Goal: Task Accomplishment & Management: Complete application form

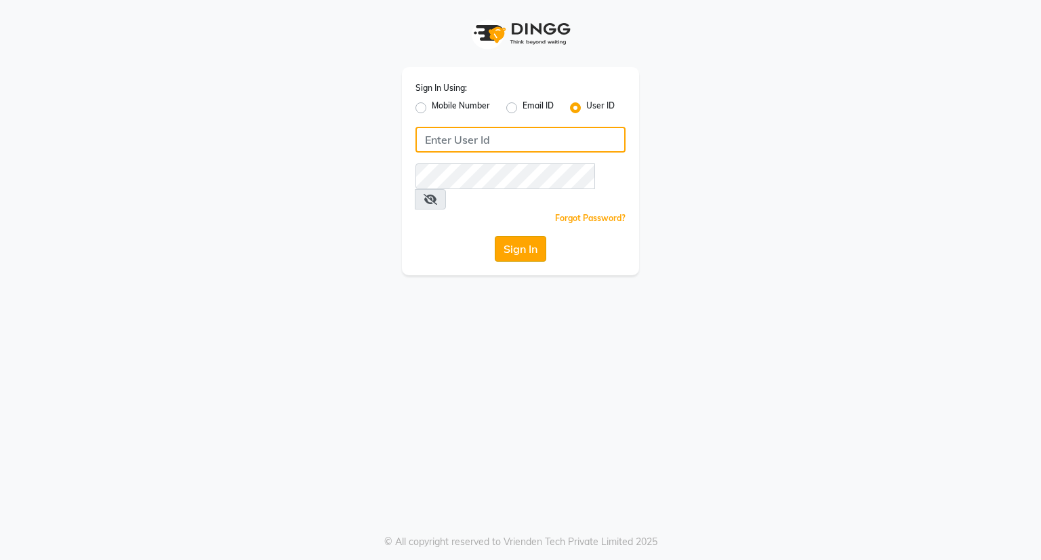
type input "om6571006@gmail.com"
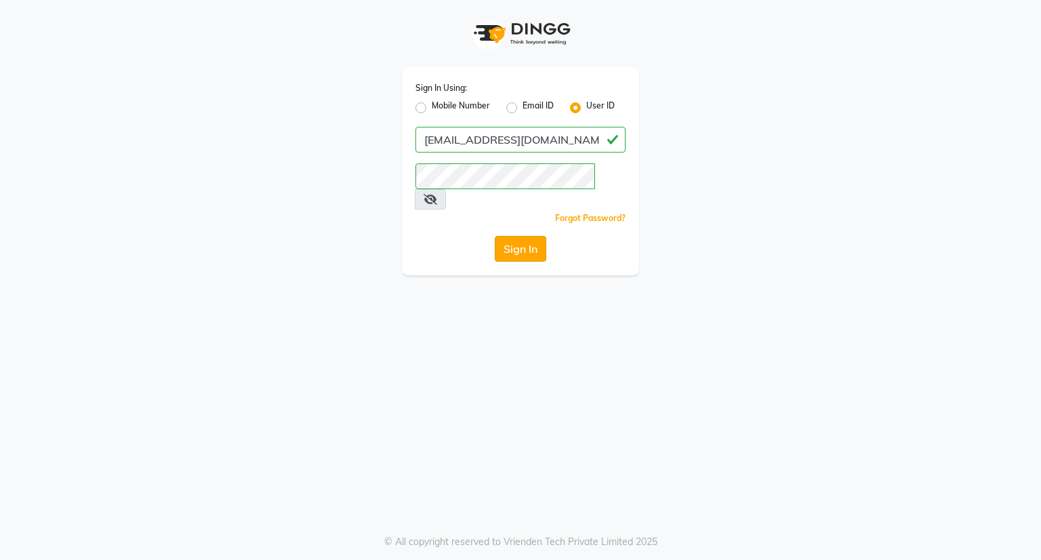
click at [514, 236] on button "Sign In" at bounding box center [521, 249] width 52 height 26
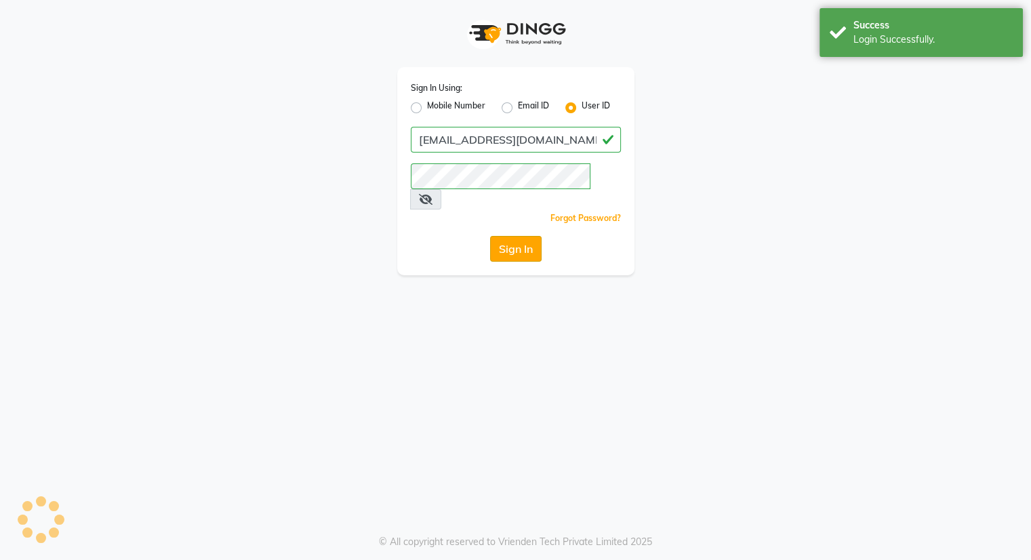
select select "8444"
select select "service"
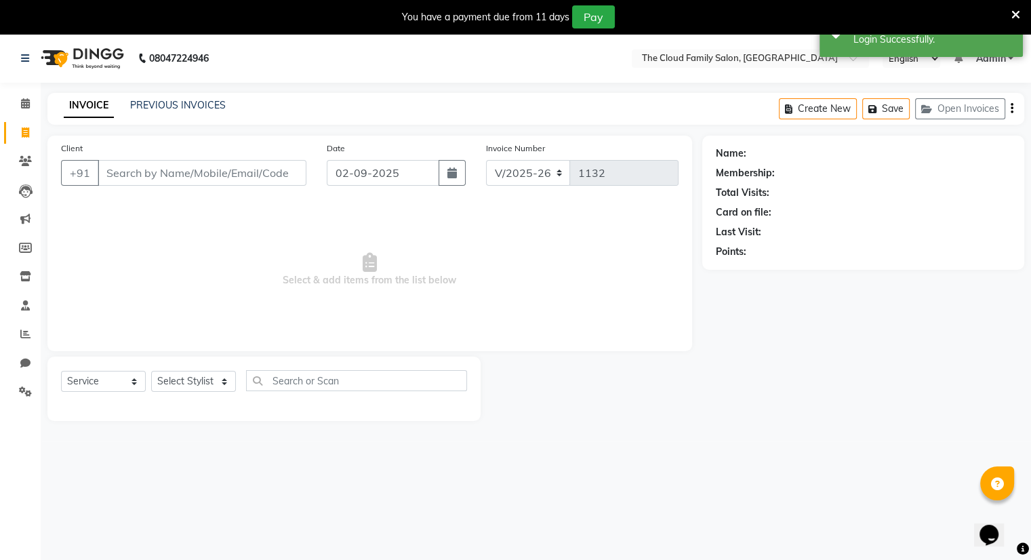
click at [170, 180] on input "Client" at bounding box center [202, 173] width 209 height 26
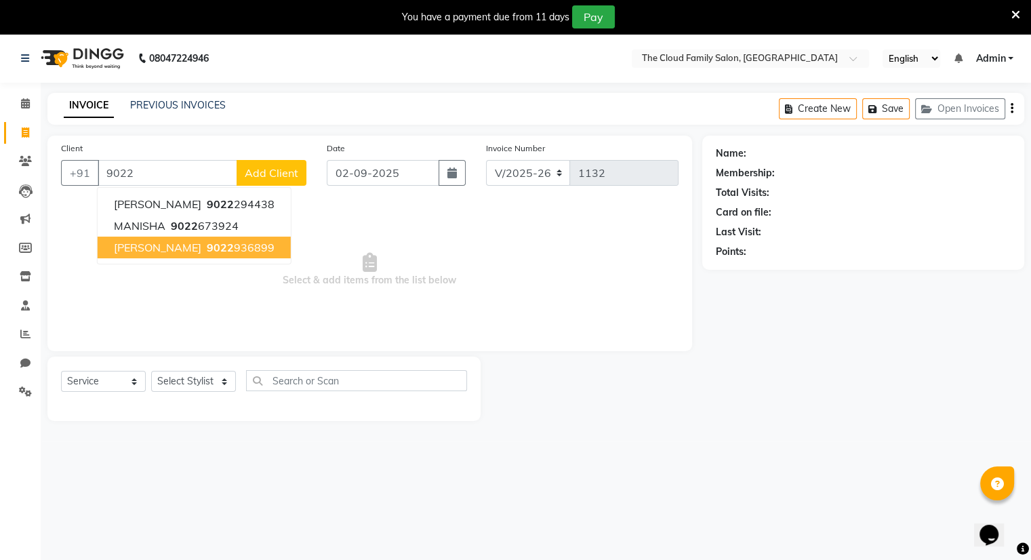
click at [148, 245] on span "[PERSON_NAME]" at bounding box center [157, 248] width 87 height 14
type input "9022936899"
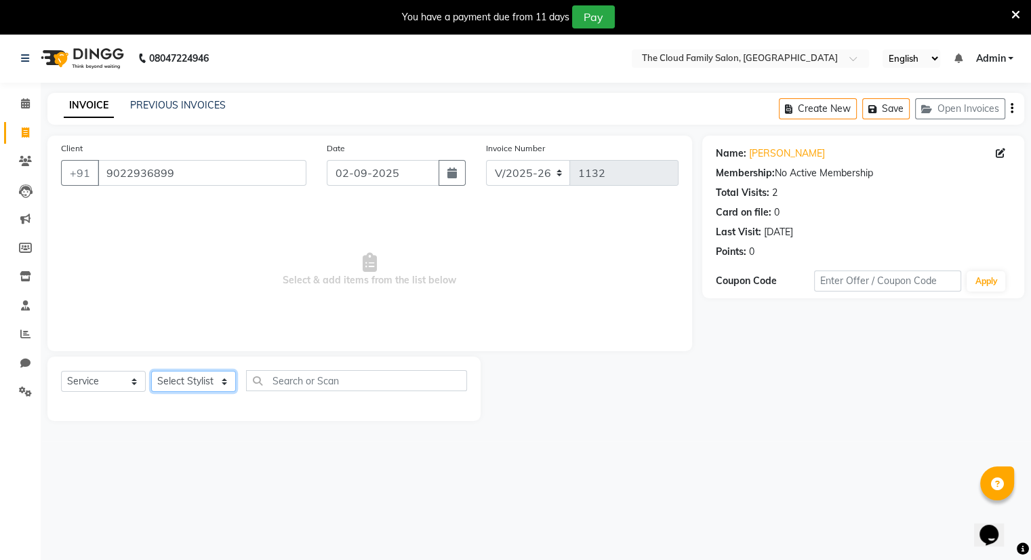
click at [165, 384] on select "Select Stylist Amrapali Bhumi OM Rizwan SOHL sunita" at bounding box center [193, 381] width 85 height 21
select select "83284"
click at [151, 371] on select "Select Stylist Amrapali Bhumi OM Rizwan SOHL sunita" at bounding box center [193, 381] width 85 height 21
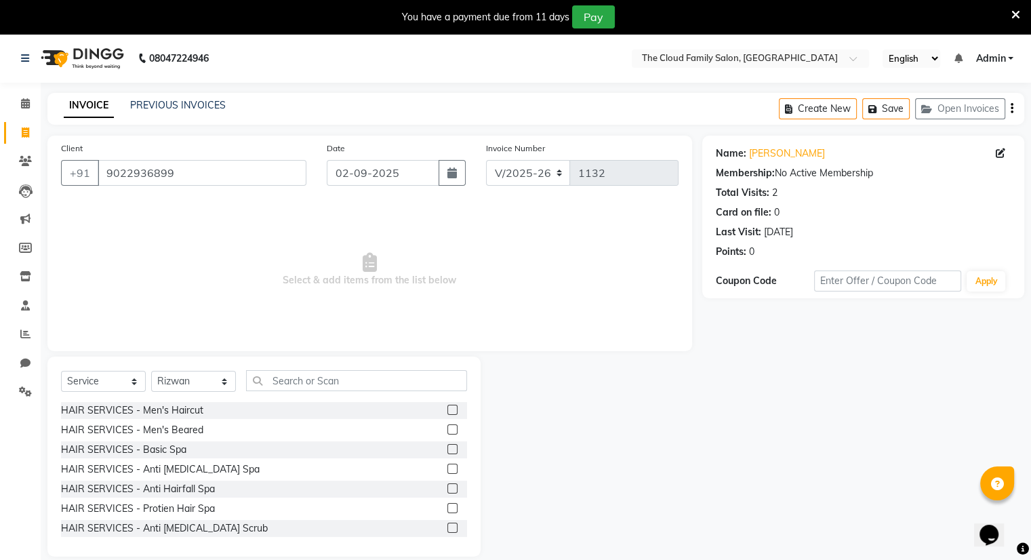
click at [447, 405] on label at bounding box center [452, 410] width 10 height 10
click at [447, 406] on input "checkbox" at bounding box center [451, 410] width 9 height 9
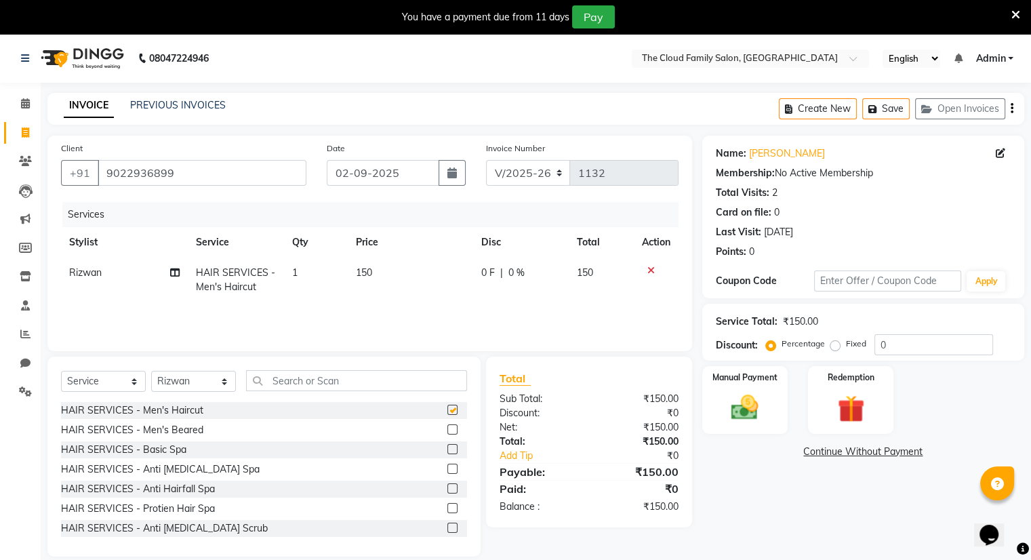
checkbox input "false"
click at [736, 377] on label "Manual Payment" at bounding box center [745, 376] width 68 height 13
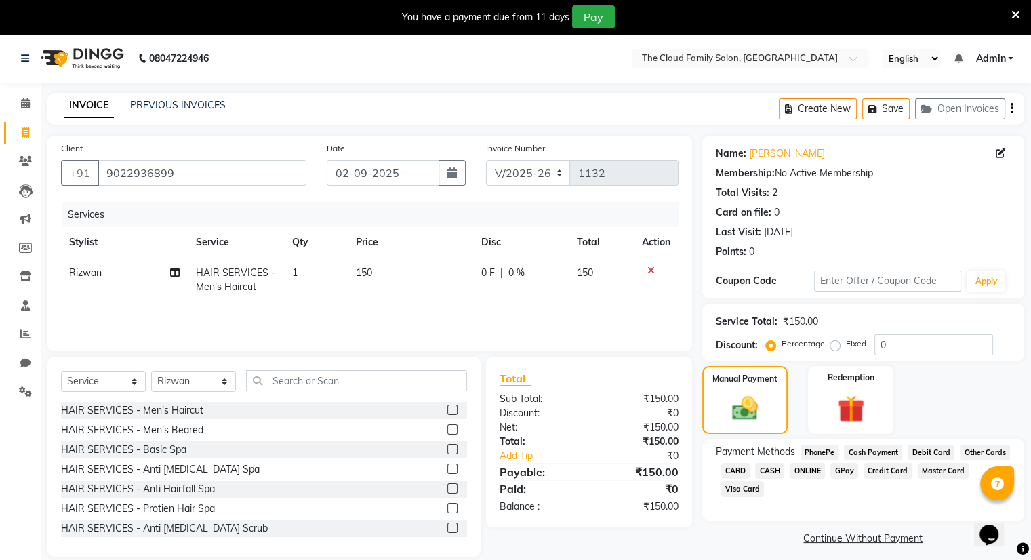
click at [770, 471] on span "CASH" at bounding box center [769, 471] width 29 height 16
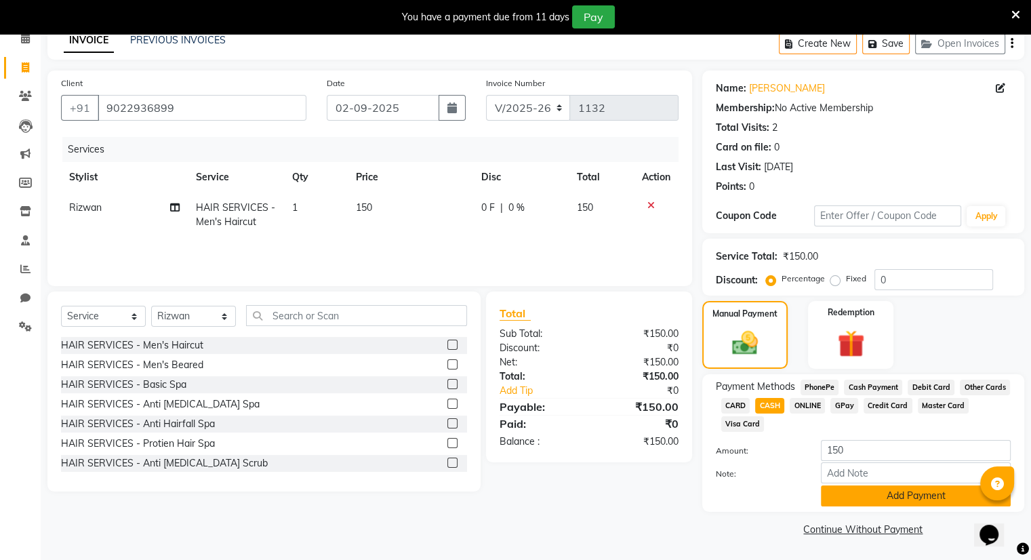
click at [882, 497] on button "Add Payment" at bounding box center [916, 495] width 190 height 21
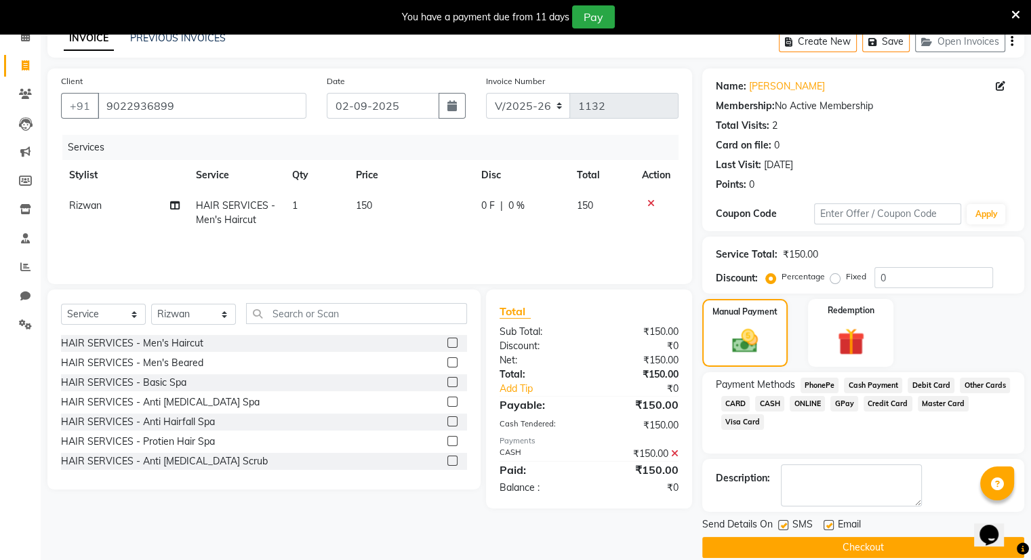
scroll to position [84, 0]
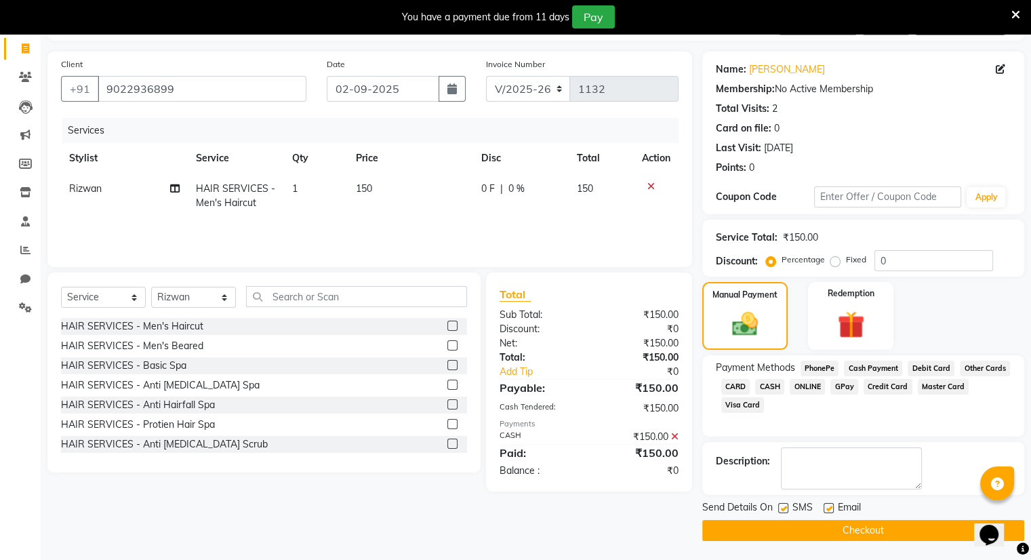
click at [859, 527] on button "Checkout" at bounding box center [863, 530] width 322 height 21
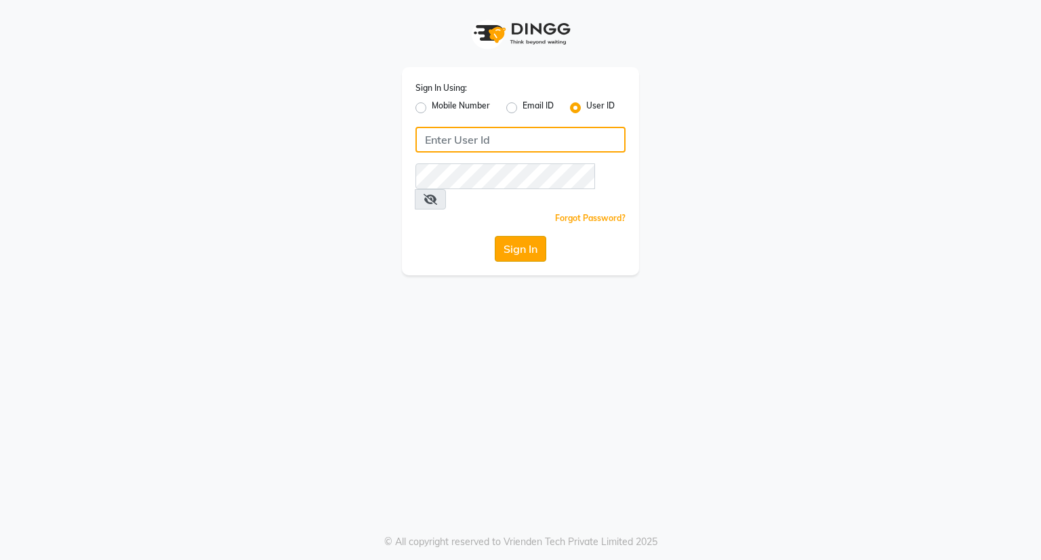
type input "[EMAIL_ADDRESS][DOMAIN_NAME]"
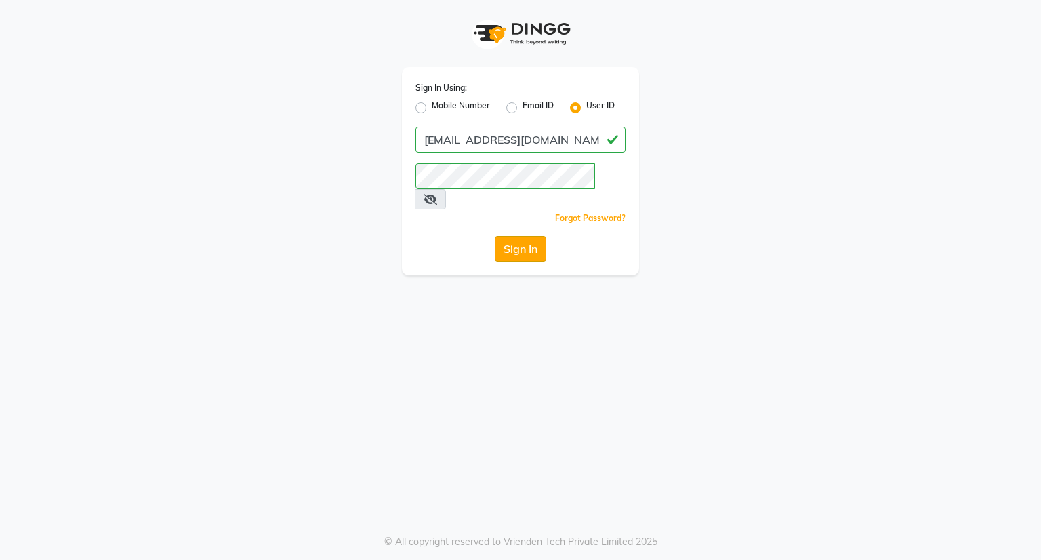
click at [531, 236] on button "Sign In" at bounding box center [521, 249] width 52 height 26
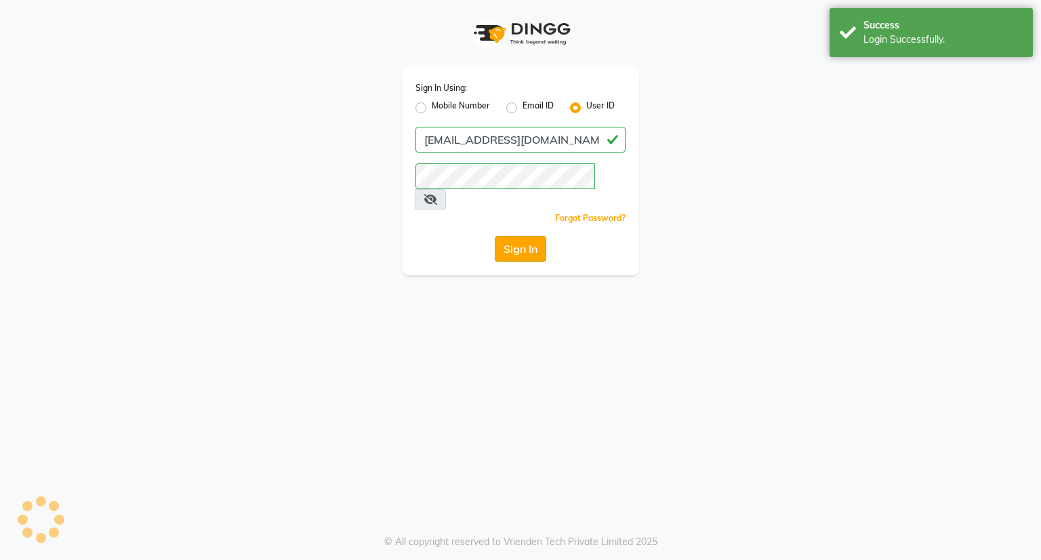
select select "8444"
select select "service"
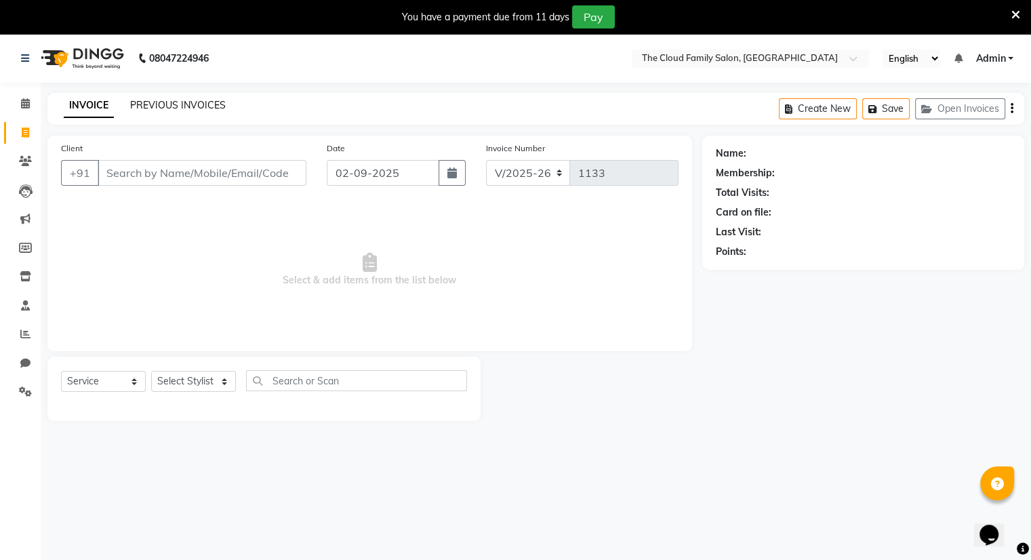
click at [171, 100] on link "PREVIOUS INVOICES" at bounding box center [178, 105] width 96 height 12
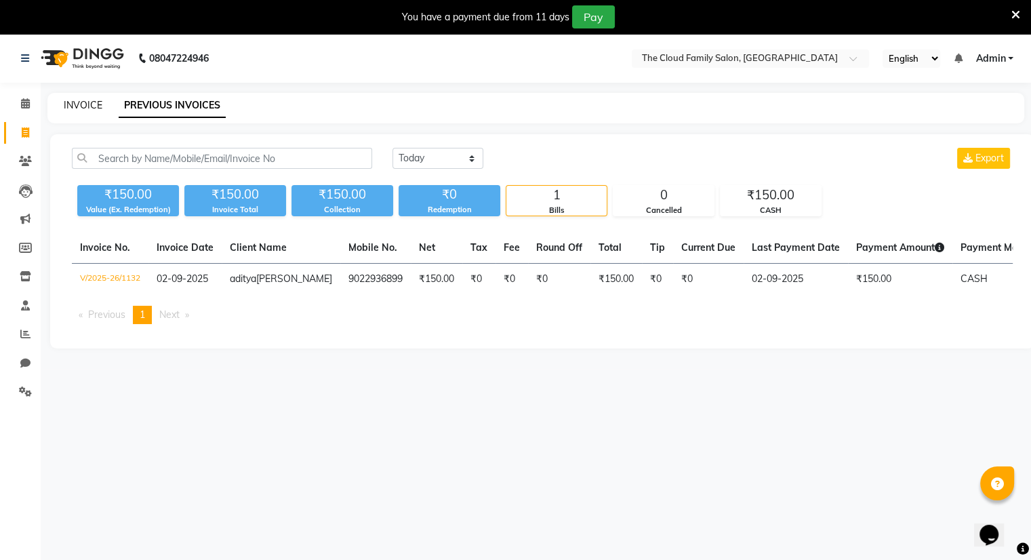
click at [81, 102] on link "INVOICE" at bounding box center [83, 105] width 39 height 12
select select "service"
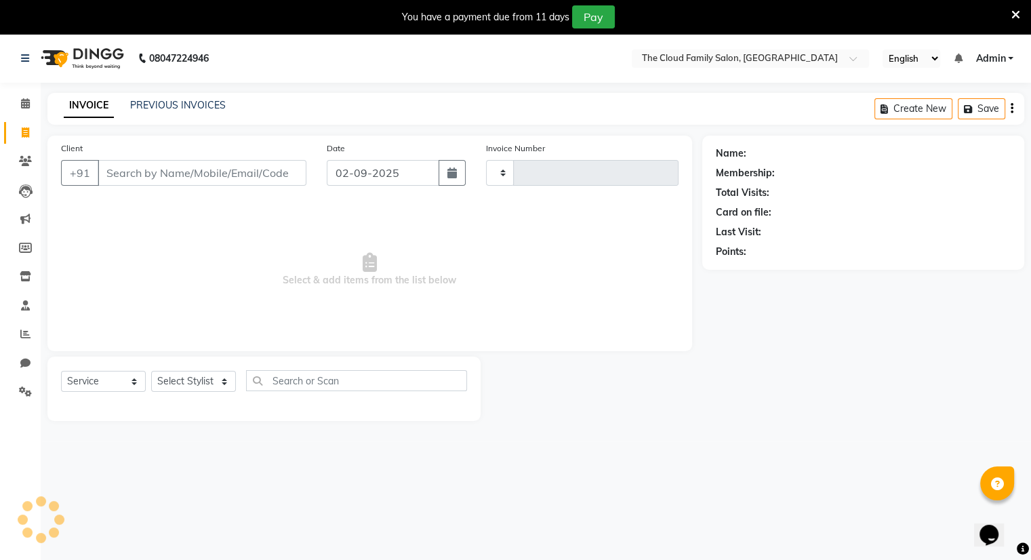
type input "1133"
select select "8444"
click at [125, 174] on input "Client" at bounding box center [202, 173] width 209 height 26
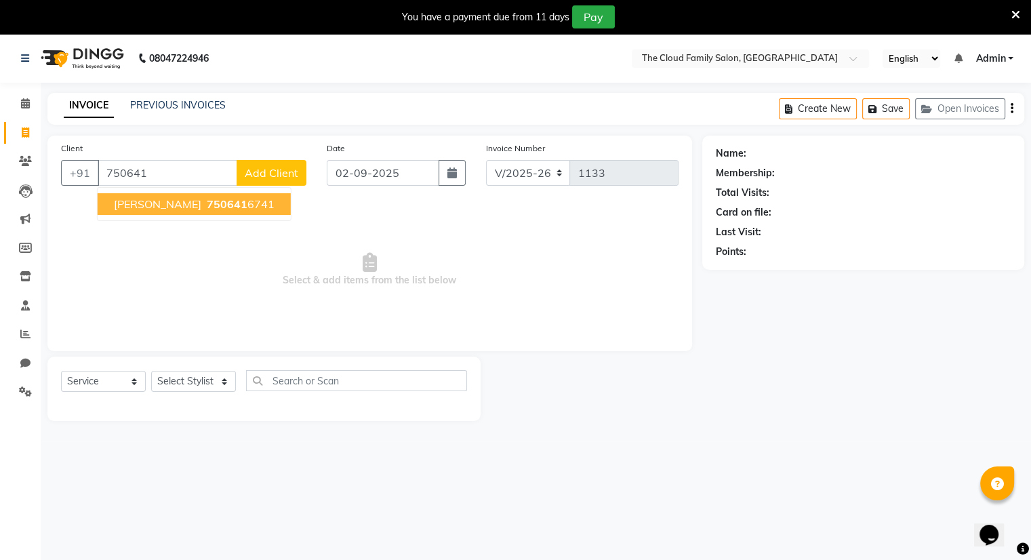
click at [184, 201] on span "ROHAN KHOPADE" at bounding box center [157, 204] width 87 height 14
type input "7506416741"
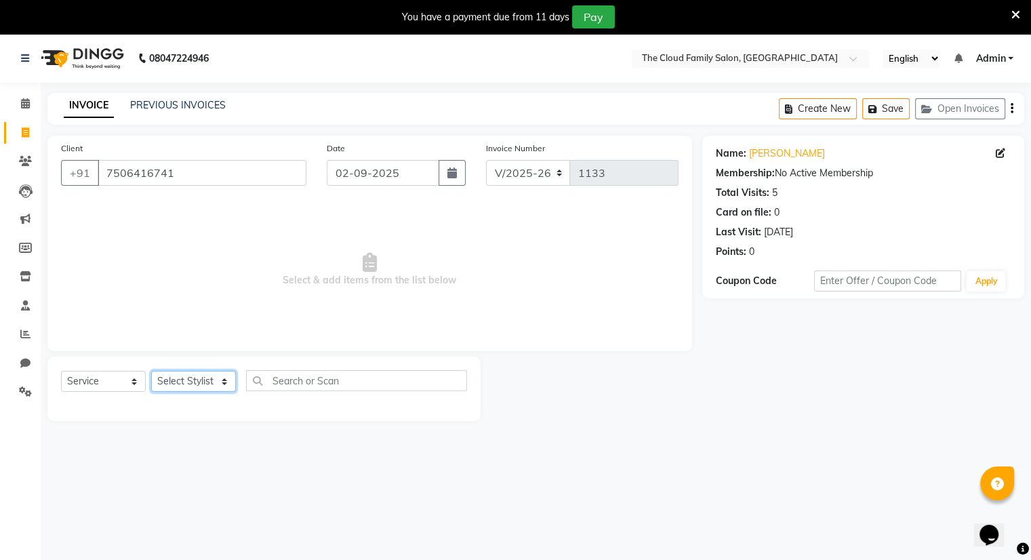
click at [182, 373] on select "Select Stylist Amrapali Bhumi OM Rizwan SOHL sunita" at bounding box center [193, 381] width 85 height 21
select select "83284"
click at [151, 371] on select "Select Stylist Amrapali Bhumi OM Rizwan SOHL sunita" at bounding box center [193, 381] width 85 height 21
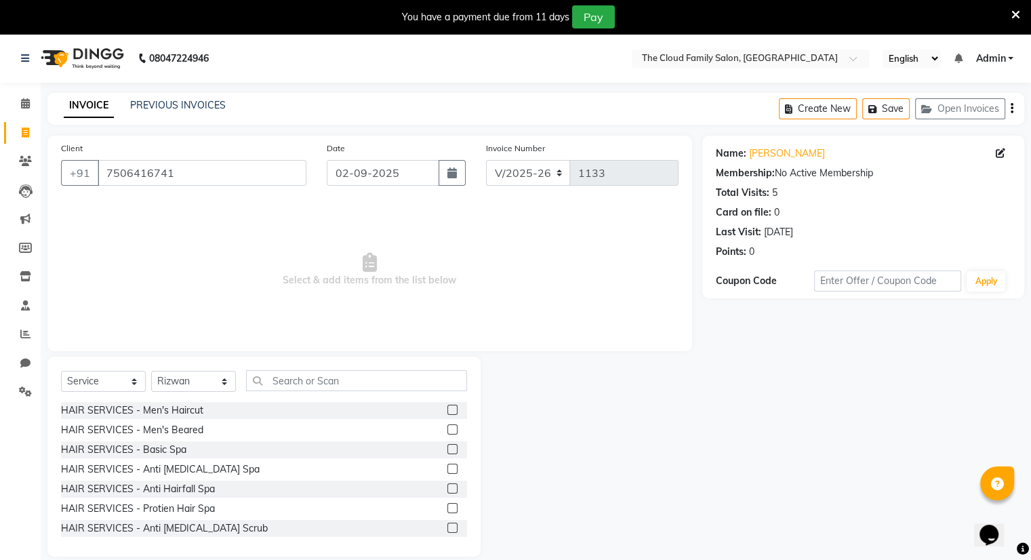
click at [447, 407] on label at bounding box center [452, 410] width 10 height 10
click at [447, 407] on input "checkbox" at bounding box center [451, 410] width 9 height 9
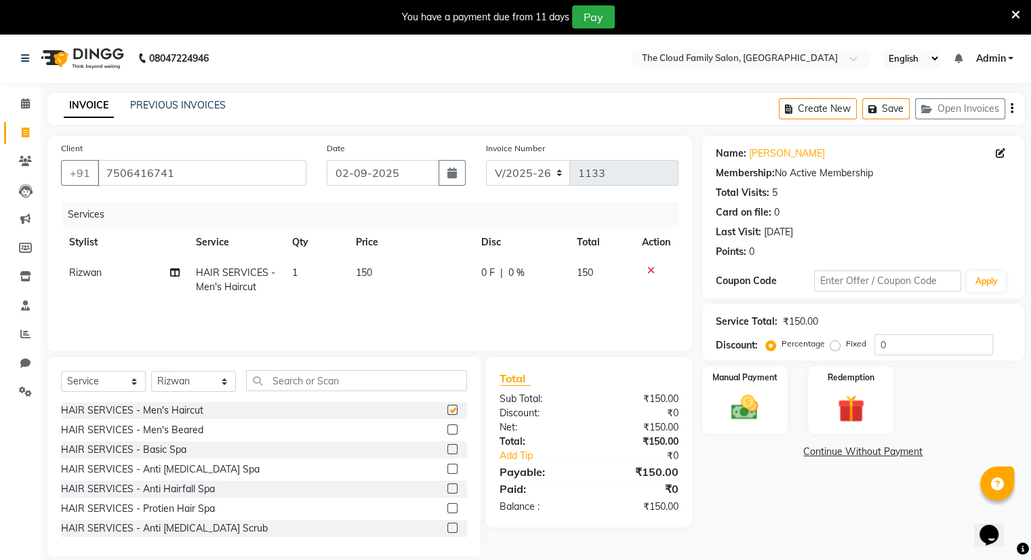
checkbox input "false"
click at [716, 397] on div "Manual Payment" at bounding box center [744, 400] width 89 height 70
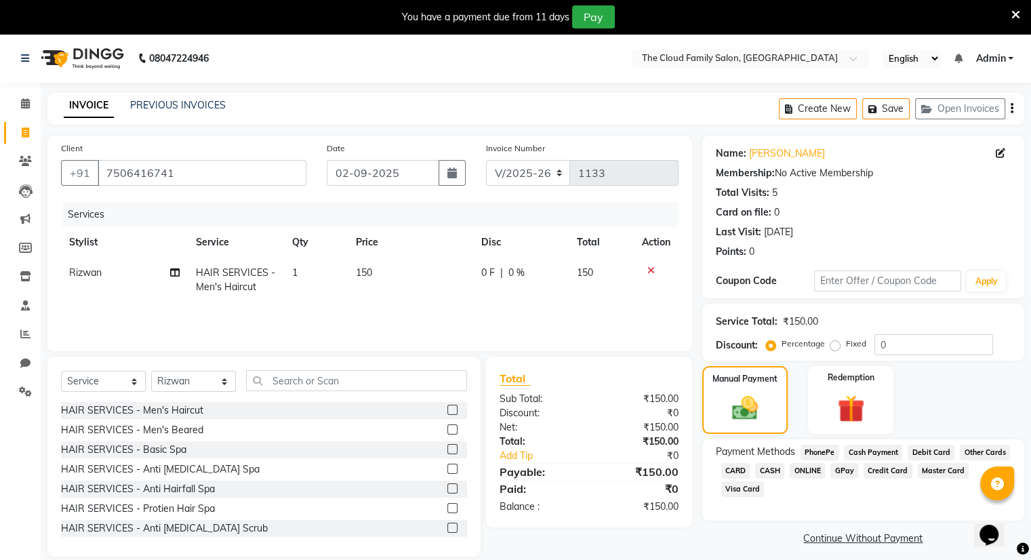
click at [794, 466] on span "ONLINE" at bounding box center [807, 471] width 35 height 16
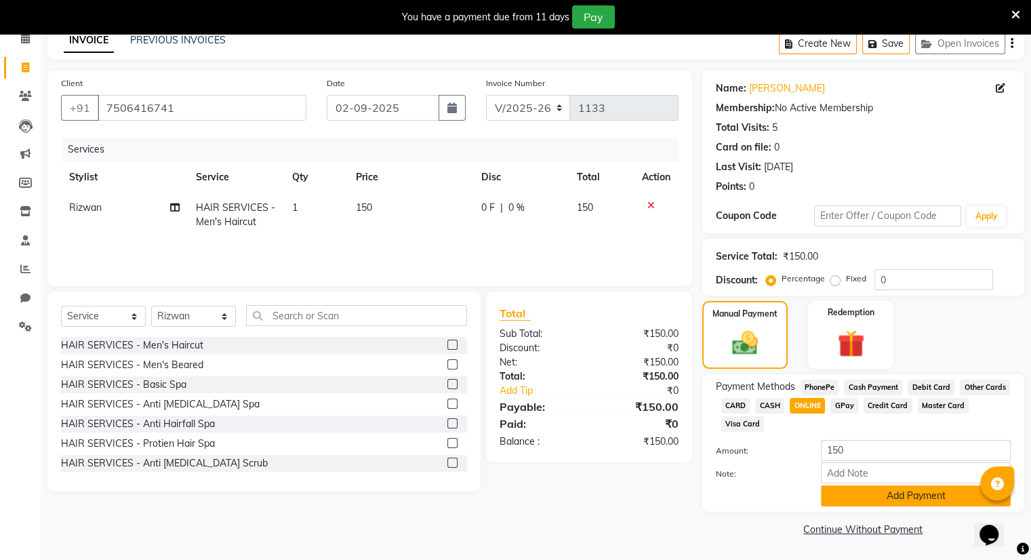
click at [895, 489] on button "Add Payment" at bounding box center [916, 495] width 190 height 21
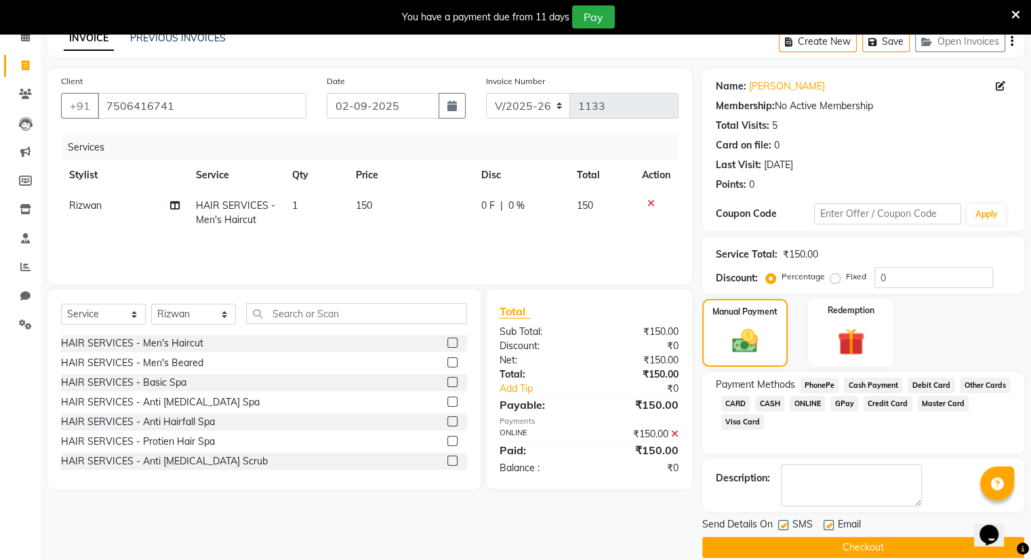
click at [831, 548] on button "Checkout" at bounding box center [863, 547] width 322 height 21
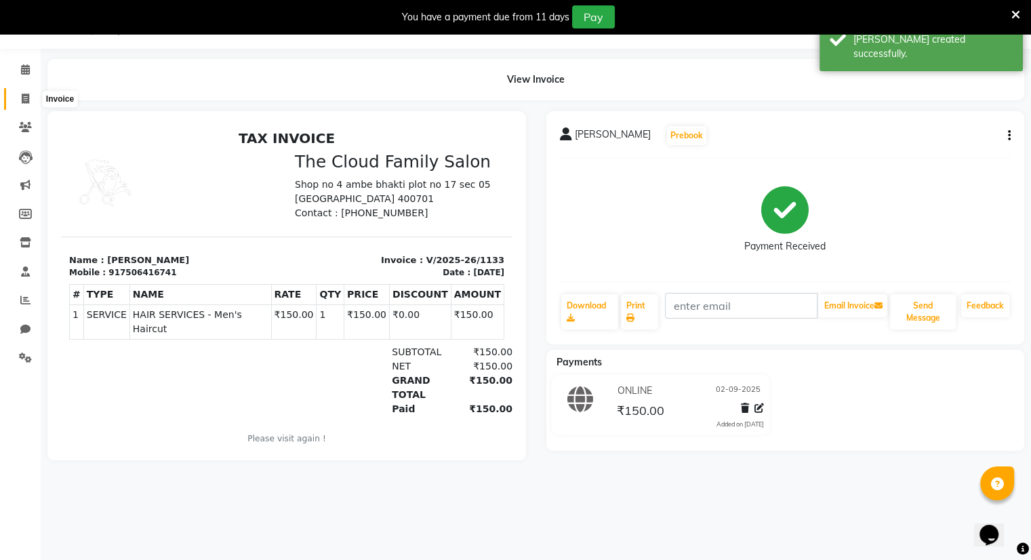
click at [22, 98] on icon at bounding box center [25, 99] width 7 height 10
select select "8444"
select select "service"
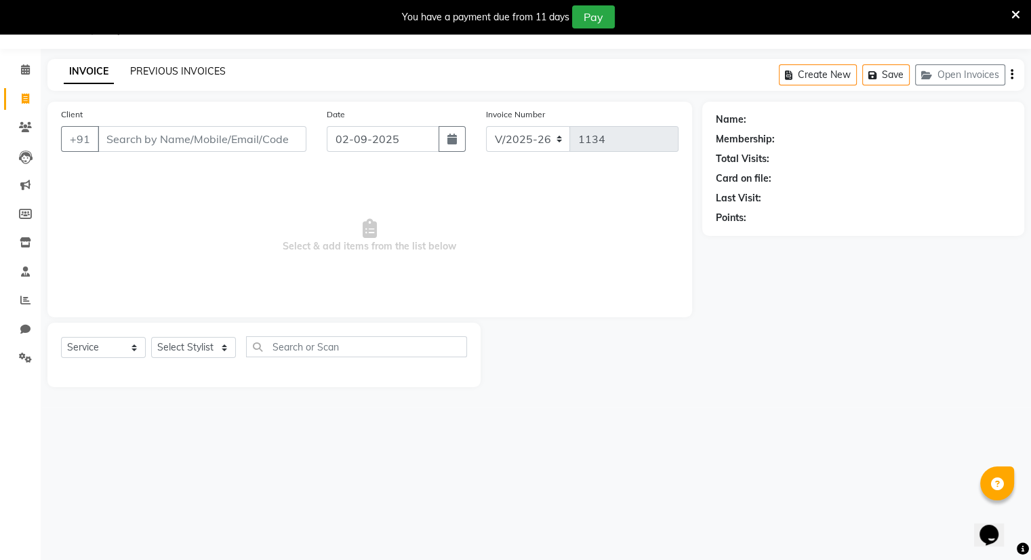
click at [180, 71] on link "PREVIOUS INVOICES" at bounding box center [178, 71] width 96 height 12
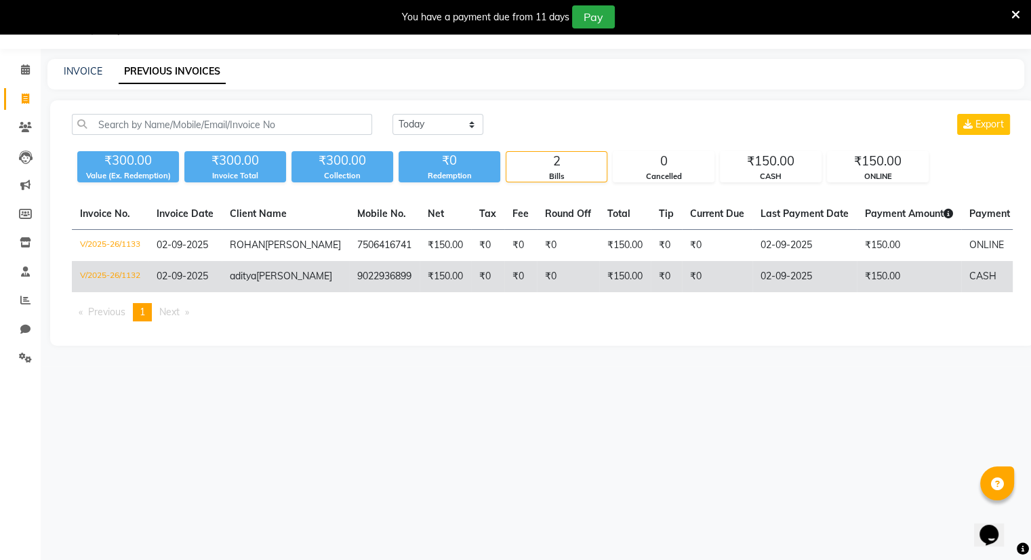
click at [265, 292] on td "aditya patel" at bounding box center [285, 276] width 127 height 31
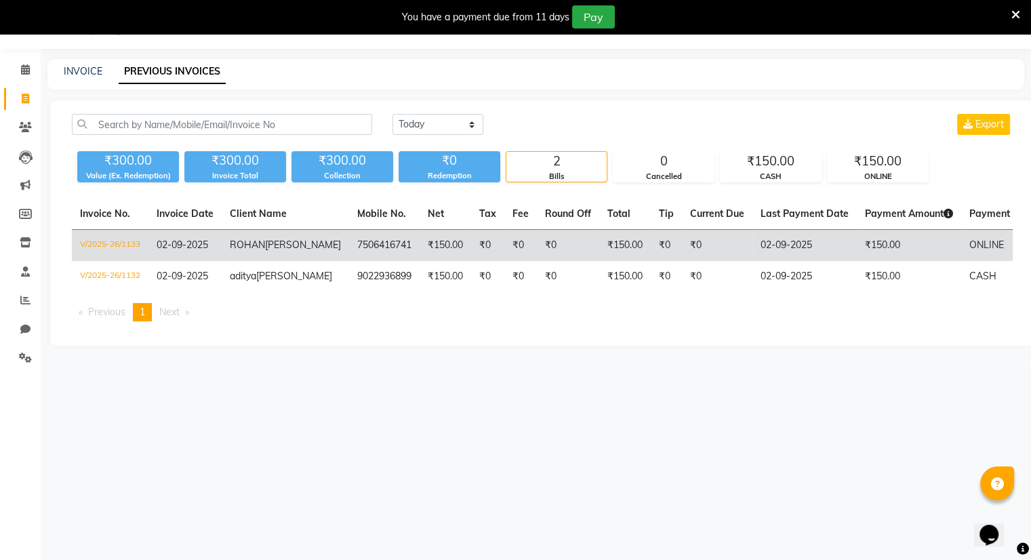
click at [420, 262] on td "₹150.00" at bounding box center [446, 246] width 52 height 32
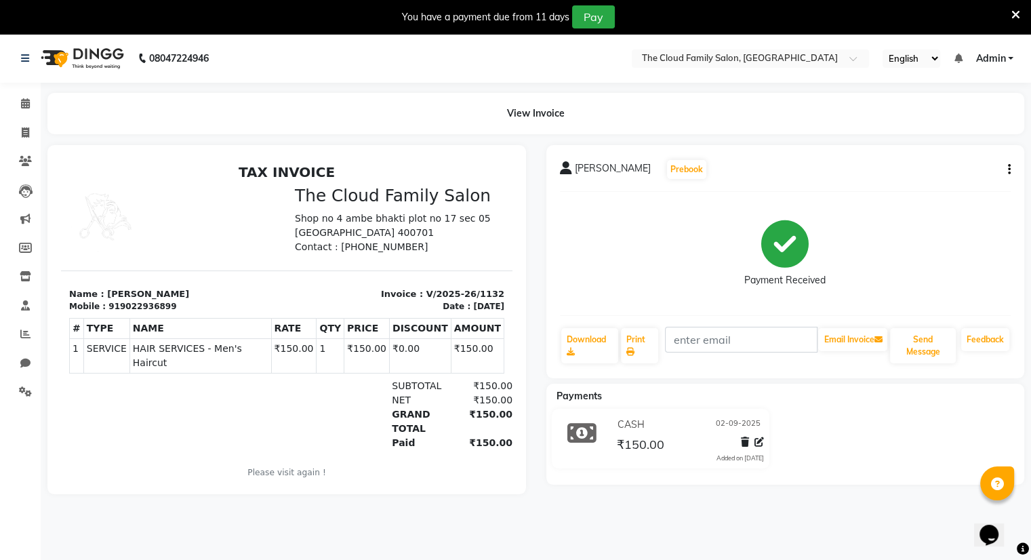
click at [1008, 169] on icon "button" at bounding box center [1009, 169] width 3 height 1
click at [971, 174] on div "Edit Item Staff" at bounding box center [941, 169] width 93 height 17
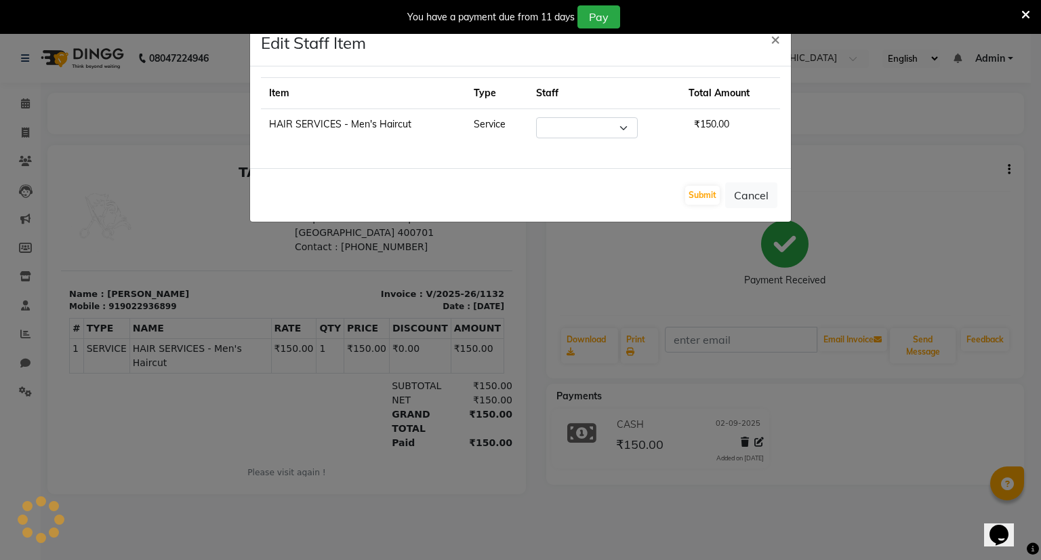
select select "83284"
click at [776, 38] on span "×" at bounding box center [775, 38] width 9 height 20
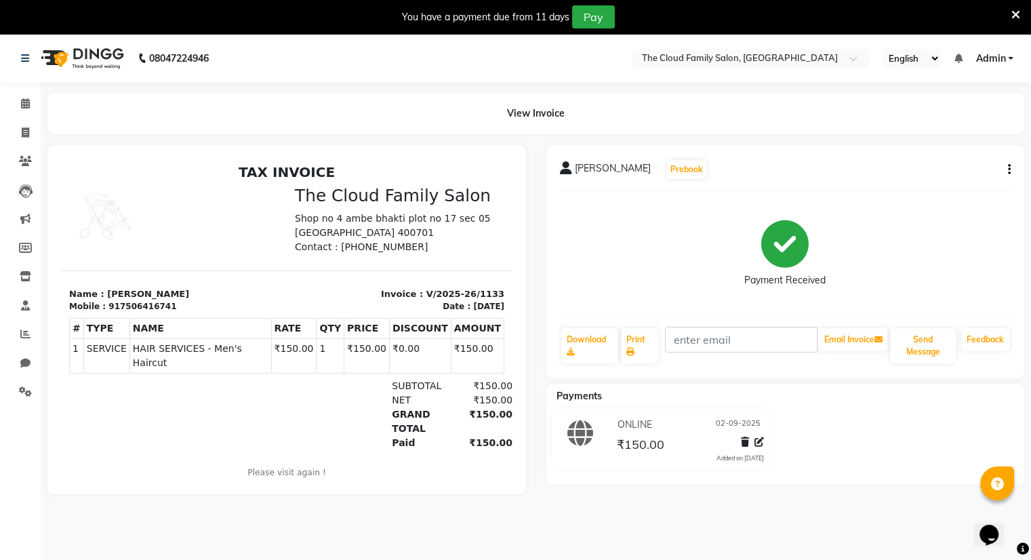
click at [1008, 169] on icon "button" at bounding box center [1009, 169] width 3 height 1
click at [957, 166] on div "Edit Item Staff" at bounding box center [941, 169] width 93 height 17
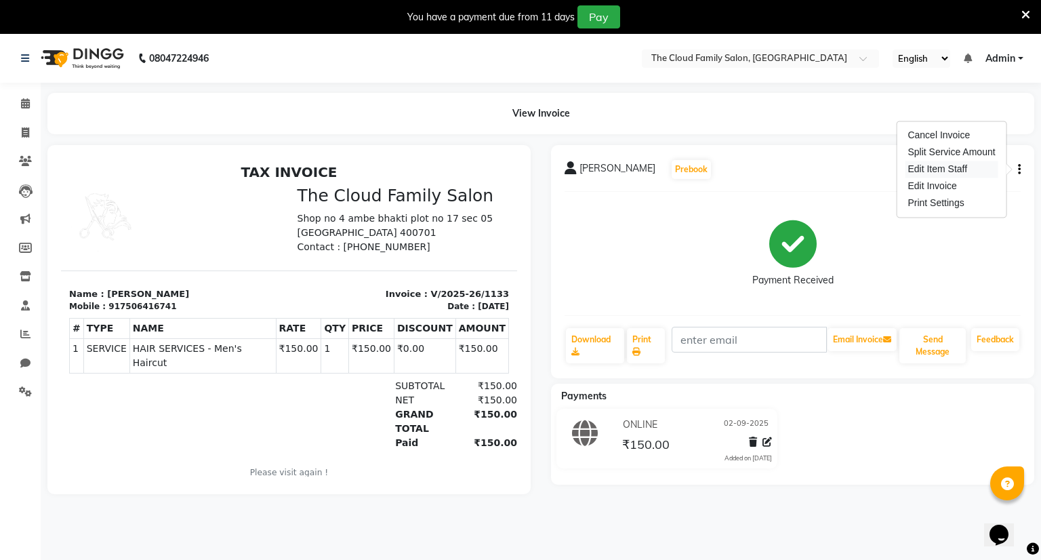
select select "83284"
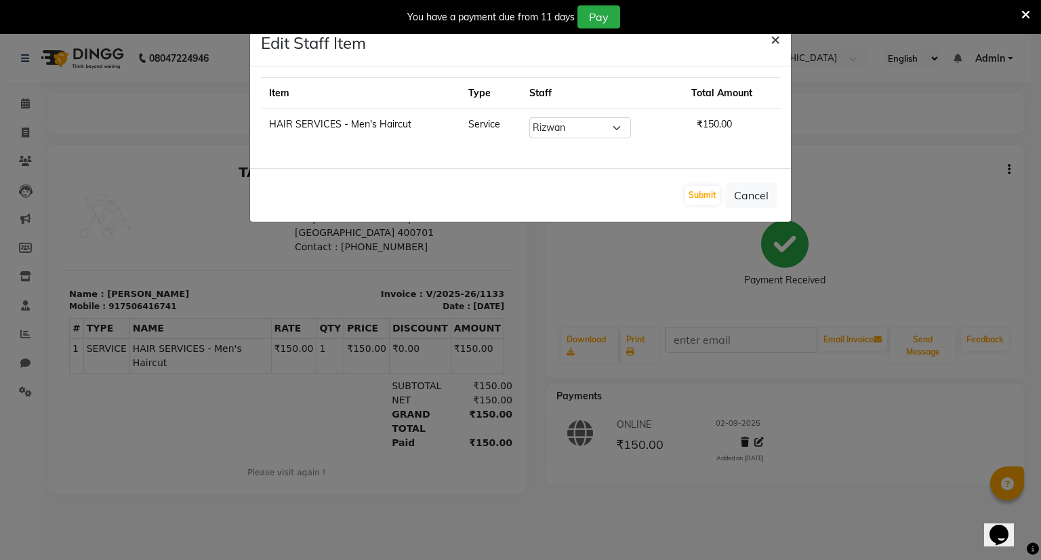
click at [771, 37] on span "×" at bounding box center [775, 38] width 9 height 20
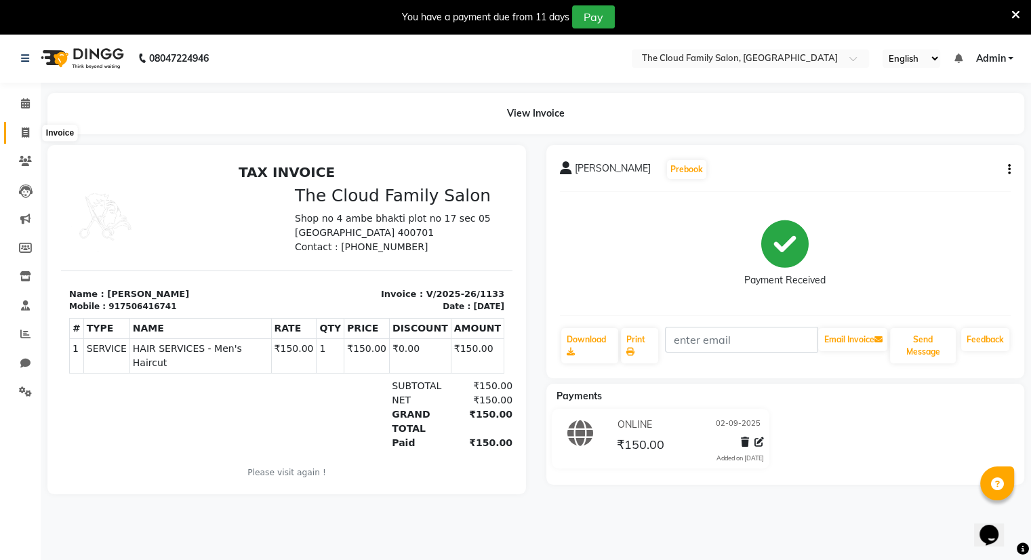
click at [22, 135] on icon at bounding box center [25, 132] width 7 height 10
select select "service"
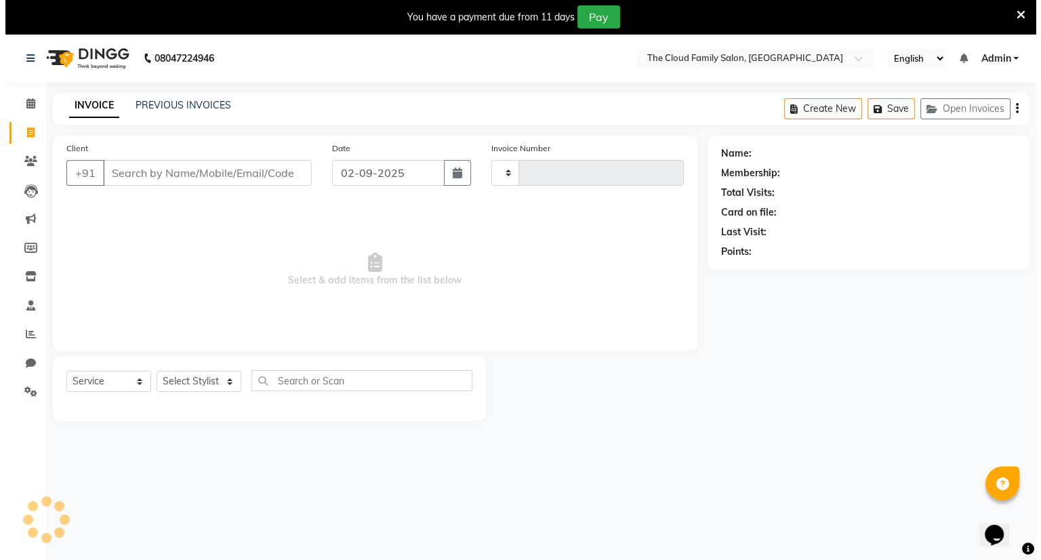
scroll to position [34, 0]
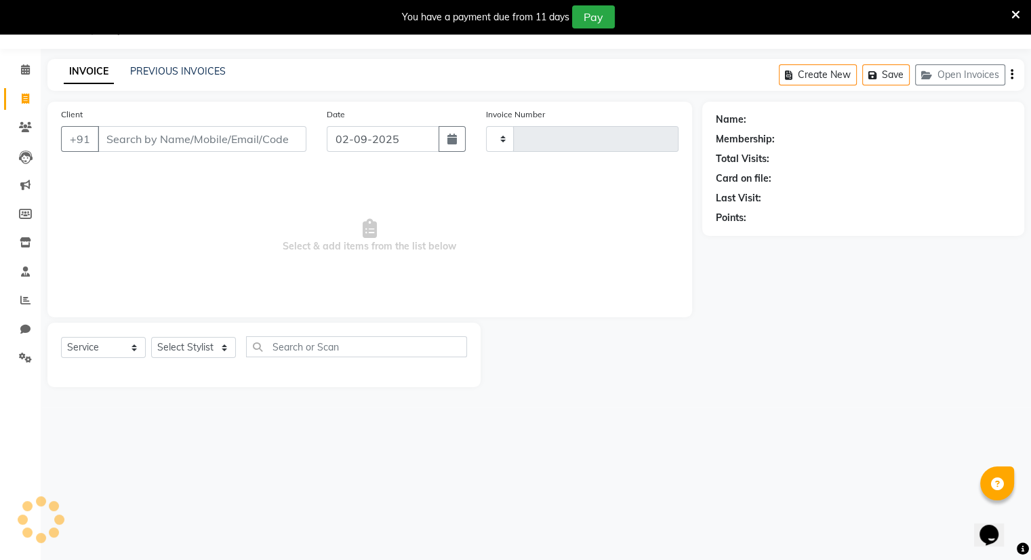
type input "1134"
select select "8444"
click at [159, 71] on link "PREVIOUS INVOICES" at bounding box center [178, 71] width 96 height 12
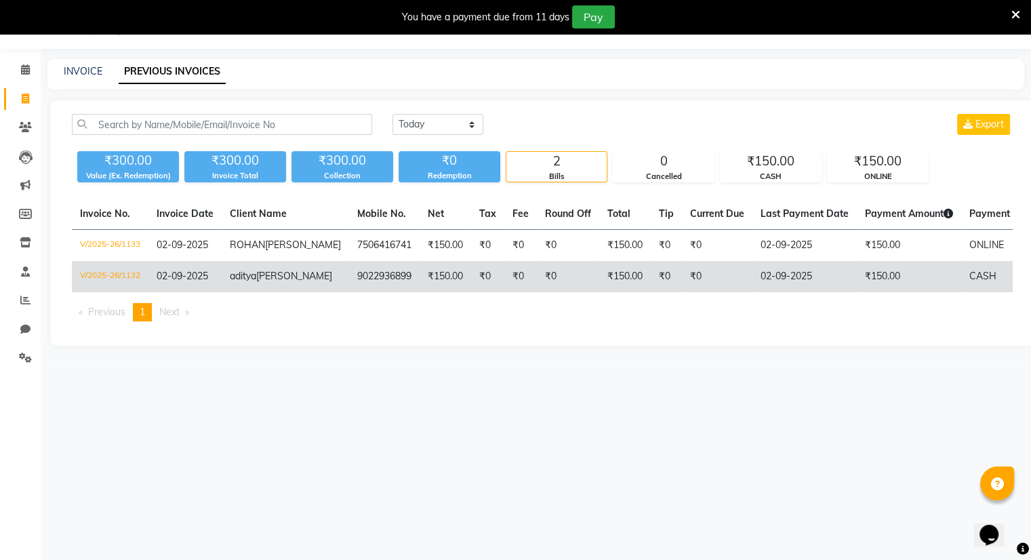
click at [185, 282] on td "02-09-2025" at bounding box center [184, 276] width 73 height 31
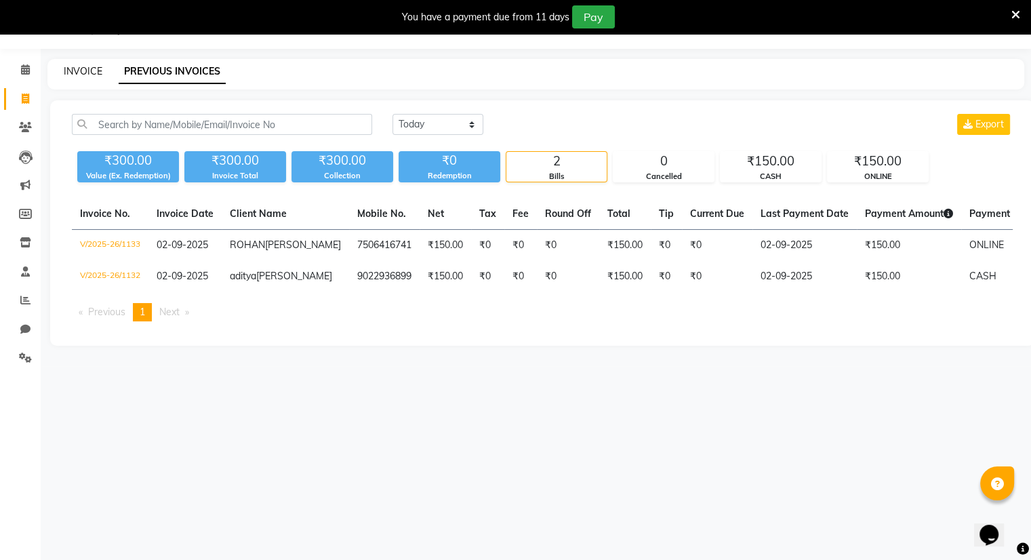
click at [85, 65] on link "INVOICE" at bounding box center [83, 71] width 39 height 12
select select "8444"
select select "service"
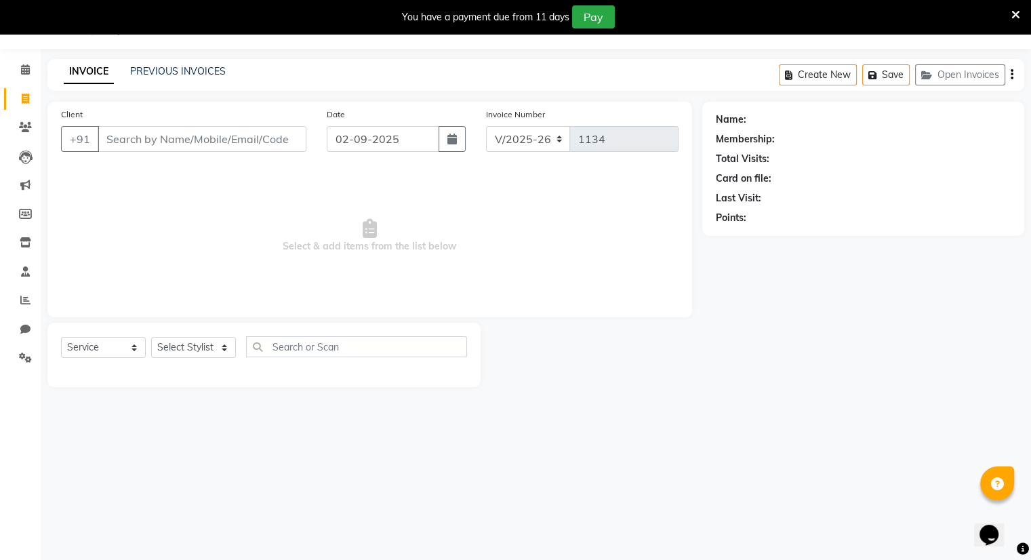
click at [135, 144] on input "Client" at bounding box center [202, 139] width 209 height 26
click at [142, 144] on input "Client" at bounding box center [202, 139] width 209 height 26
type input "9821426699"
click at [266, 140] on span "Add Client" at bounding box center [272, 139] width 54 height 14
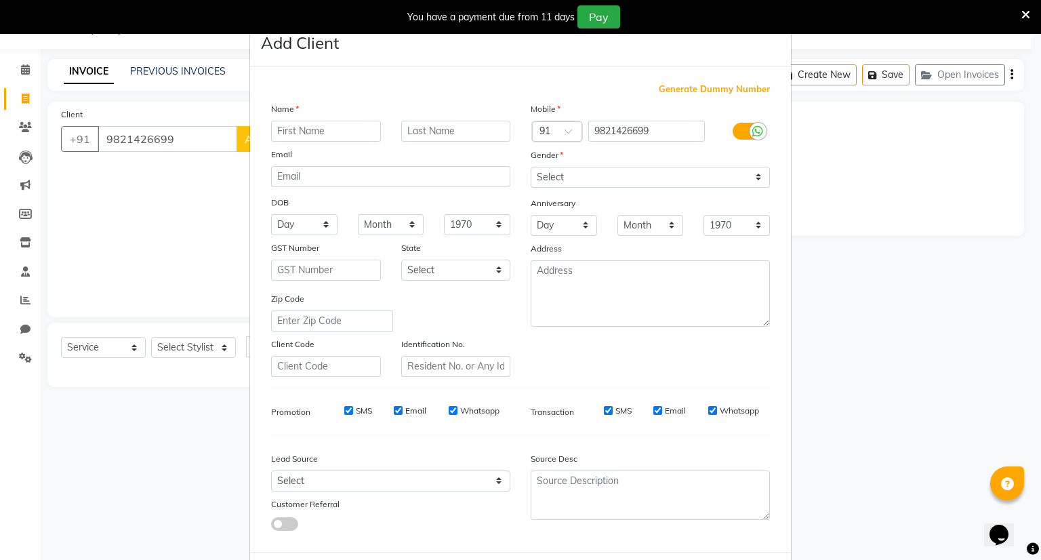
click at [298, 131] on input "text" at bounding box center [326, 131] width 110 height 21
type input "sagar"
click at [544, 173] on select "Select Male Female Other Prefer Not To Say" at bounding box center [650, 177] width 239 height 21
select select "male"
click at [531, 167] on select "Select Male Female Other Prefer Not To Say" at bounding box center [650, 177] width 239 height 21
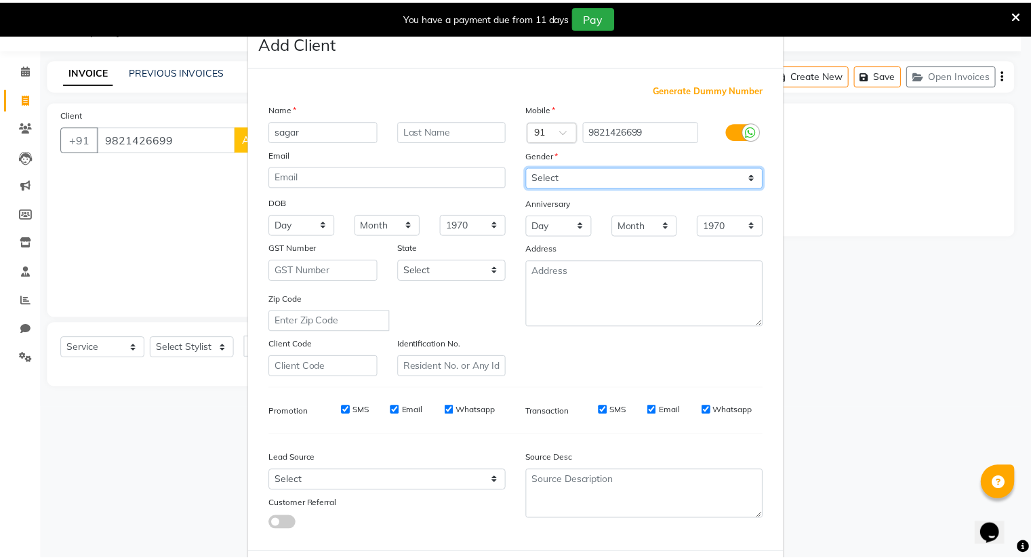
scroll to position [73, 0]
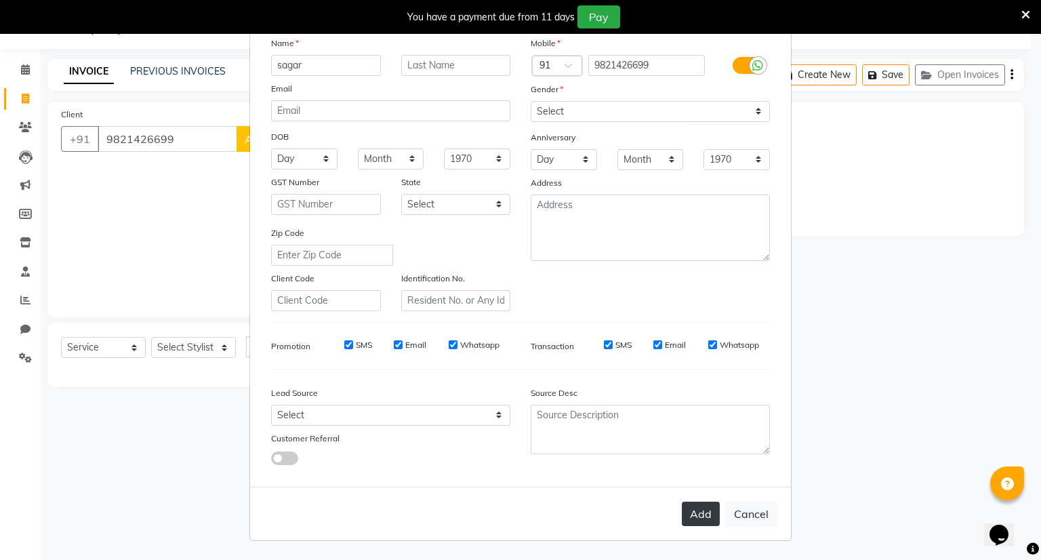
click at [703, 516] on button "Add" at bounding box center [701, 514] width 38 height 24
select select
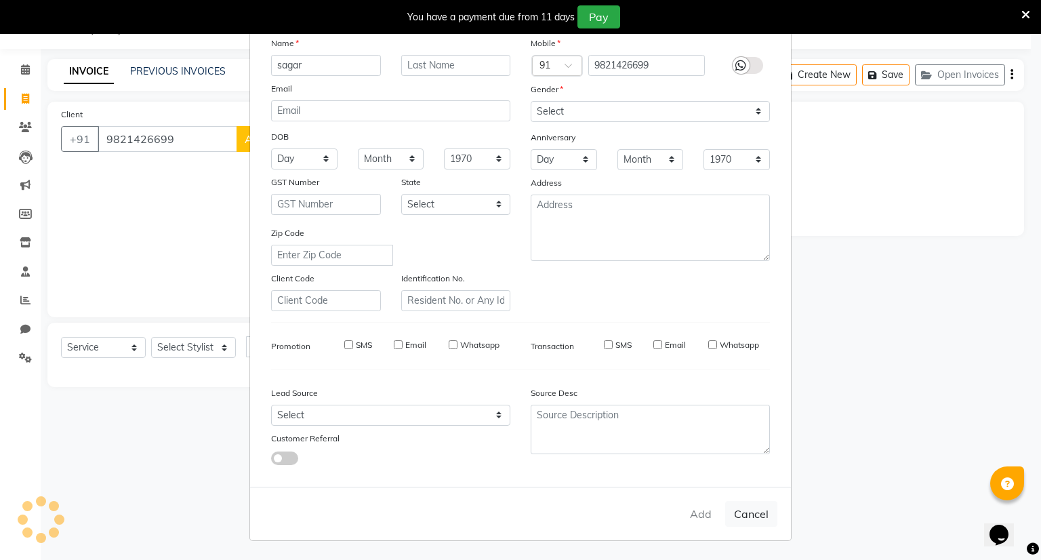
select select
checkbox input "false"
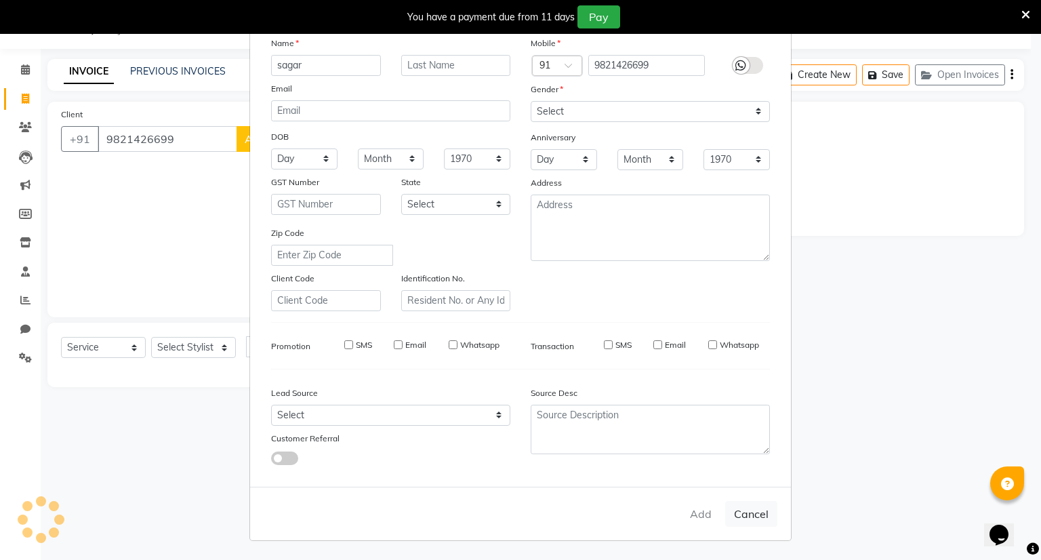
checkbox input "false"
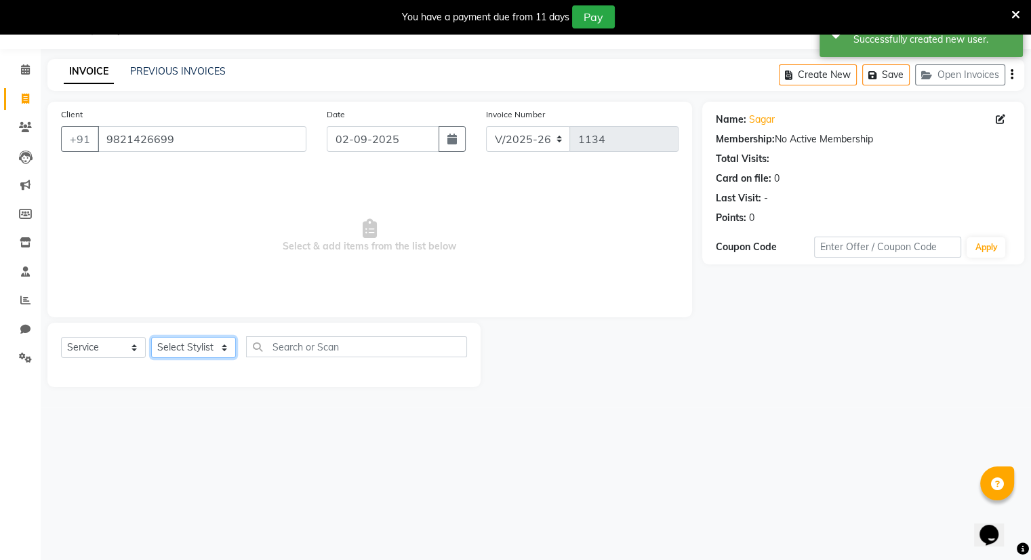
click at [216, 346] on select "Select Stylist Amrapali Bhumi OM Rizwan SOHL sunita" at bounding box center [193, 347] width 85 height 21
select select "86894"
click at [151, 338] on select "Select Stylist Amrapali Bhumi OM Rizwan SOHL sunita" at bounding box center [193, 347] width 85 height 21
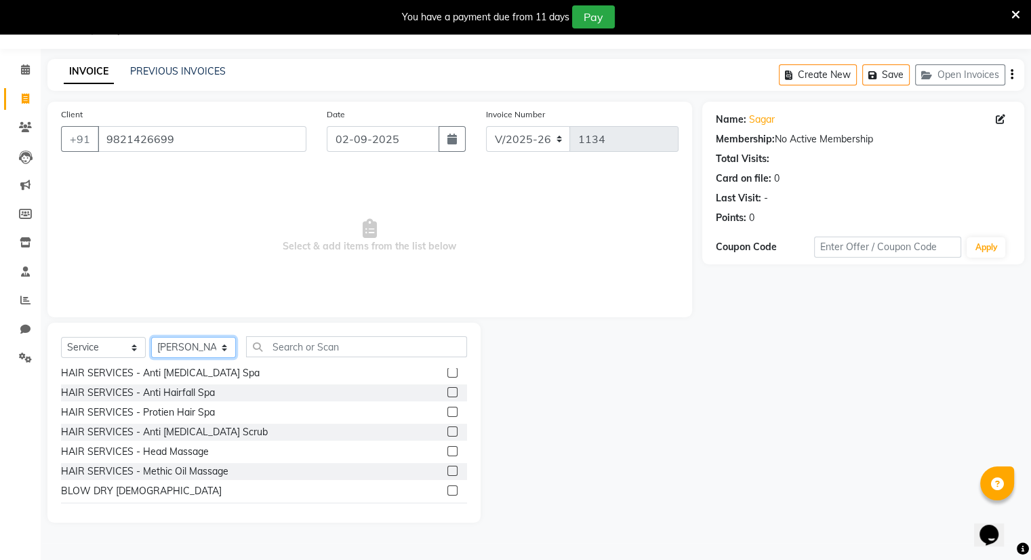
scroll to position [62, 0]
click at [447, 453] on label at bounding box center [452, 451] width 10 height 10
click at [447, 453] on input "checkbox" at bounding box center [451, 451] width 9 height 9
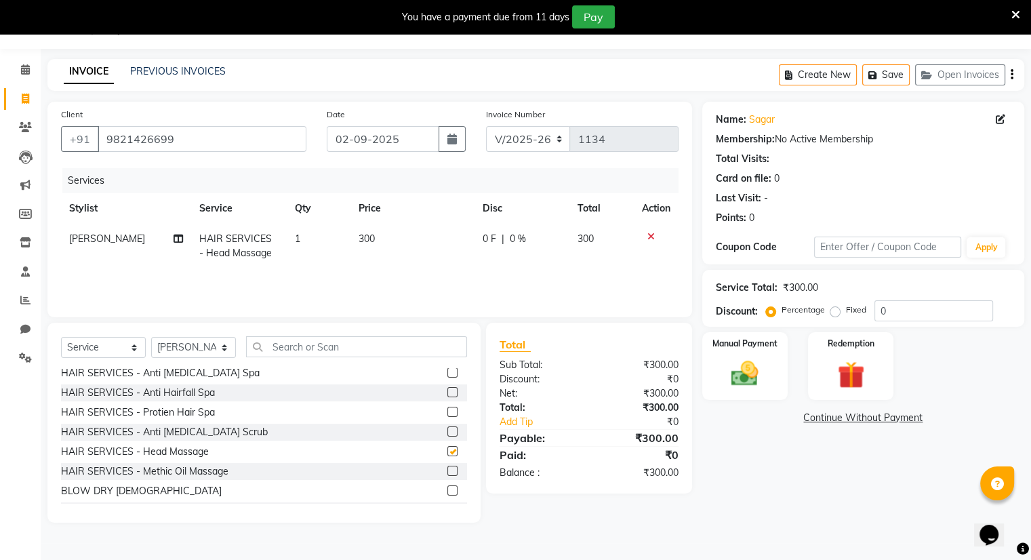
checkbox input "false"
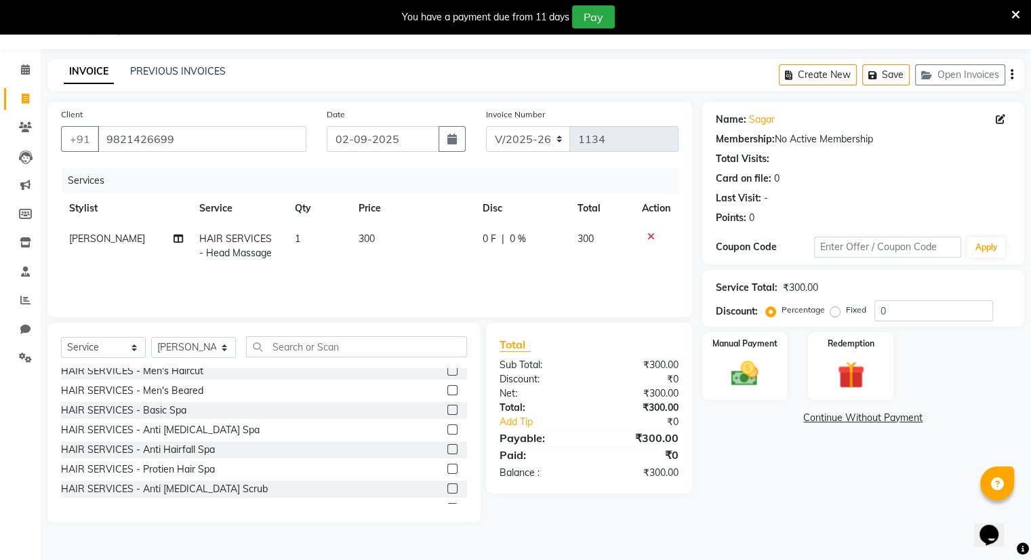
scroll to position [0, 0]
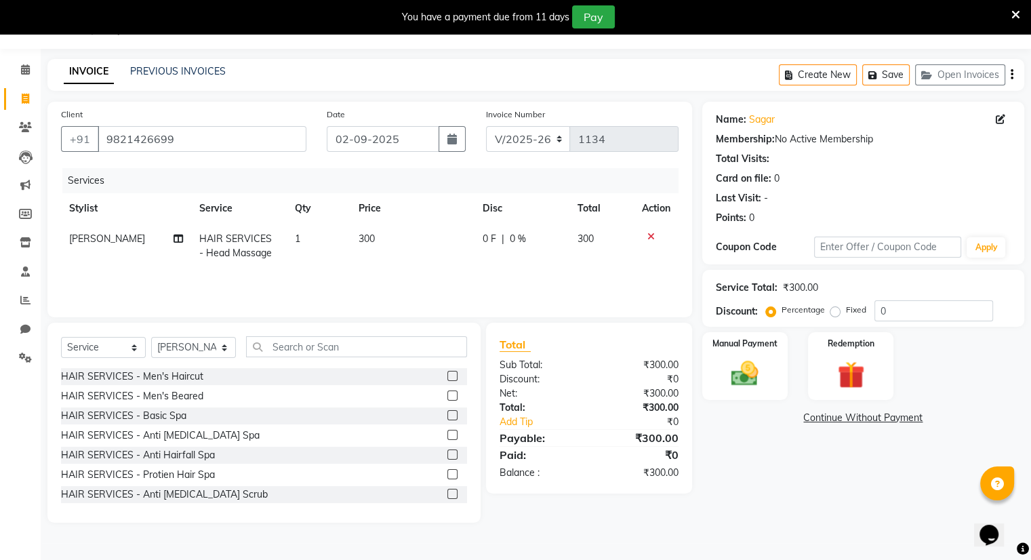
click at [447, 374] on label at bounding box center [452, 376] width 10 height 10
click at [447, 374] on input "checkbox" at bounding box center [451, 376] width 9 height 9
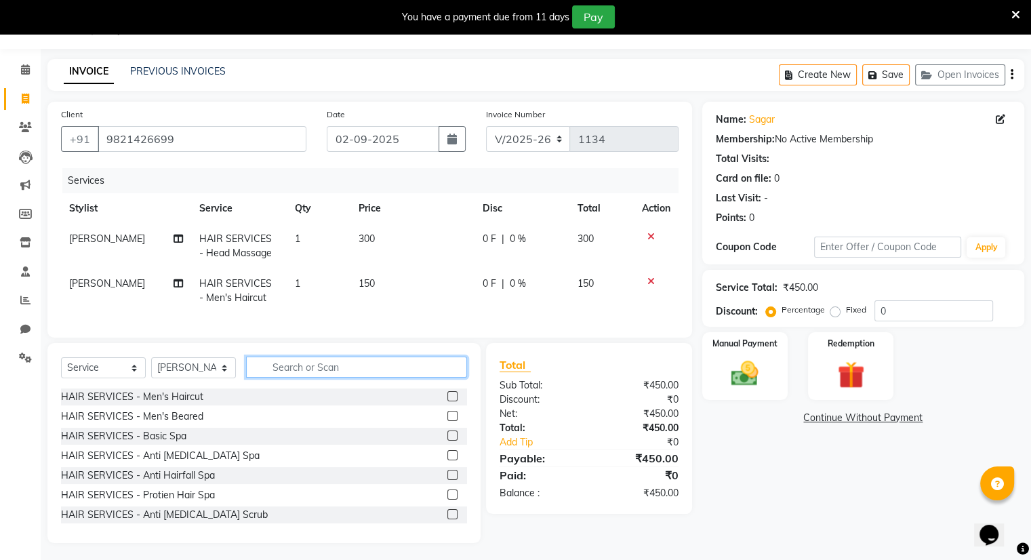
click at [444, 374] on input "text" at bounding box center [356, 367] width 221 height 21
click at [447, 401] on label at bounding box center [452, 396] width 10 height 10
click at [447, 401] on input "checkbox" at bounding box center [451, 396] width 9 height 9
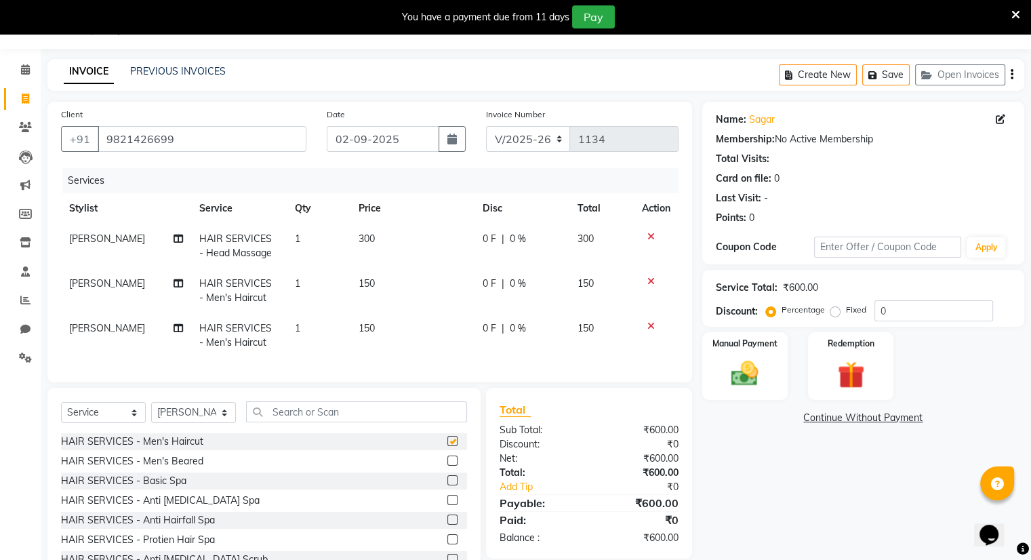
checkbox input "false"
drag, startPoint x: 442, startPoint y: 404, endPoint x: 595, endPoint y: 394, distance: 153.5
click at [595, 394] on div "Client +91 9821426699 Date 02-09-2025 Invoice Number V/2025 V/2025-26 1134 Serv…" at bounding box center [369, 345] width 665 height 486
click at [743, 359] on img at bounding box center [744, 374] width 45 height 33
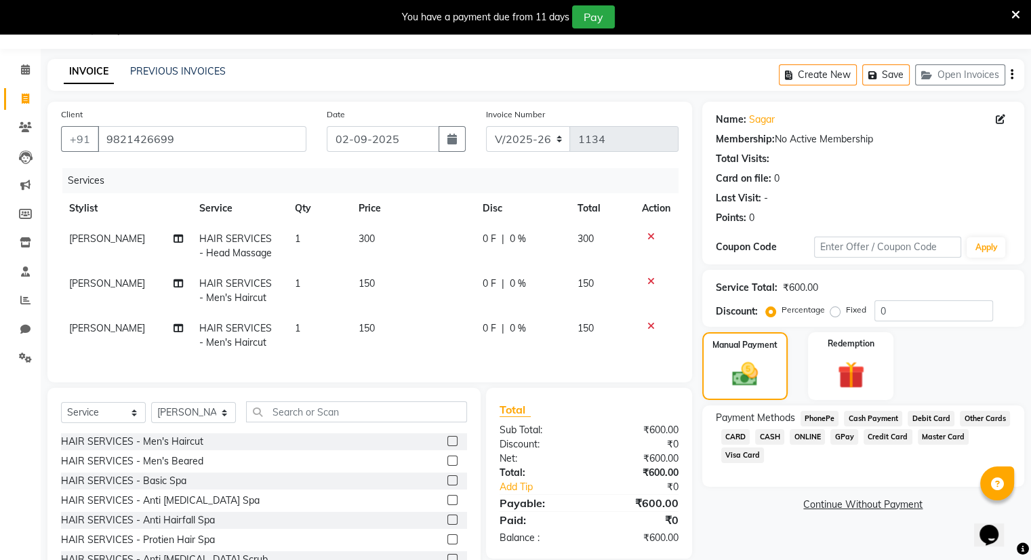
click at [799, 434] on span "ONLINE" at bounding box center [807, 437] width 35 height 16
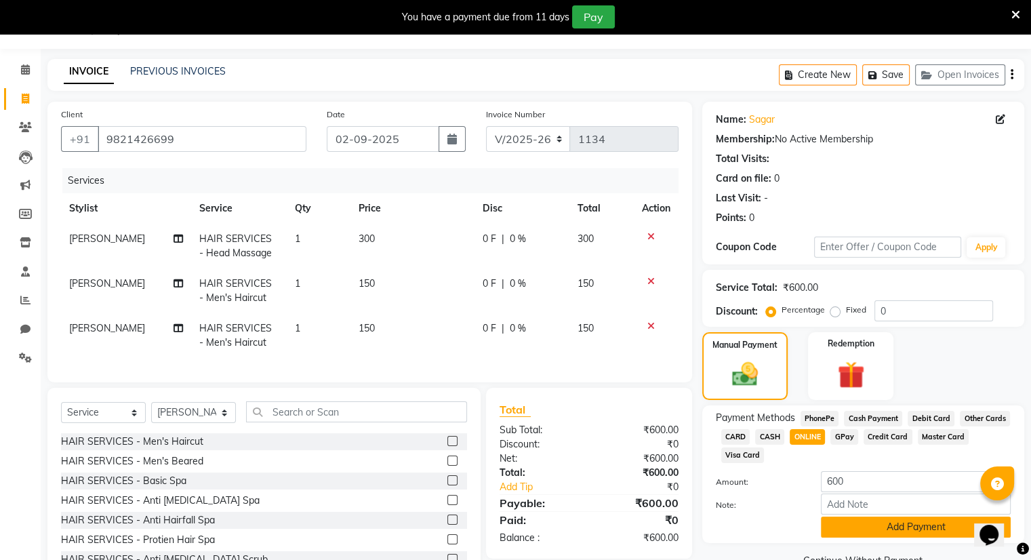
click at [832, 524] on button "Add Payment" at bounding box center [916, 526] width 190 height 21
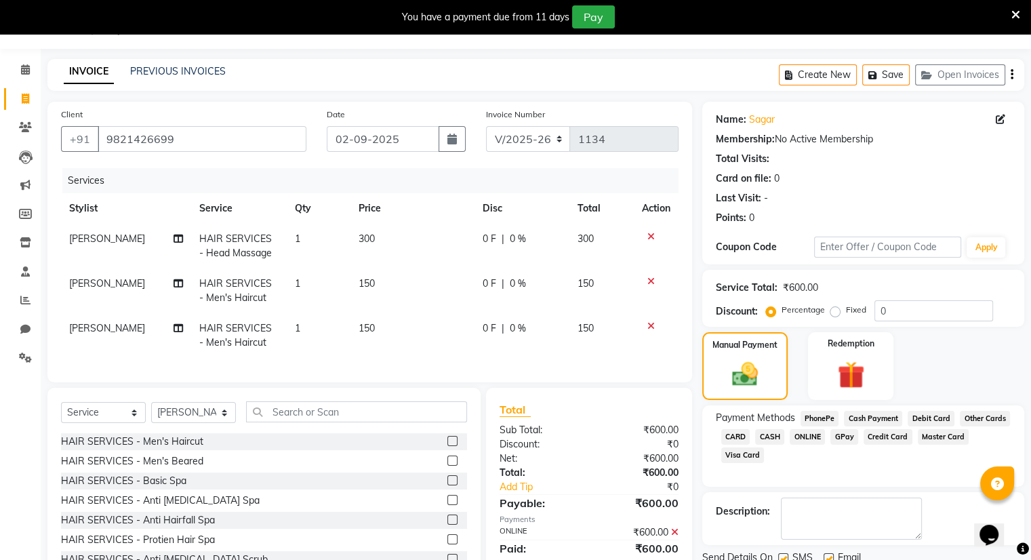
scroll to position [93, 0]
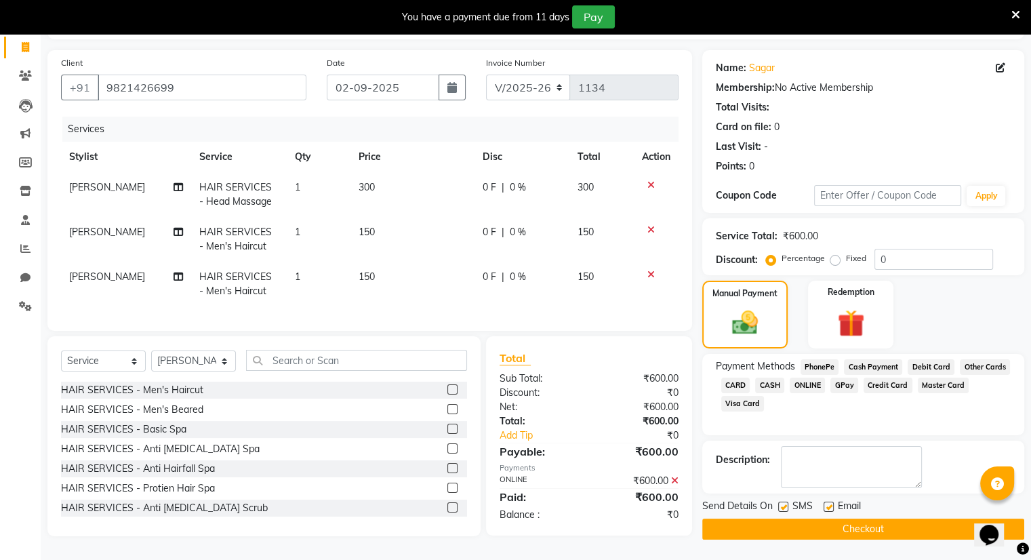
click at [832, 524] on button "Checkout" at bounding box center [863, 529] width 322 height 21
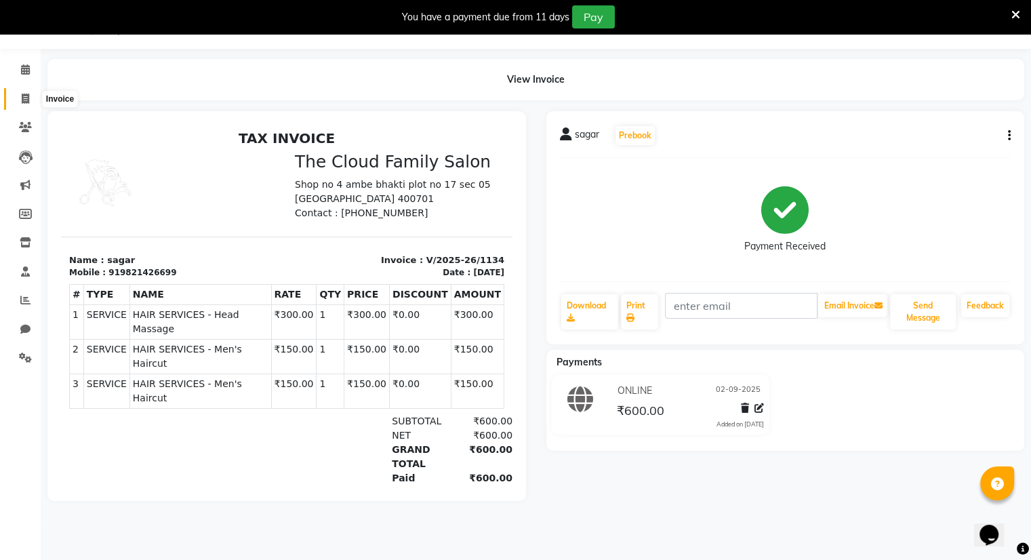
click at [24, 98] on icon at bounding box center [25, 99] width 7 height 10
select select "8444"
select select "service"
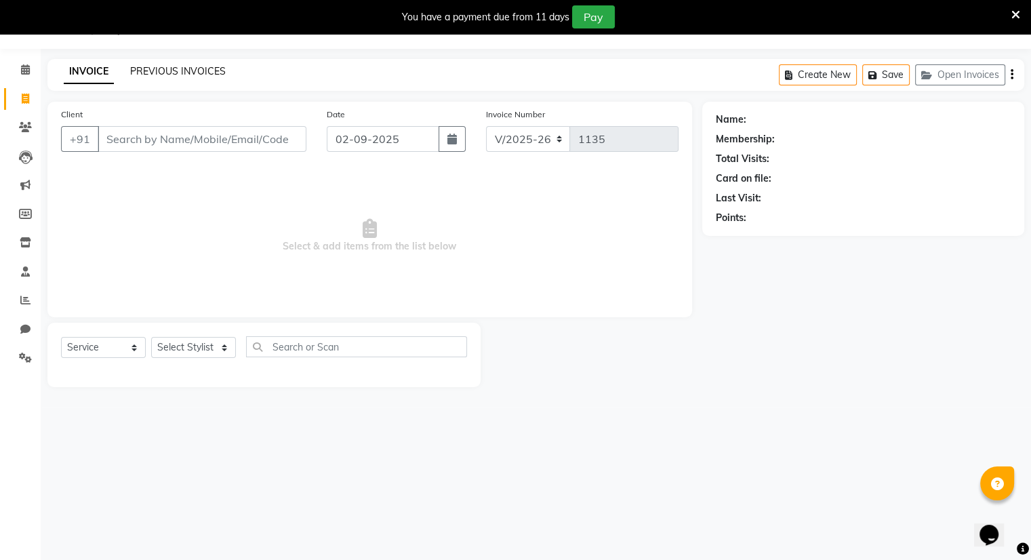
click at [174, 70] on link "PREVIOUS INVOICES" at bounding box center [178, 71] width 96 height 12
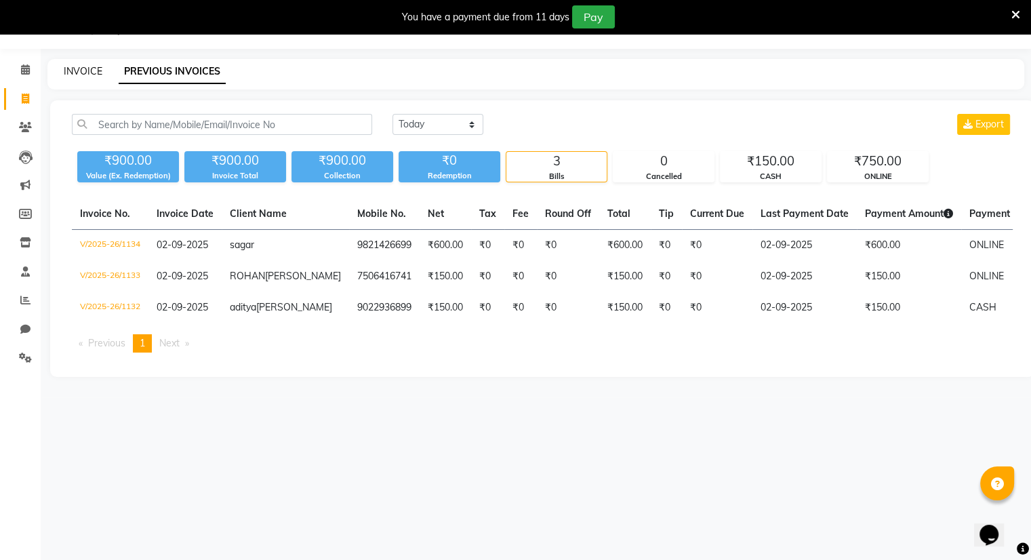
click at [79, 74] on link "INVOICE" at bounding box center [83, 71] width 39 height 12
select select "8444"
select select "service"
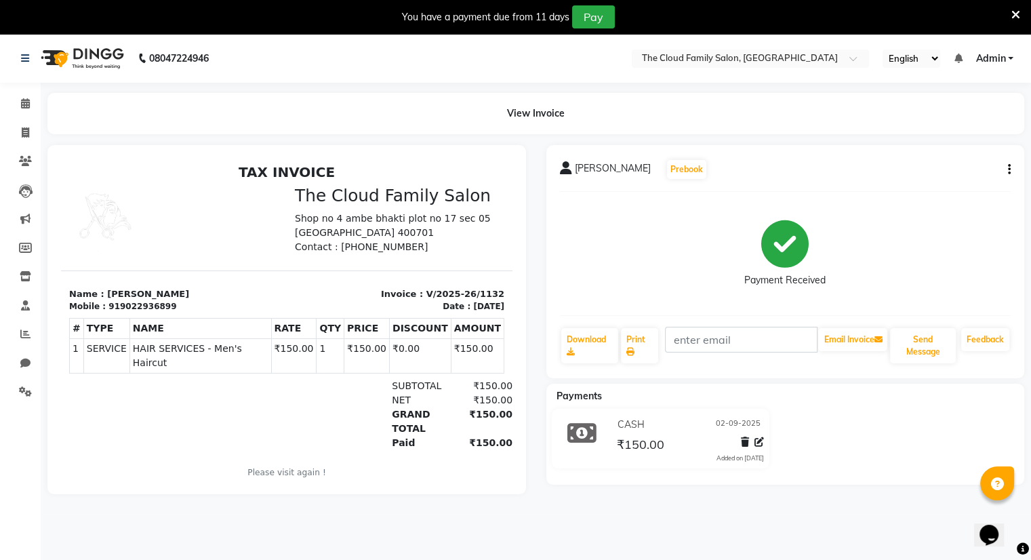
click at [1006, 169] on button "button" at bounding box center [1006, 170] width 8 height 14
click at [957, 167] on div "Edit Item Staff" at bounding box center [941, 169] width 93 height 17
select select "83284"
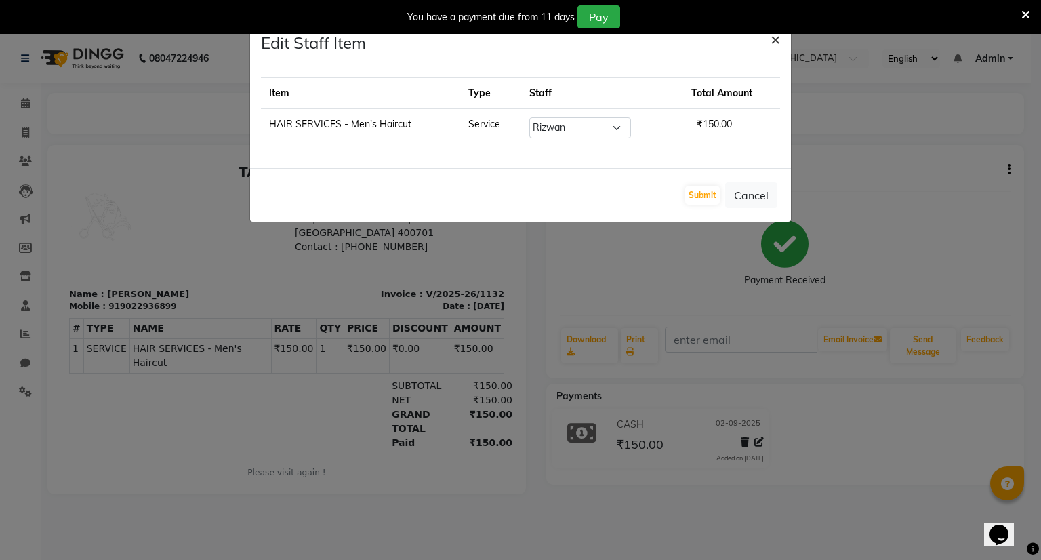
click at [776, 41] on span "×" at bounding box center [775, 38] width 9 height 20
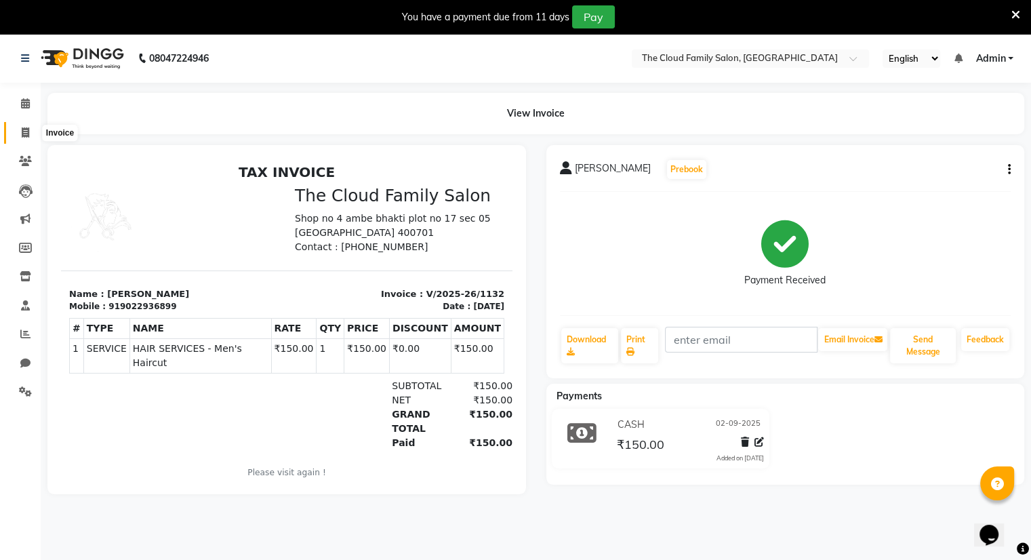
click at [22, 132] on icon at bounding box center [25, 132] width 7 height 10
select select "service"
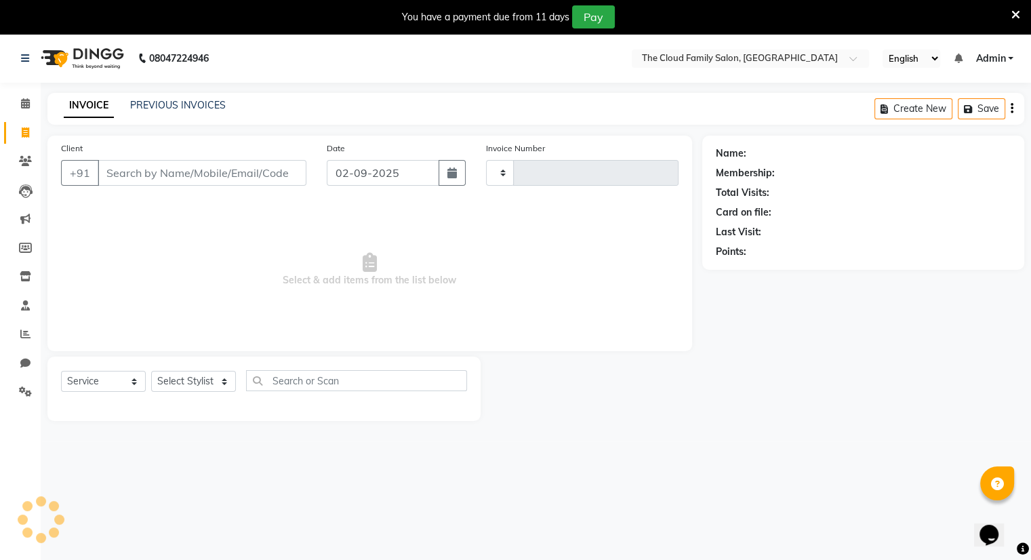
type input "1135"
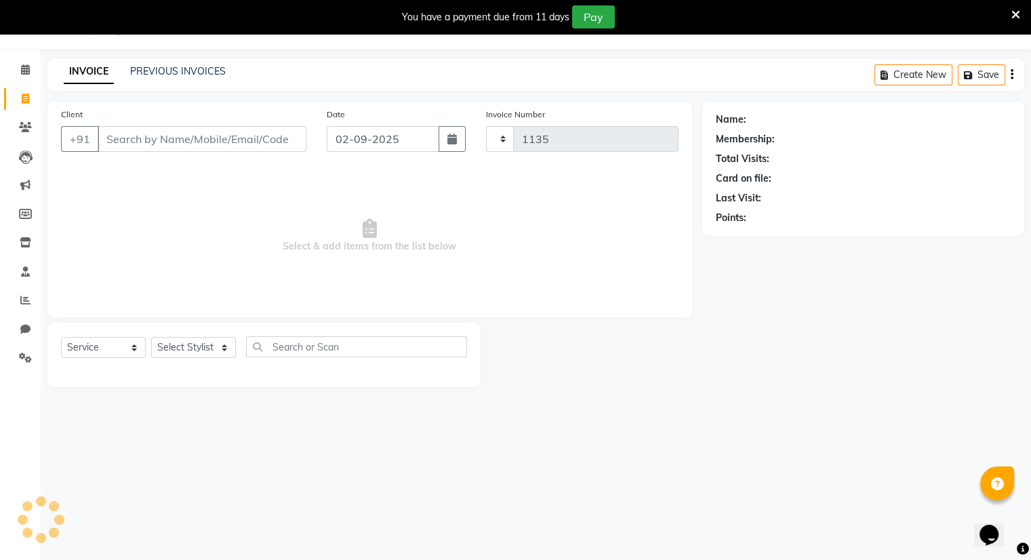
select select "8444"
click at [182, 77] on div "PREVIOUS INVOICES" at bounding box center [178, 71] width 96 height 14
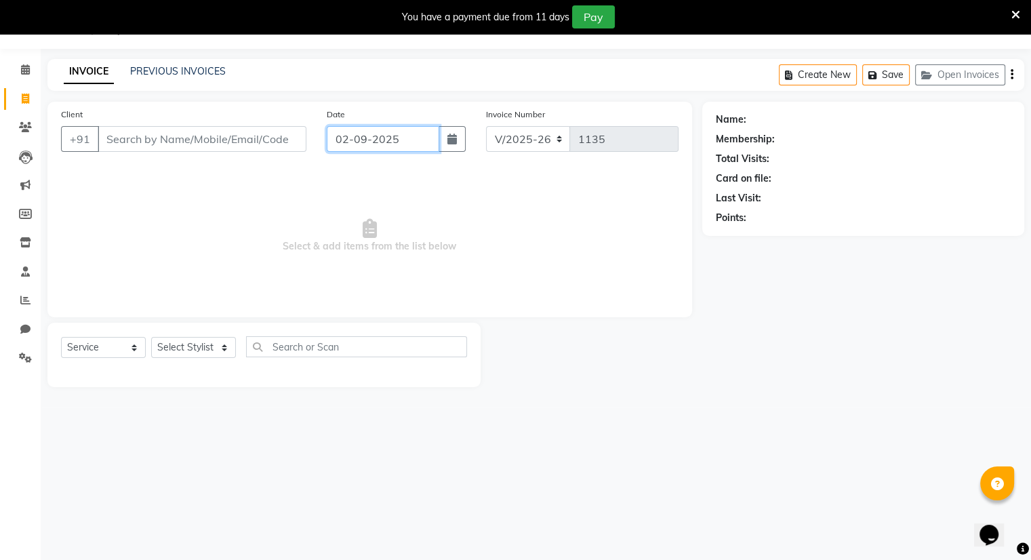
click at [352, 135] on input "02-09-2025" at bounding box center [383, 139] width 113 height 26
select select "9"
select select "2025"
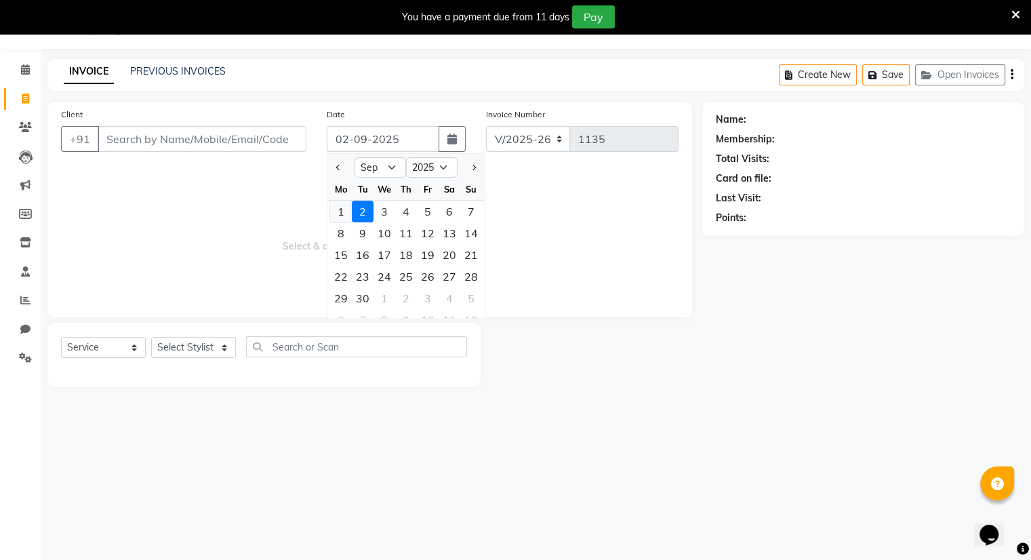
click at [340, 204] on div "1" at bounding box center [341, 212] width 22 height 22
type input "[DATE]"
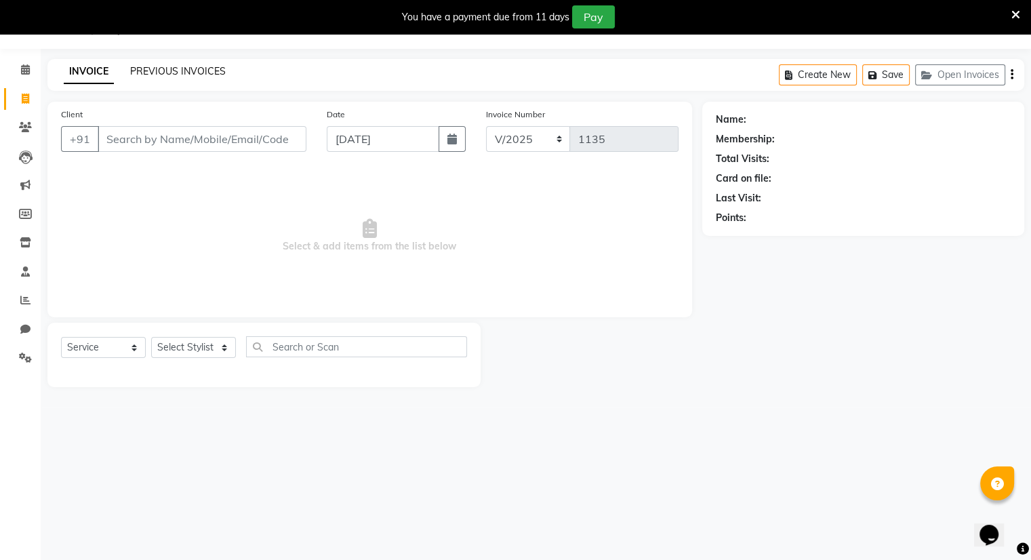
click at [182, 70] on link "PREVIOUS INVOICES" at bounding box center [178, 71] width 96 height 12
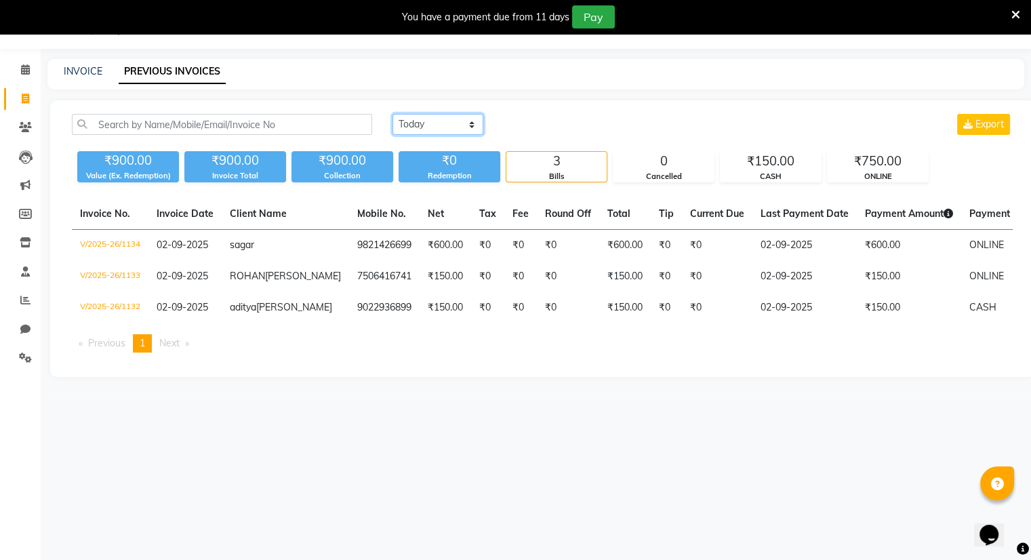
click at [419, 128] on select "Today Yesterday Custom Range" at bounding box center [437, 124] width 91 height 21
select select "yesterday"
click at [392, 114] on select "Today Yesterday Custom Range" at bounding box center [437, 124] width 91 height 21
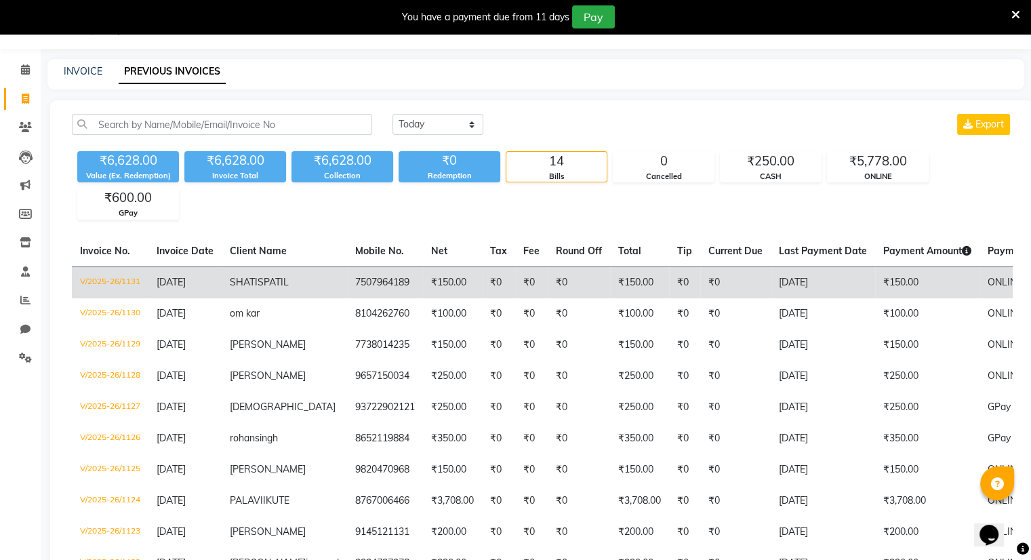
click at [771, 288] on td "[DATE]" at bounding box center [823, 282] width 104 height 32
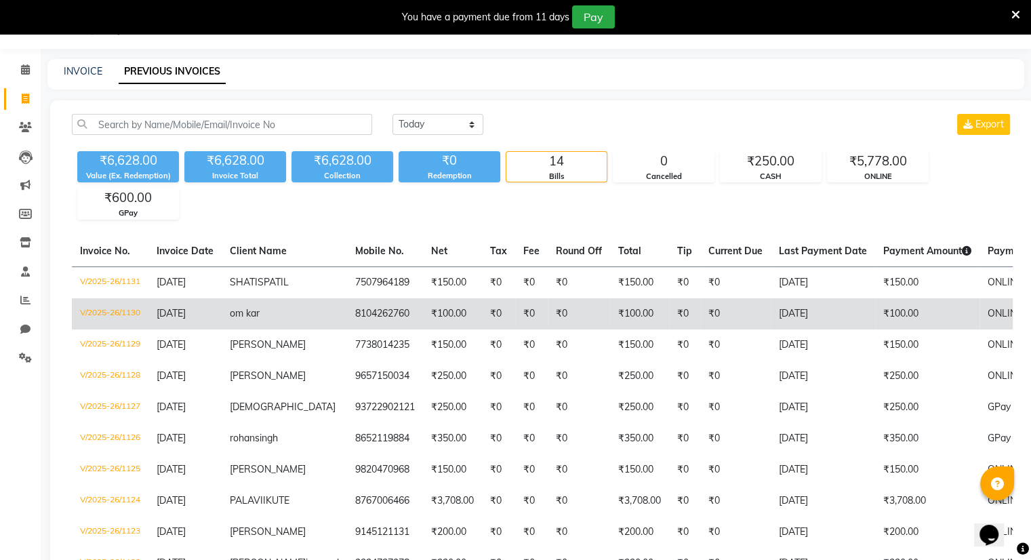
click at [423, 313] on td "₹100.00" at bounding box center [452, 313] width 59 height 31
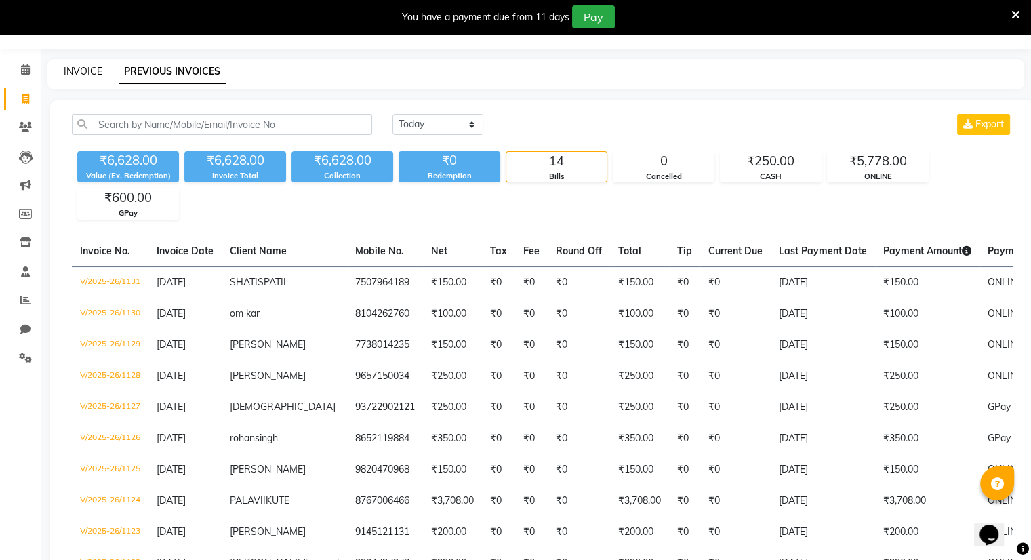
click at [84, 66] on link "INVOICE" at bounding box center [83, 71] width 39 height 12
select select "8444"
select select "service"
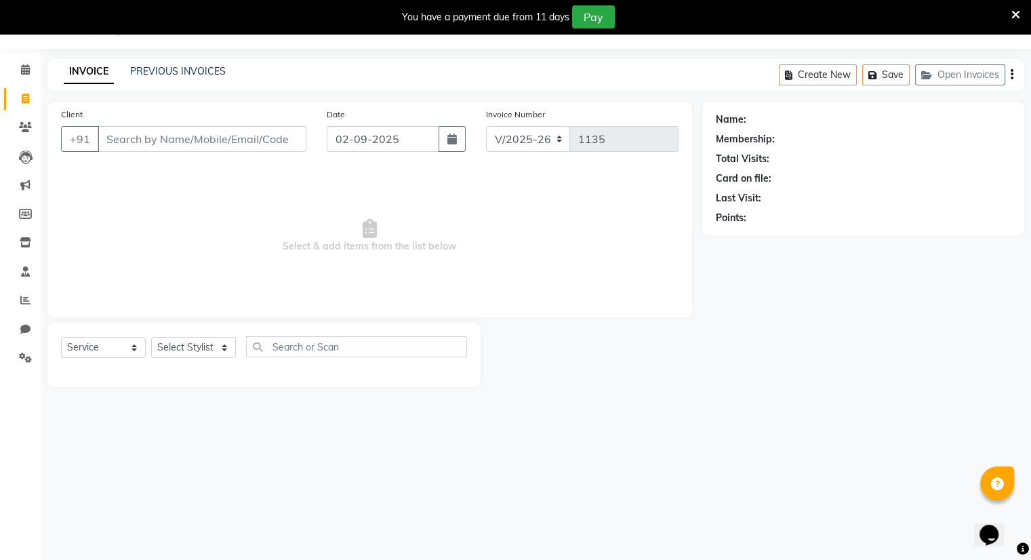
click at [175, 62] on div "INVOICE PREVIOUS INVOICES Create New Save Open Invoices" at bounding box center [535, 75] width 977 height 32
click at [175, 67] on link "PREVIOUS INVOICES" at bounding box center [178, 71] width 96 height 12
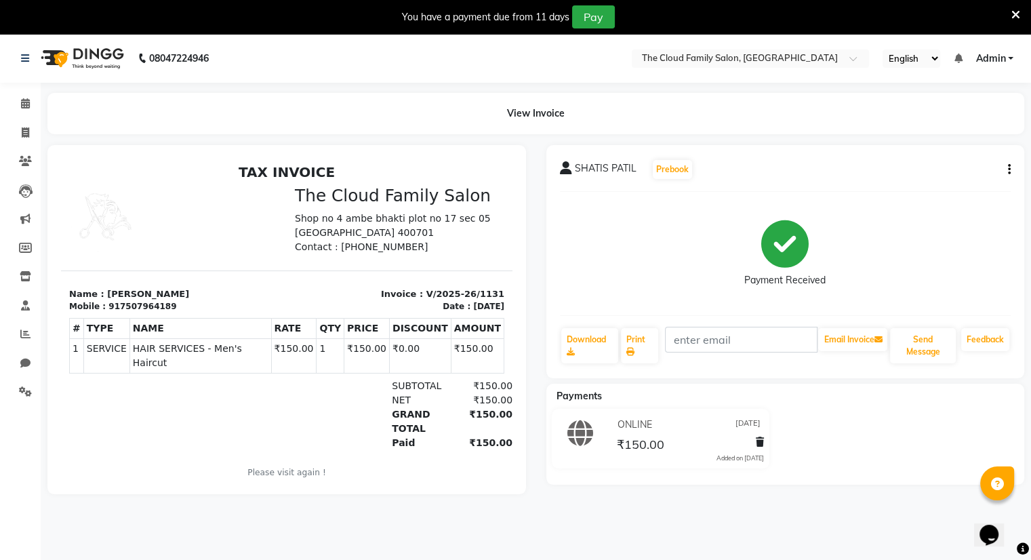
click at [1013, 169] on div "SHATIS PATIL Prebook Payment Received Download Print Email Invoice Send Message…" at bounding box center [785, 261] width 479 height 233
click at [1006, 169] on button "button" at bounding box center [1006, 170] width 8 height 14
click at [952, 171] on div "Edit Item Staff" at bounding box center [941, 169] width 93 height 17
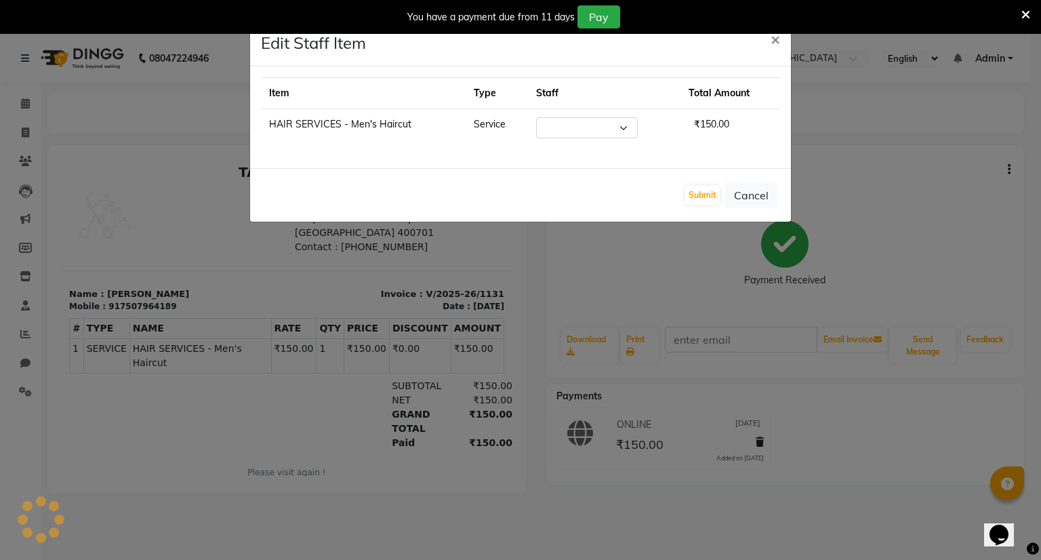
select select "86894"
click at [778, 36] on span "×" at bounding box center [775, 38] width 9 height 20
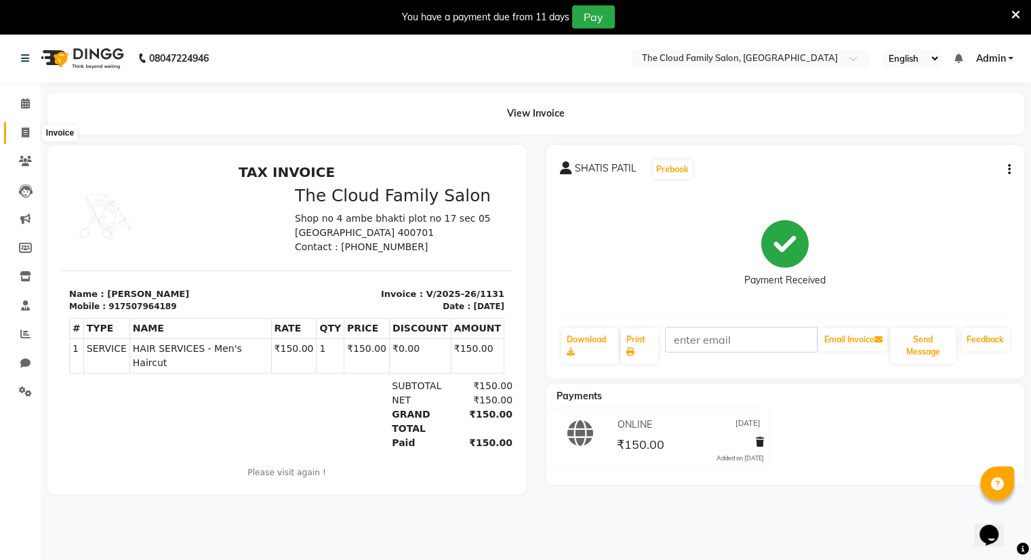
click at [28, 138] on span at bounding box center [26, 133] width 24 height 16
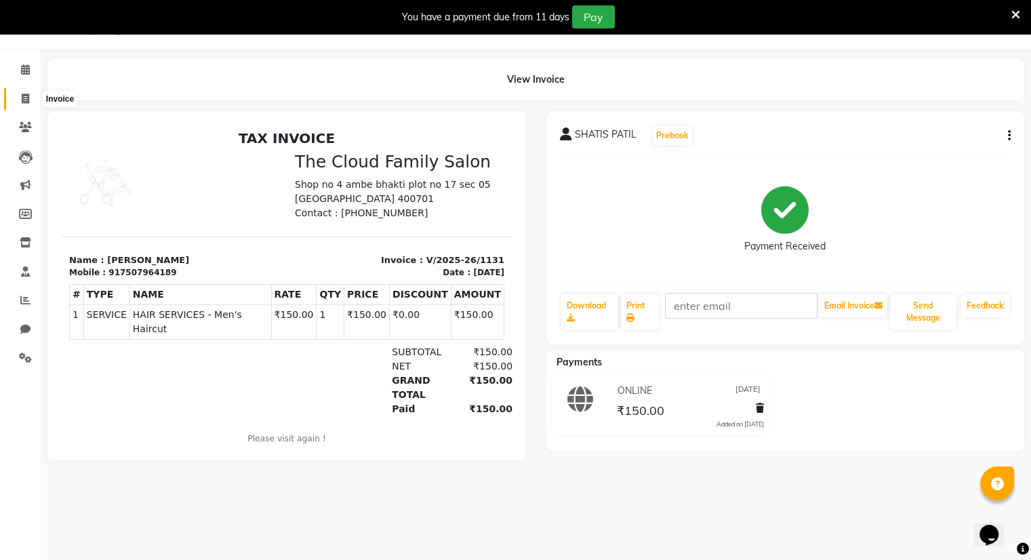
select select "8444"
select select "service"
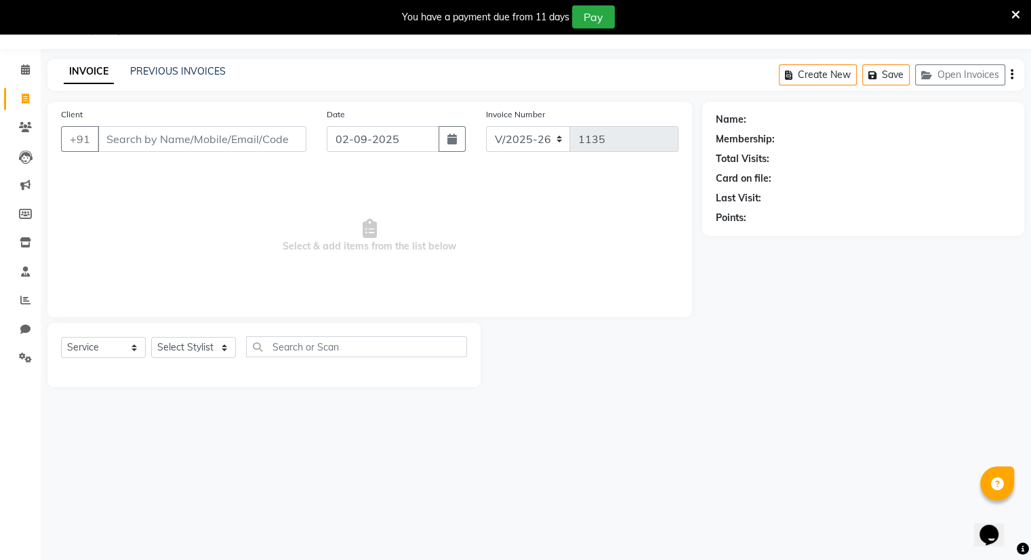
click at [153, 79] on div "INVOICE PREVIOUS INVOICES Create New Save Open Invoices" at bounding box center [535, 75] width 977 height 32
click at [160, 63] on div "INVOICE PREVIOUS INVOICES Create New Save Open Invoices" at bounding box center [535, 75] width 977 height 32
click at [163, 71] on link "PREVIOUS INVOICES" at bounding box center [178, 71] width 96 height 12
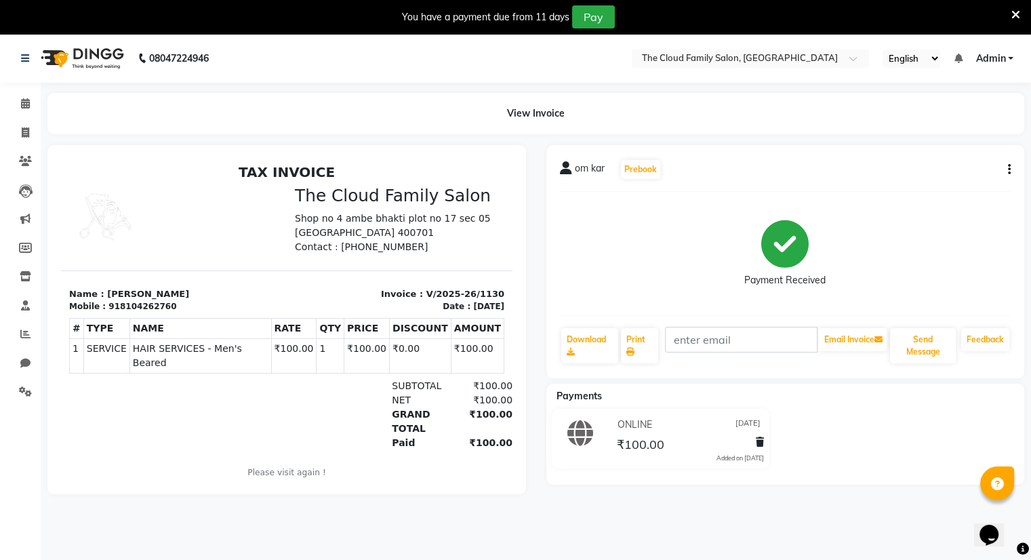
click at [1009, 169] on icon "button" at bounding box center [1009, 169] width 3 height 1
click at [952, 168] on div "Edit Item Staff" at bounding box center [941, 169] width 93 height 17
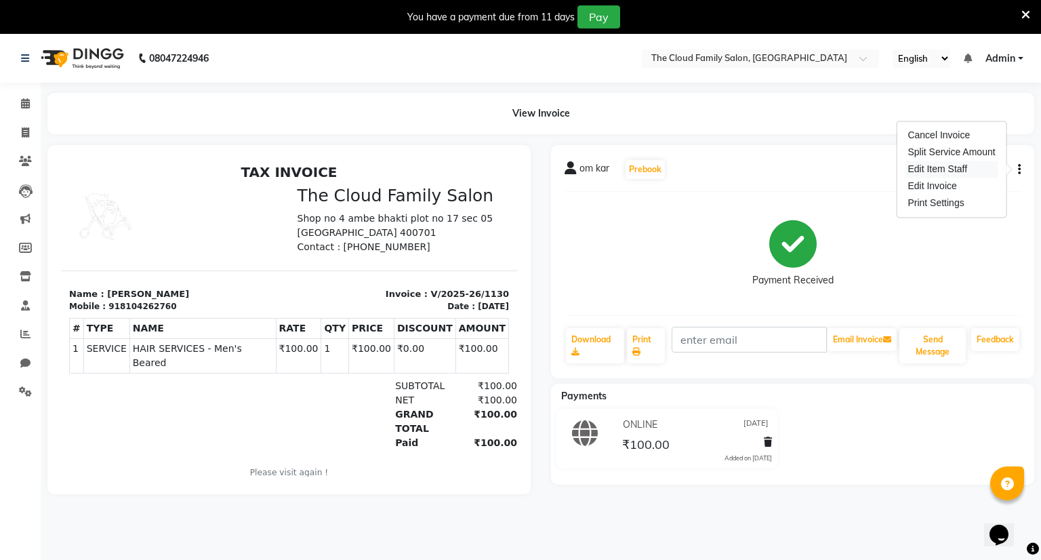
select select "83357"
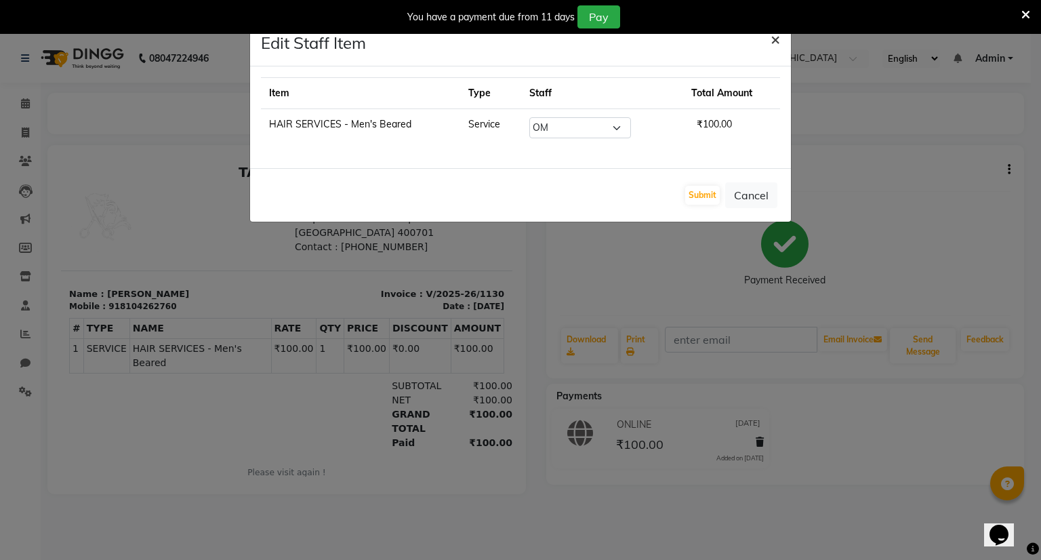
click at [777, 39] on span "×" at bounding box center [775, 38] width 9 height 20
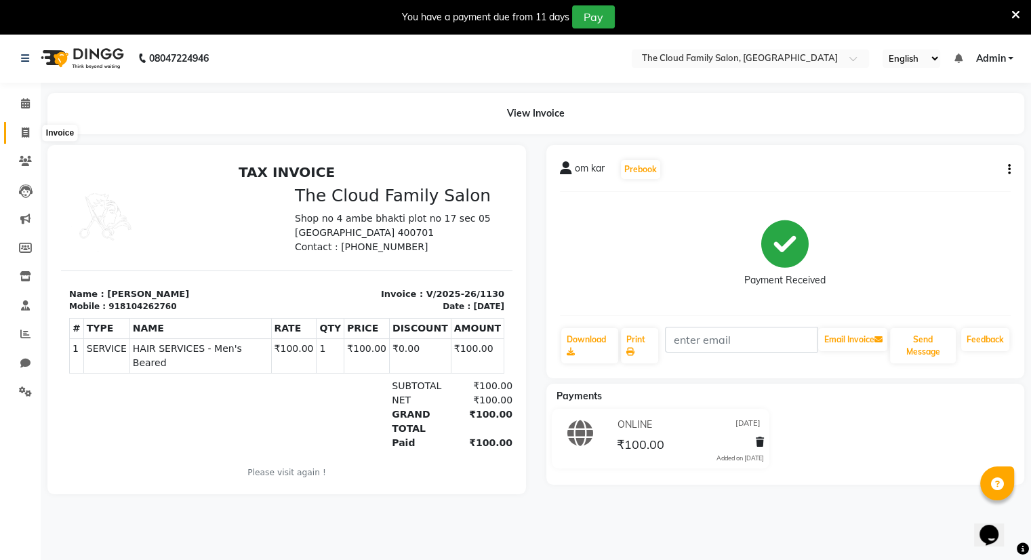
click at [25, 128] on icon at bounding box center [25, 132] width 7 height 10
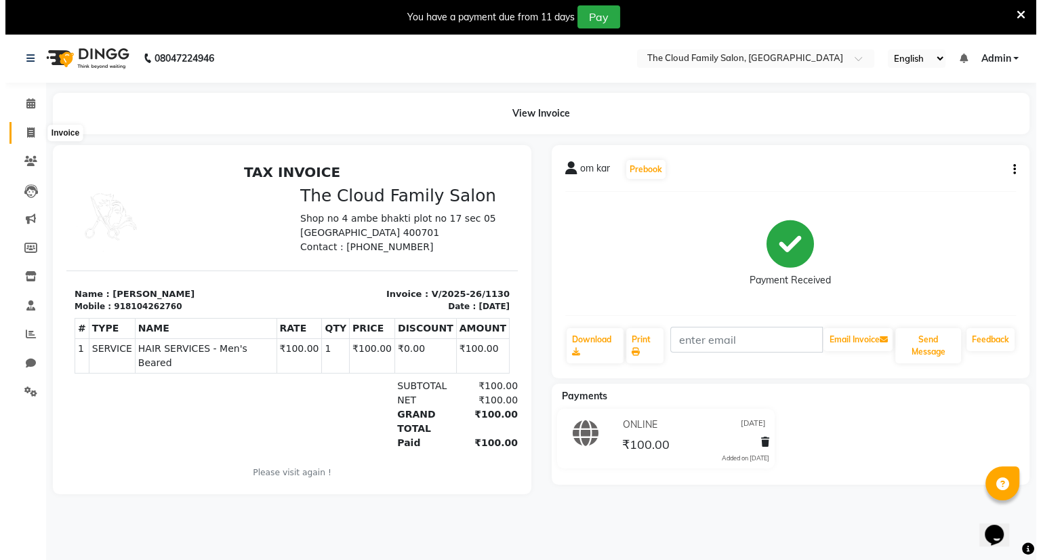
scroll to position [34, 0]
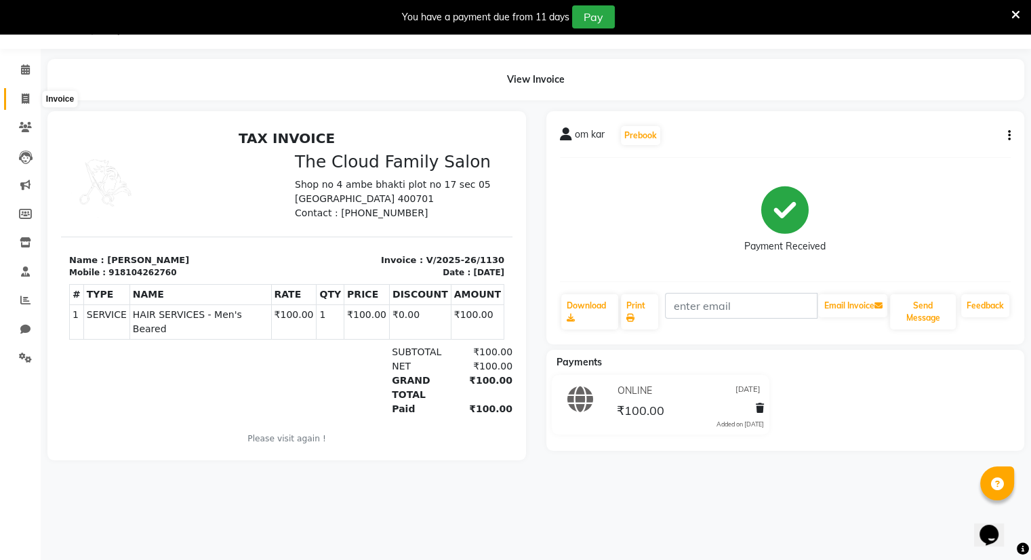
select select "8444"
select select "service"
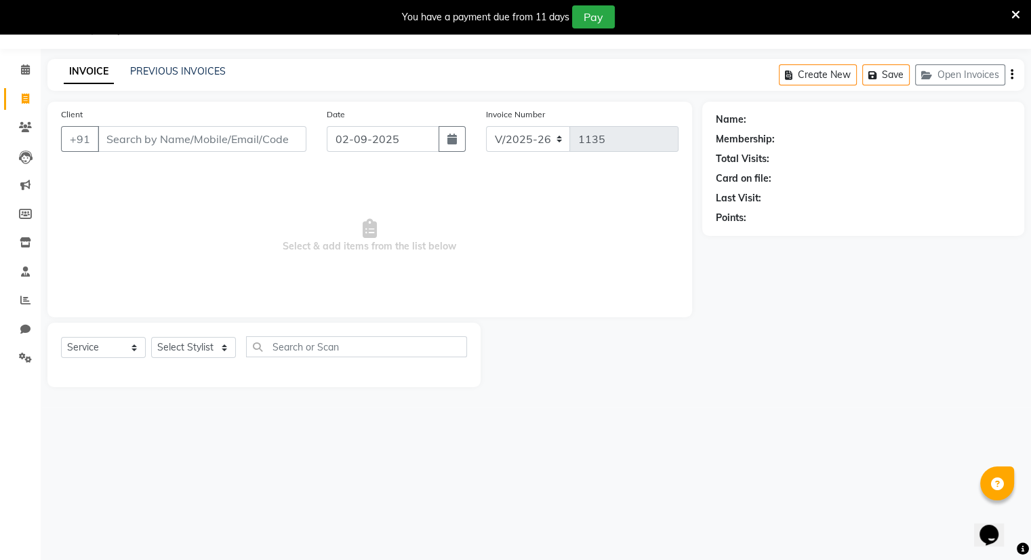
click at [126, 141] on input "Client" at bounding box center [202, 139] width 209 height 26
click at [117, 138] on input "Client" at bounding box center [202, 139] width 209 height 26
type input "7972384100"
click at [281, 138] on span "Add Client" at bounding box center [272, 139] width 54 height 14
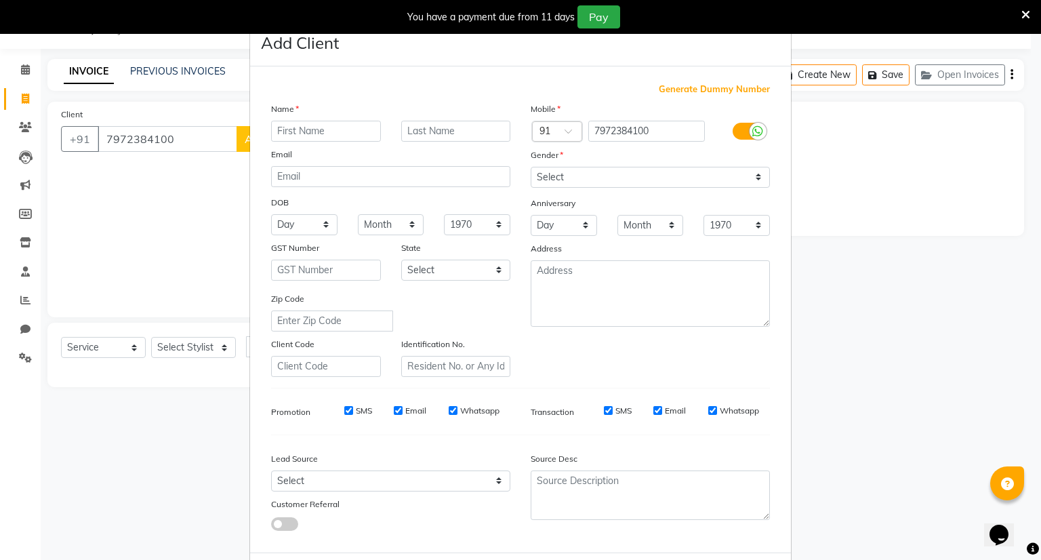
click at [320, 125] on input "text" at bounding box center [326, 131] width 110 height 21
click at [319, 132] on input "text" at bounding box center [326, 131] width 110 height 21
type input "[PERSON_NAME]"
click at [542, 177] on select "Select [DEMOGRAPHIC_DATA] [DEMOGRAPHIC_DATA] Other Prefer Not To Say" at bounding box center [650, 177] width 239 height 21
select select "[DEMOGRAPHIC_DATA]"
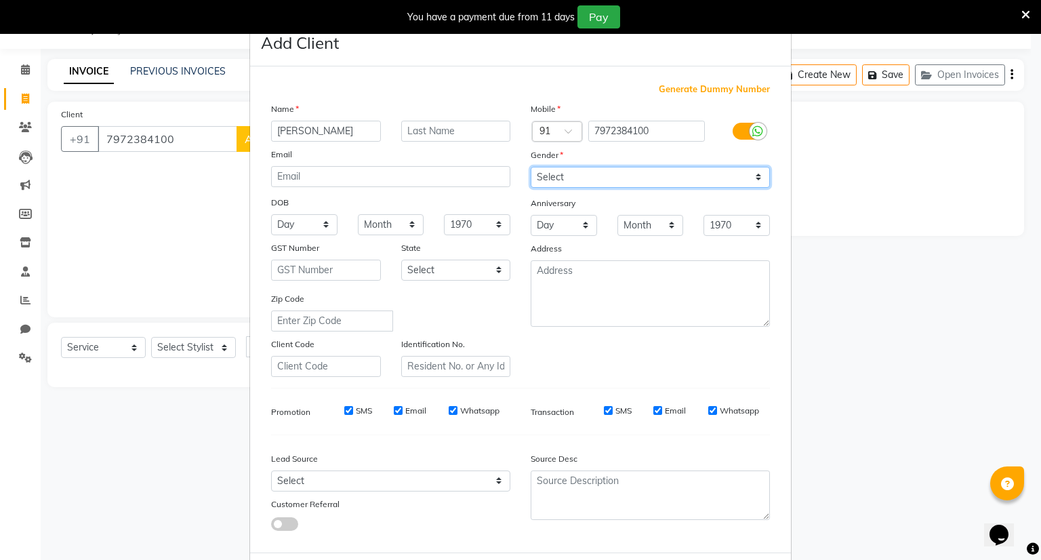
click at [531, 167] on select "Select [DEMOGRAPHIC_DATA] [DEMOGRAPHIC_DATA] Other Prefer Not To Say" at bounding box center [650, 177] width 239 height 21
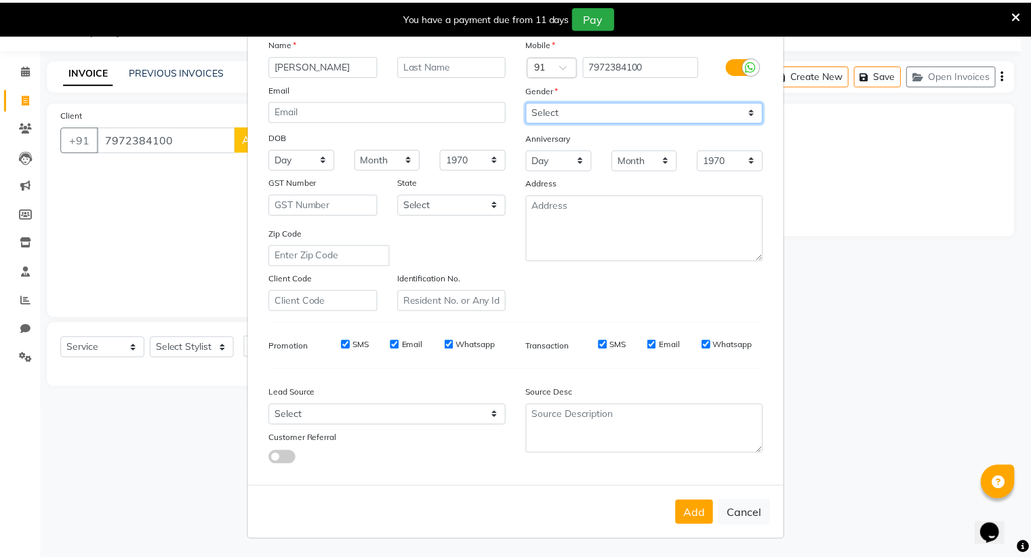
scroll to position [73, 0]
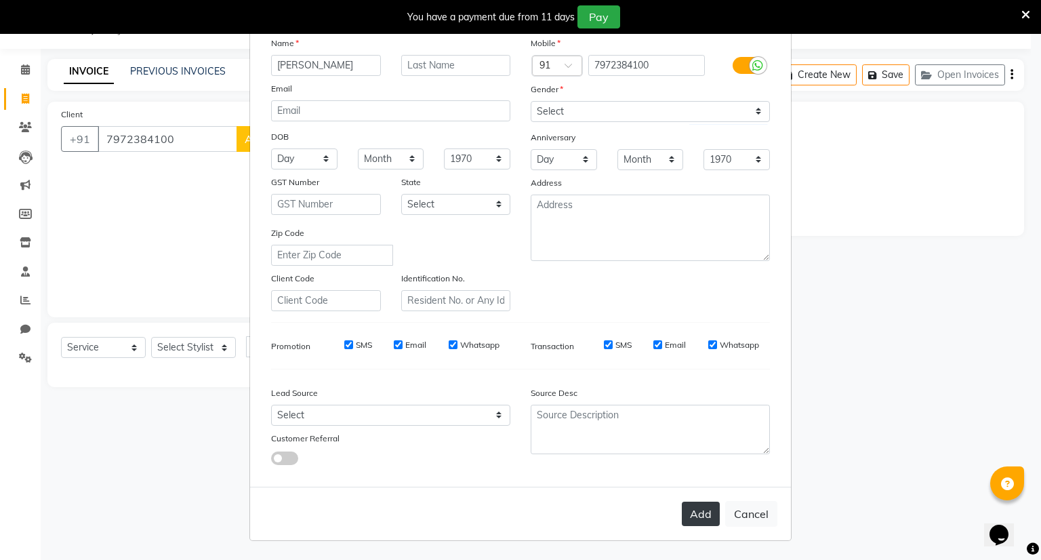
click at [692, 516] on button "Add" at bounding box center [701, 514] width 38 height 24
select select
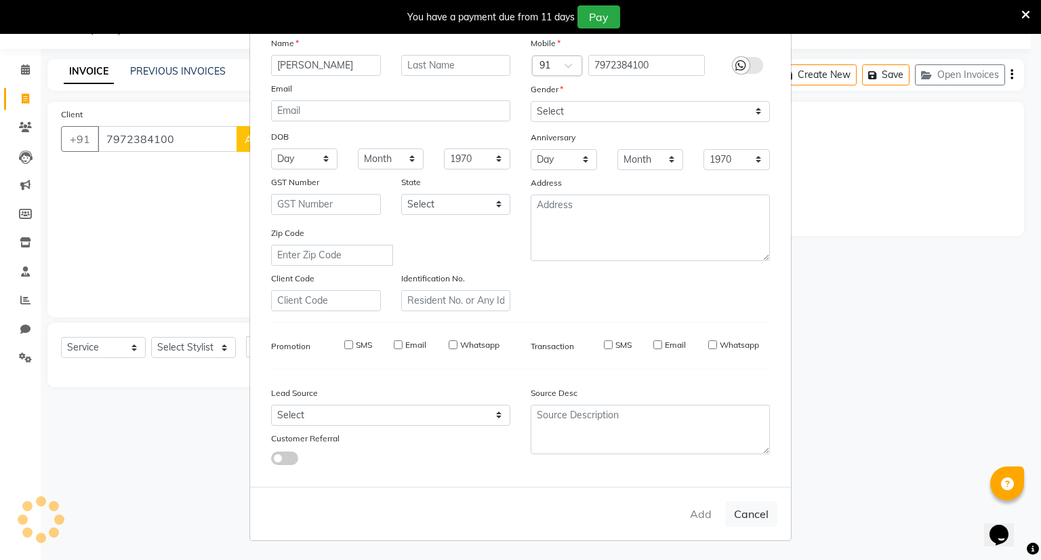
select select
checkbox input "false"
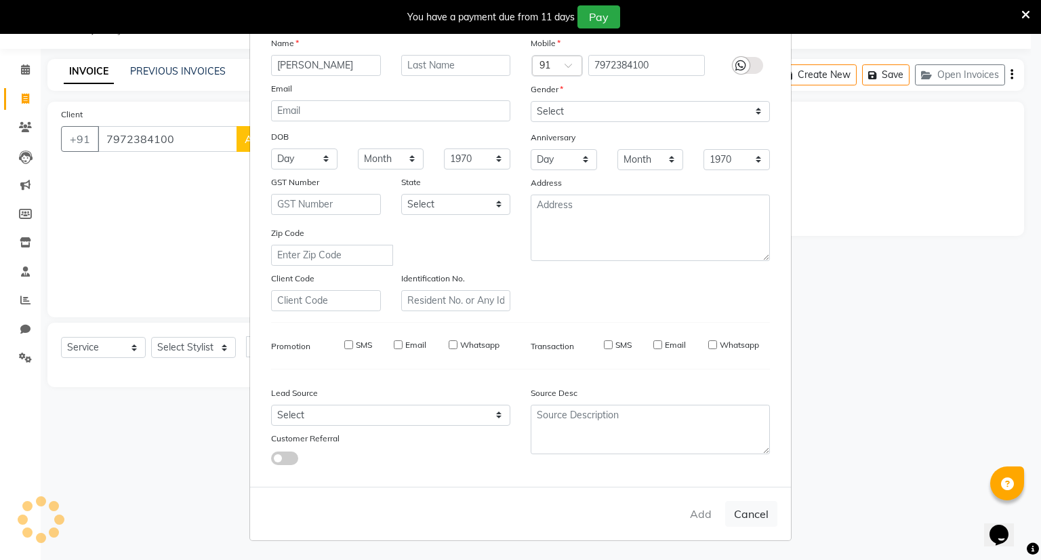
checkbox input "false"
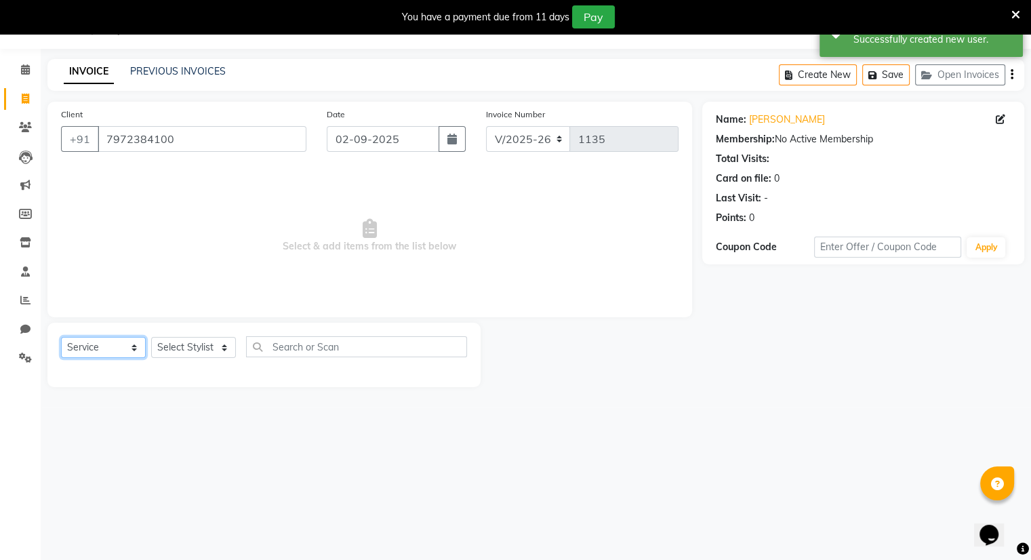
click at [97, 348] on select "Select Service Product Membership Package Voucher Prepaid Gift Card" at bounding box center [103, 347] width 85 height 21
select select "membership"
click at [61, 338] on select "Select Service Product Membership Package Voucher Prepaid Gift Card" at bounding box center [103, 347] width 85 height 21
click at [453, 376] on label at bounding box center [452, 376] width 10 height 10
click at [453, 376] on input "checkbox" at bounding box center [451, 376] width 9 height 9
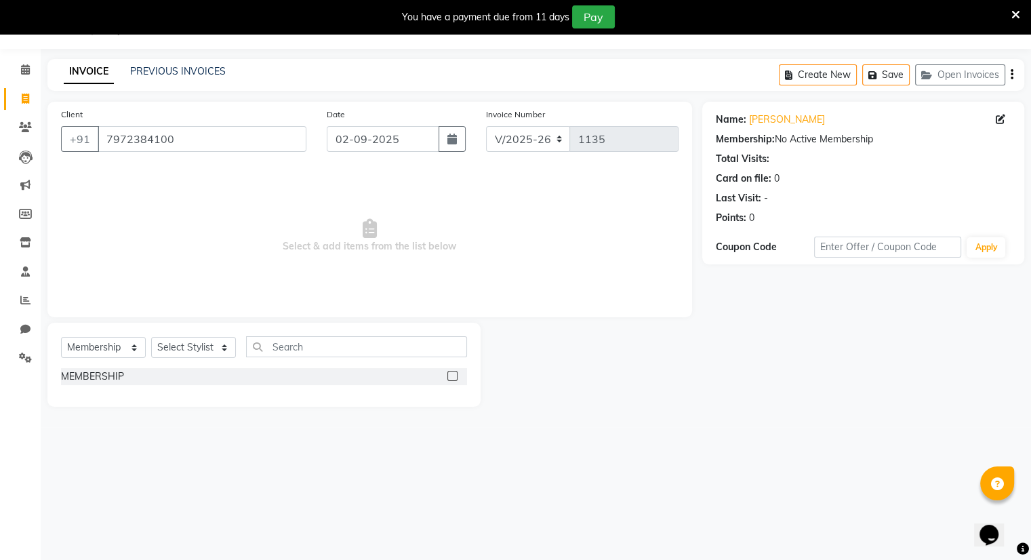
click at [453, 376] on label at bounding box center [452, 376] width 10 height 10
click at [453, 376] on input "checkbox" at bounding box center [451, 376] width 9 height 9
click at [454, 376] on label at bounding box center [452, 376] width 10 height 10
click at [454, 376] on input "checkbox" at bounding box center [451, 376] width 9 height 9
click at [454, 376] on label at bounding box center [452, 376] width 10 height 10
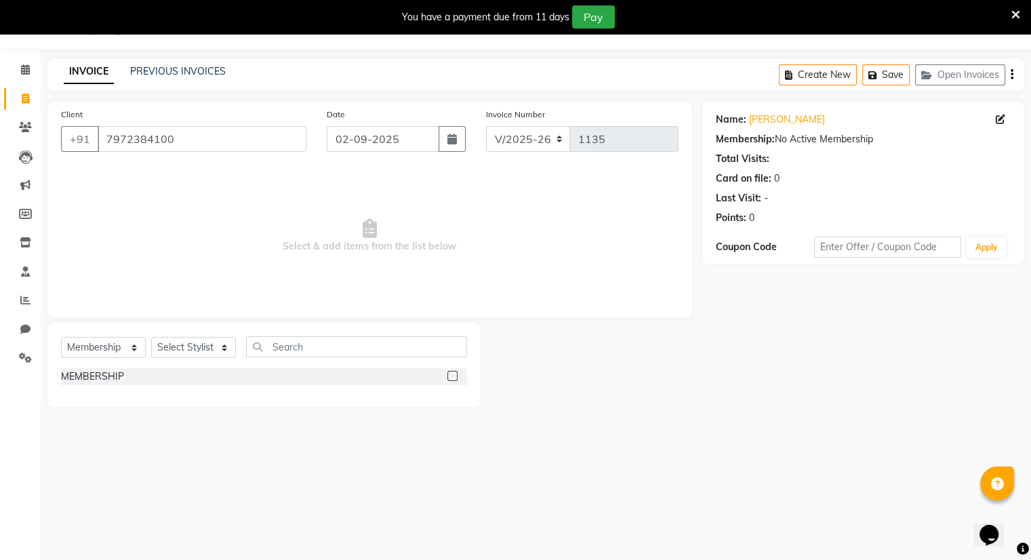
click at [454, 376] on input "checkbox" at bounding box center [451, 376] width 9 height 9
click at [451, 376] on label at bounding box center [452, 376] width 10 height 10
click at [451, 376] on input "checkbox" at bounding box center [451, 376] width 9 height 9
click at [451, 376] on label at bounding box center [452, 376] width 10 height 10
click at [451, 376] on input "checkbox" at bounding box center [451, 376] width 9 height 9
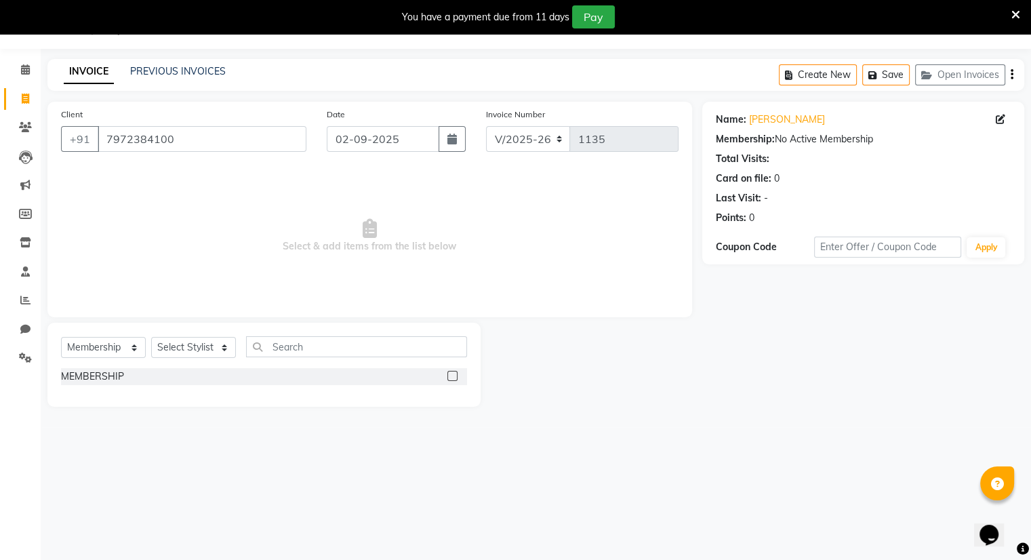
click at [450, 375] on label at bounding box center [452, 376] width 10 height 10
click at [450, 375] on input "checkbox" at bounding box center [451, 376] width 9 height 9
click at [450, 375] on label at bounding box center [452, 376] width 10 height 10
click at [450, 375] on input "checkbox" at bounding box center [451, 376] width 9 height 9
click at [450, 375] on label at bounding box center [452, 376] width 10 height 10
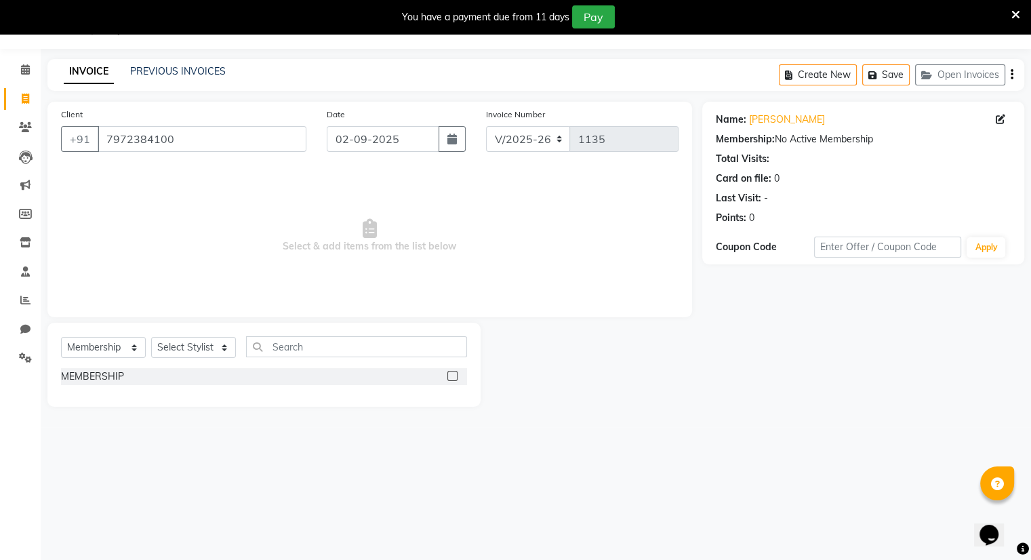
click at [450, 375] on input "checkbox" at bounding box center [451, 376] width 9 height 9
click at [450, 375] on label at bounding box center [452, 376] width 10 height 10
click at [450, 375] on input "checkbox" at bounding box center [451, 376] width 9 height 9
click at [450, 375] on label at bounding box center [452, 376] width 10 height 10
click at [450, 375] on input "checkbox" at bounding box center [451, 376] width 9 height 9
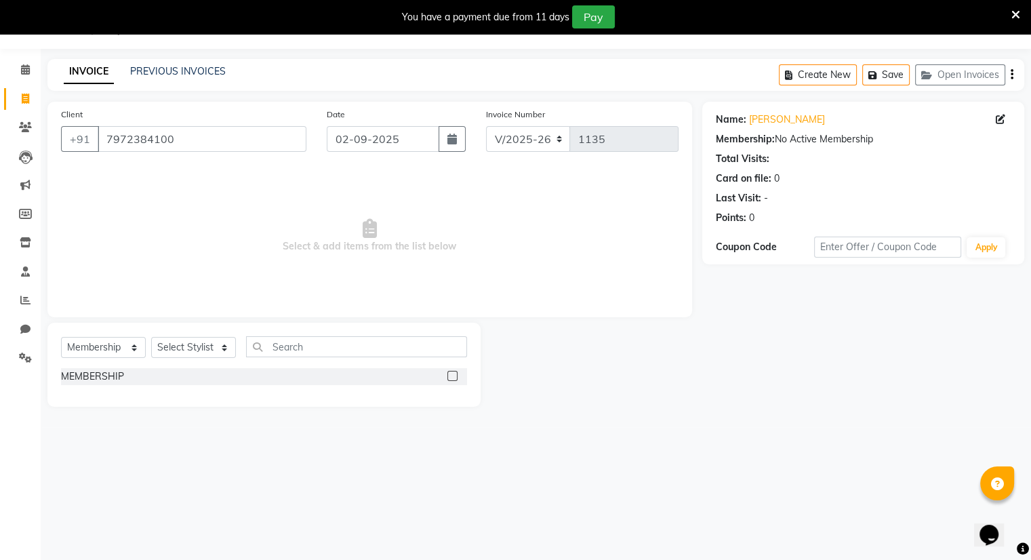
click at [453, 373] on label at bounding box center [452, 376] width 10 height 10
click at [453, 373] on input "checkbox" at bounding box center [451, 376] width 9 height 9
click at [452, 378] on label at bounding box center [452, 376] width 10 height 10
click at [452, 378] on input "checkbox" at bounding box center [451, 376] width 9 height 9
click at [452, 378] on label at bounding box center [452, 376] width 10 height 10
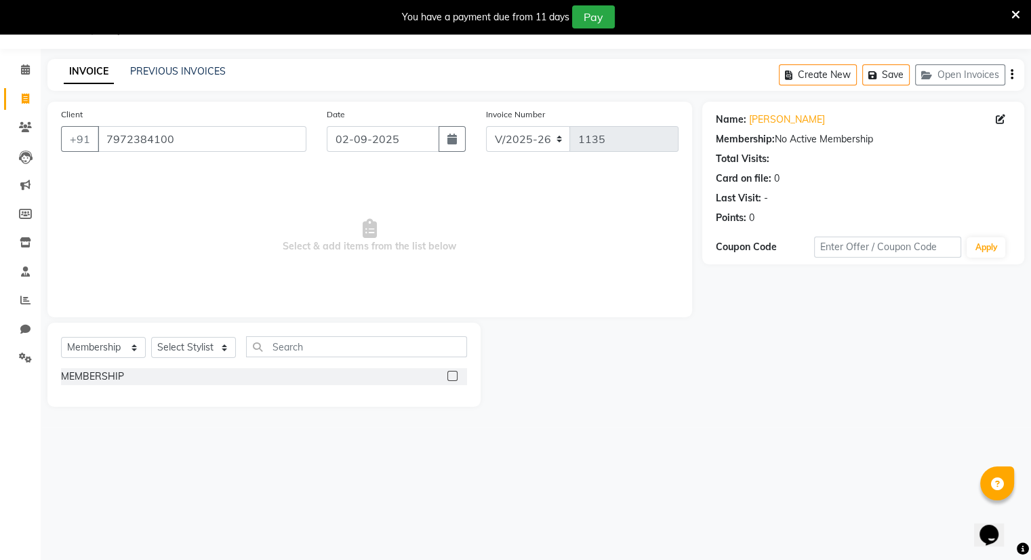
click at [452, 378] on input "checkbox" at bounding box center [451, 376] width 9 height 9
checkbox input "false"
click at [182, 350] on select "Select Stylist Amrapali Bhumi OM [PERSON_NAME] [PERSON_NAME]" at bounding box center [193, 347] width 85 height 21
select select "83357"
click at [151, 338] on select "Select Stylist Amrapali Bhumi OM [PERSON_NAME] [PERSON_NAME]" at bounding box center [193, 347] width 85 height 21
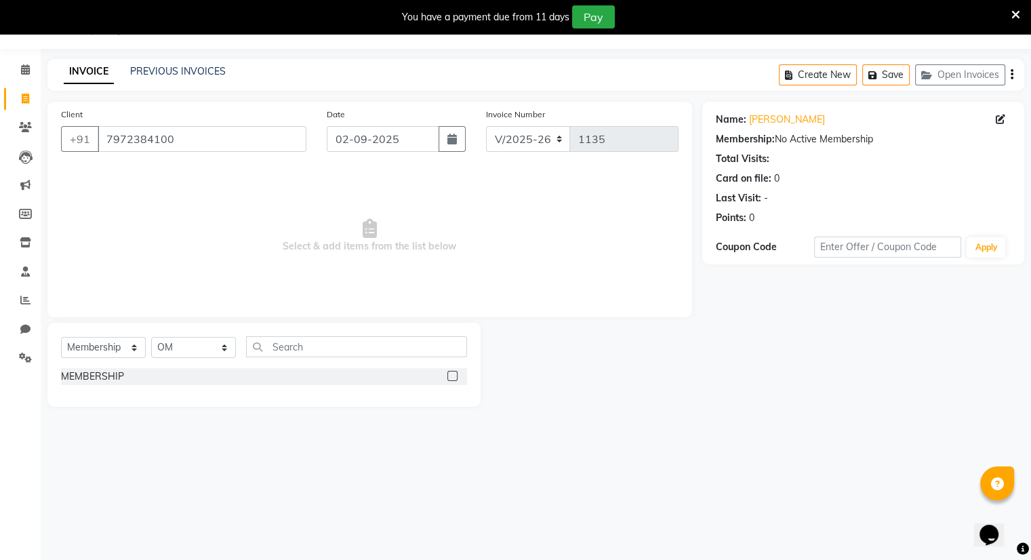
click at [452, 375] on label at bounding box center [452, 376] width 10 height 10
click at [452, 375] on input "checkbox" at bounding box center [451, 376] width 9 height 9
select select "select"
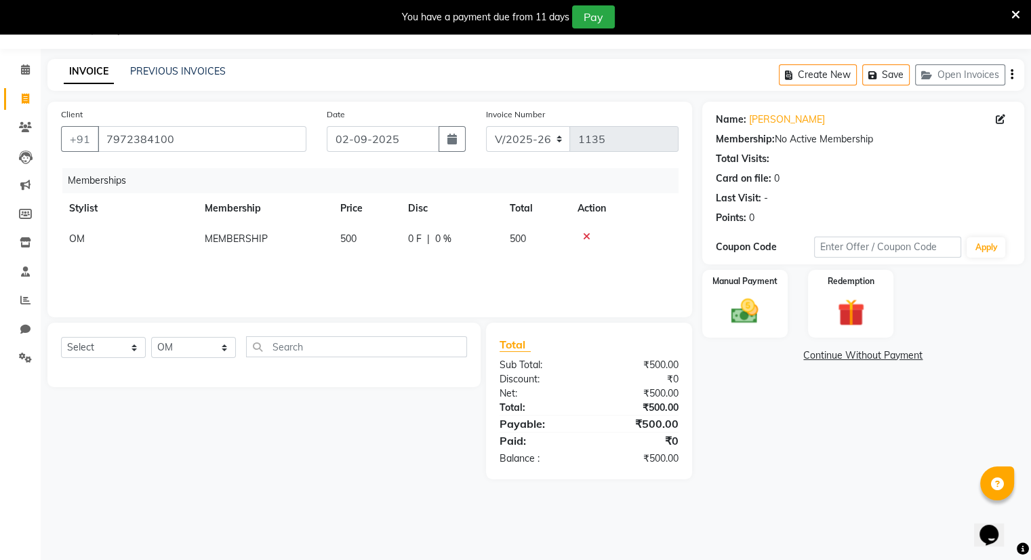
click at [357, 241] on span "500" at bounding box center [348, 238] width 16 height 12
select select "83357"
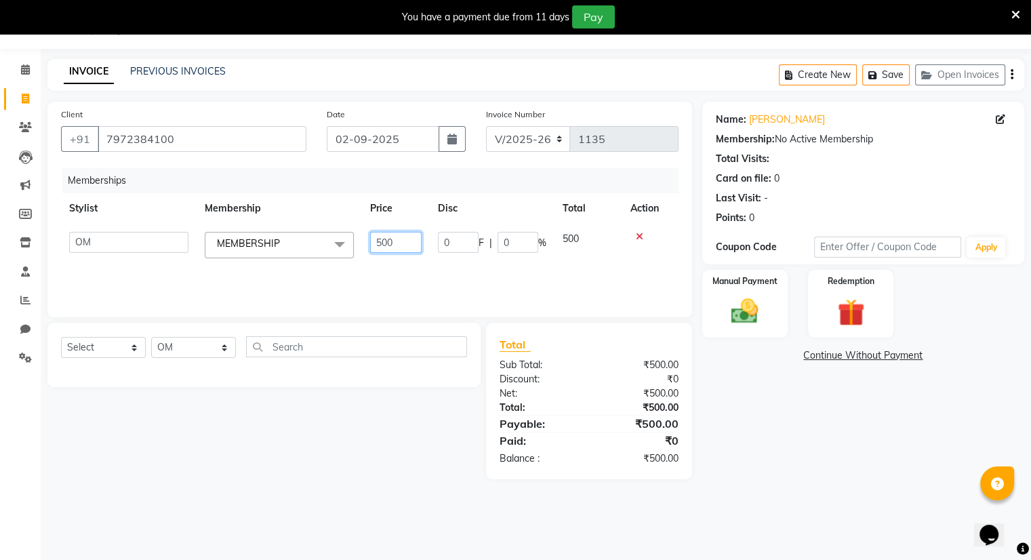
click at [396, 240] on input "500" at bounding box center [396, 242] width 52 height 21
type input "5"
type input "300"
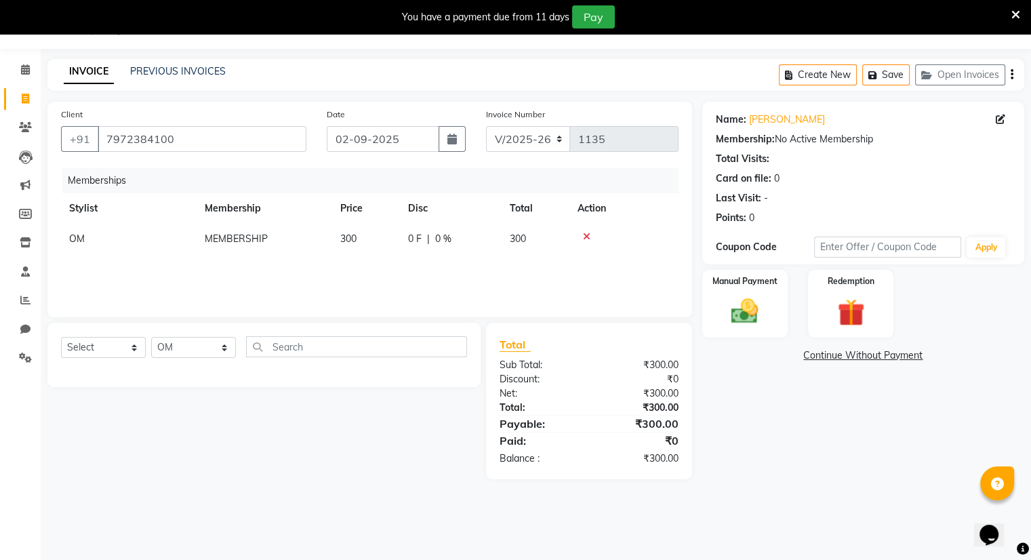
click at [573, 237] on tr "OM MEMBERSHIP 300 0 F | 0 % 300" at bounding box center [369, 239] width 617 height 31
click at [727, 297] on img at bounding box center [744, 312] width 45 height 33
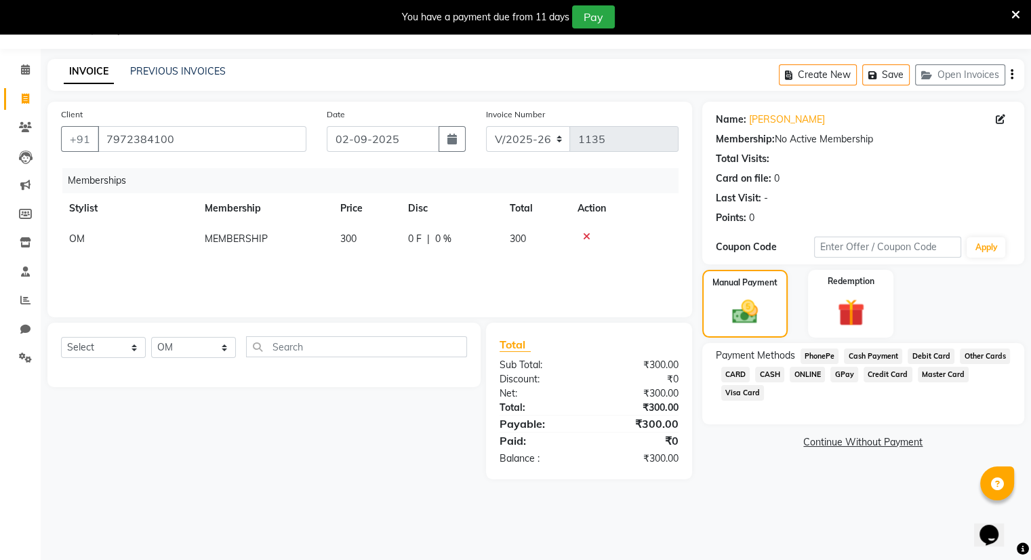
click at [805, 371] on span "ONLINE" at bounding box center [807, 375] width 35 height 16
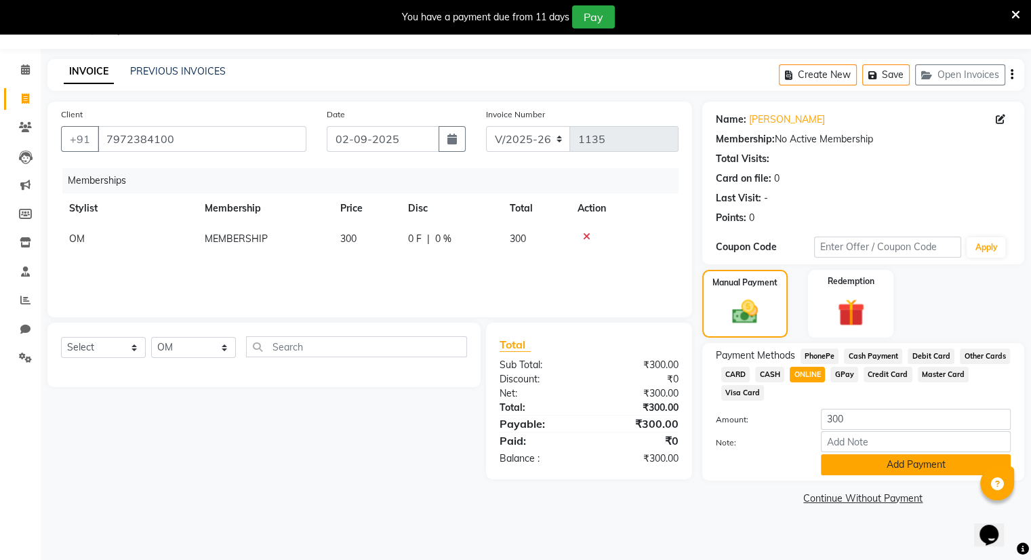
click at [855, 462] on button "Add Payment" at bounding box center [916, 464] width 190 height 21
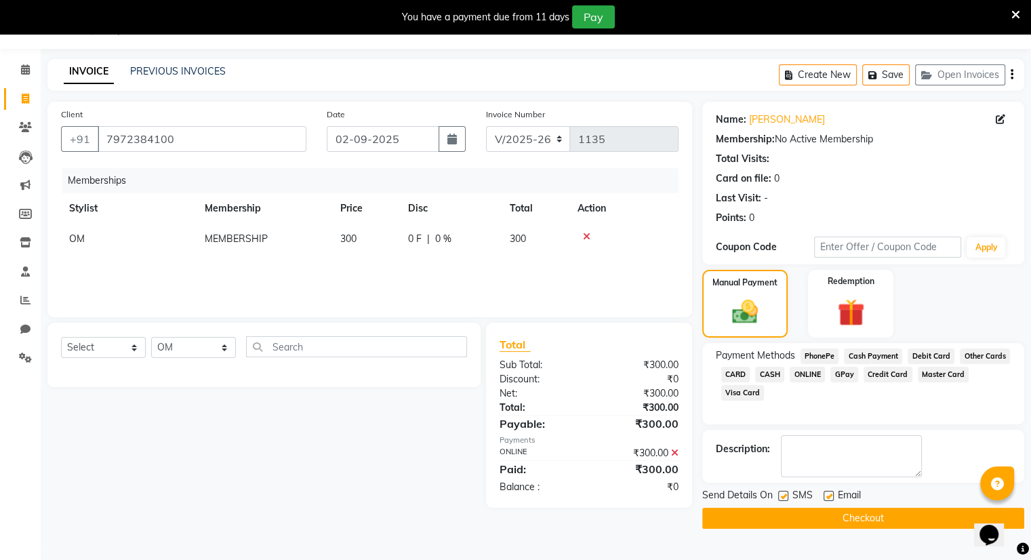
click at [853, 516] on button "Checkout" at bounding box center [863, 518] width 322 height 21
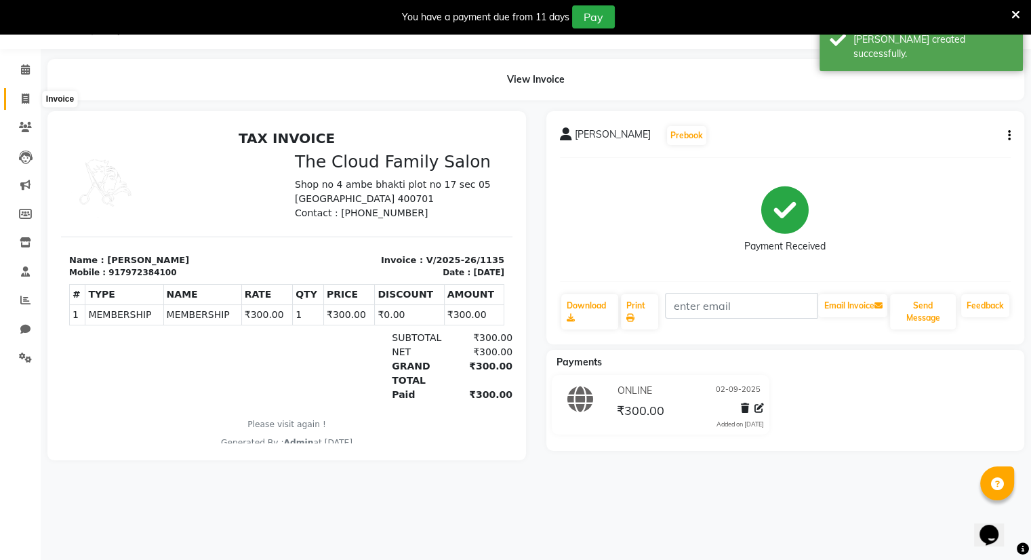
click at [22, 96] on icon at bounding box center [25, 99] width 7 height 10
select select "service"
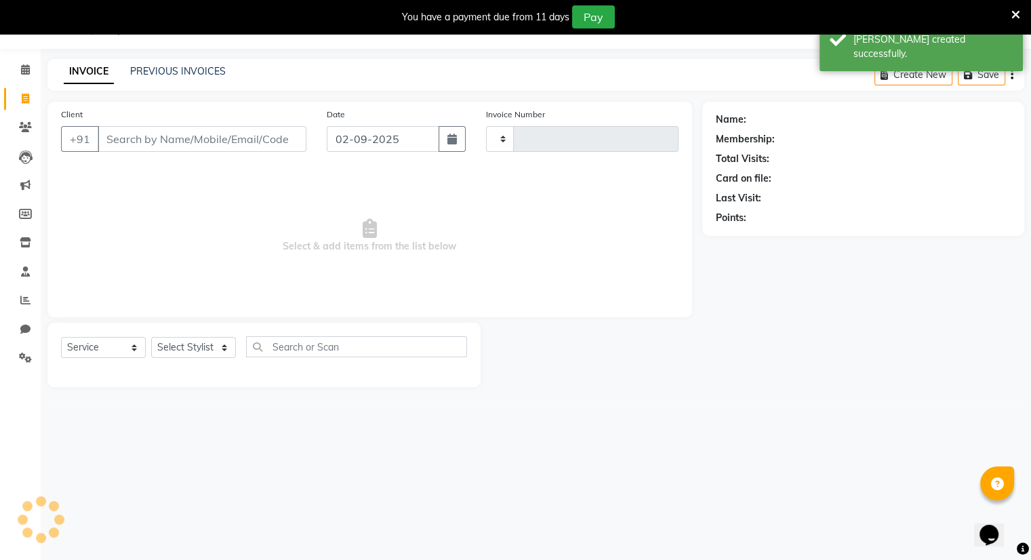
type input "1136"
select select "8444"
click at [120, 131] on input "Client" at bounding box center [202, 139] width 209 height 26
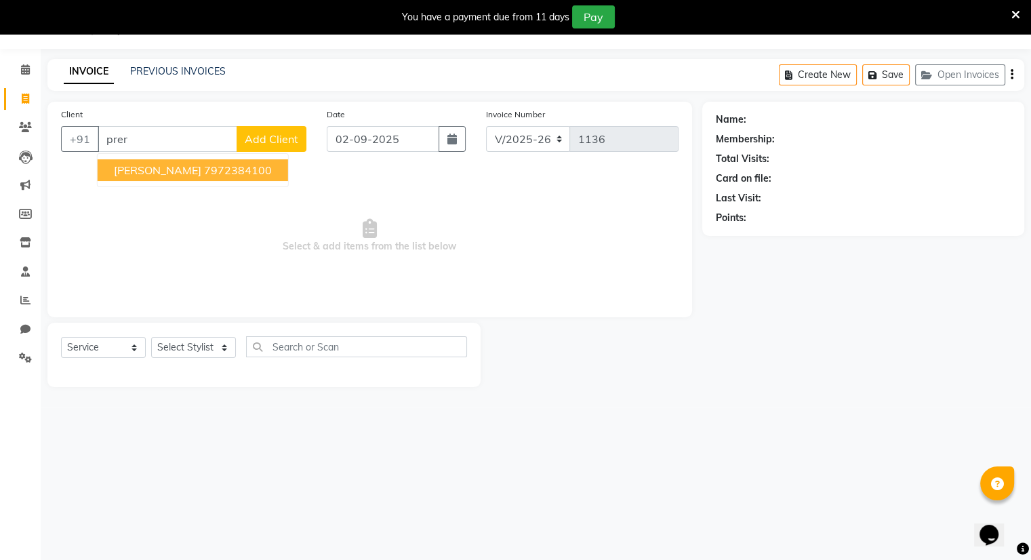
click at [204, 172] on ngb-highlight "7972384100" at bounding box center [238, 170] width 68 height 14
type input "7972384100"
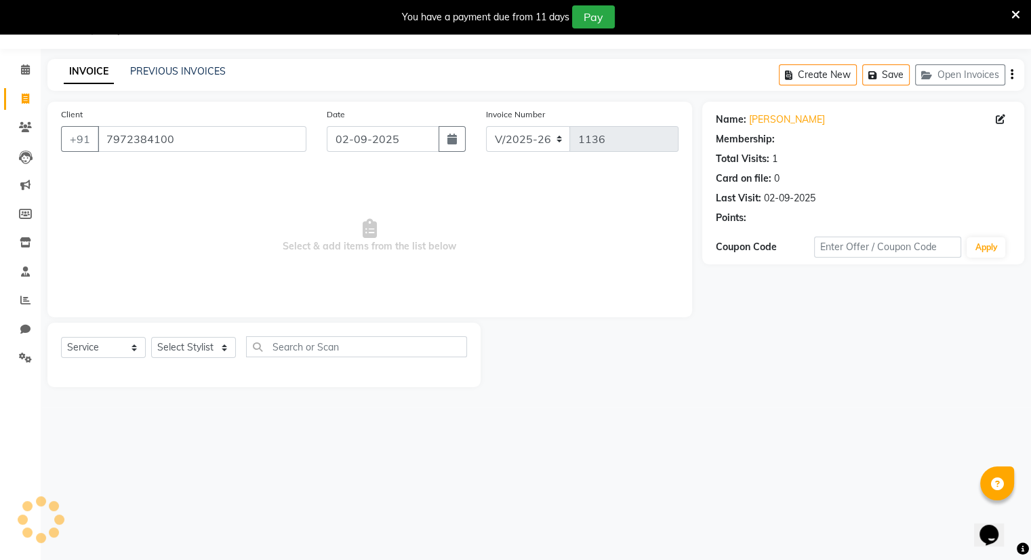
select select "1: Object"
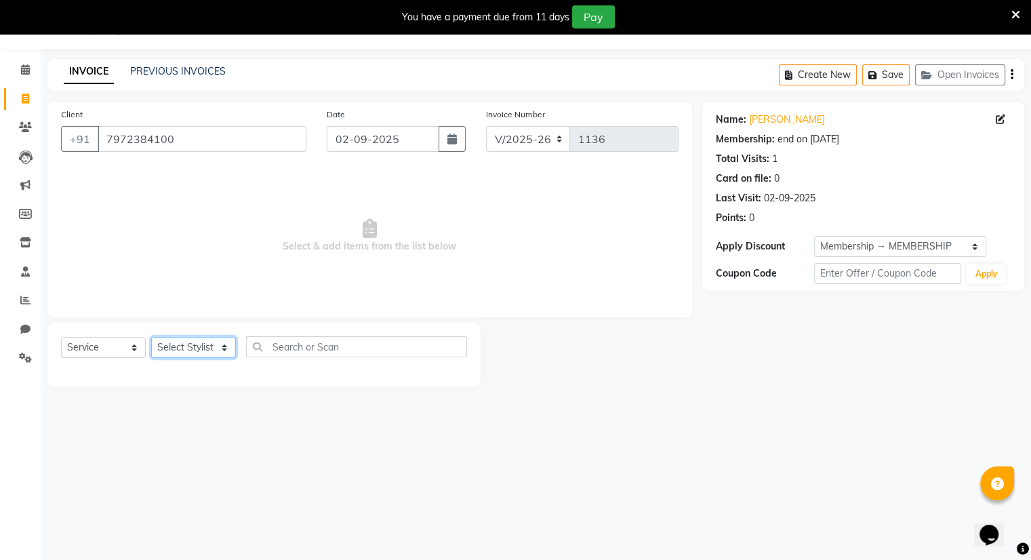
click at [184, 352] on select "Select Stylist Amrapali Bhumi OM [PERSON_NAME] [PERSON_NAME]" at bounding box center [193, 347] width 85 height 21
select select "83284"
click at [151, 338] on select "Select Stylist Amrapali Bhumi OM [PERSON_NAME] [PERSON_NAME]" at bounding box center [193, 347] width 85 height 21
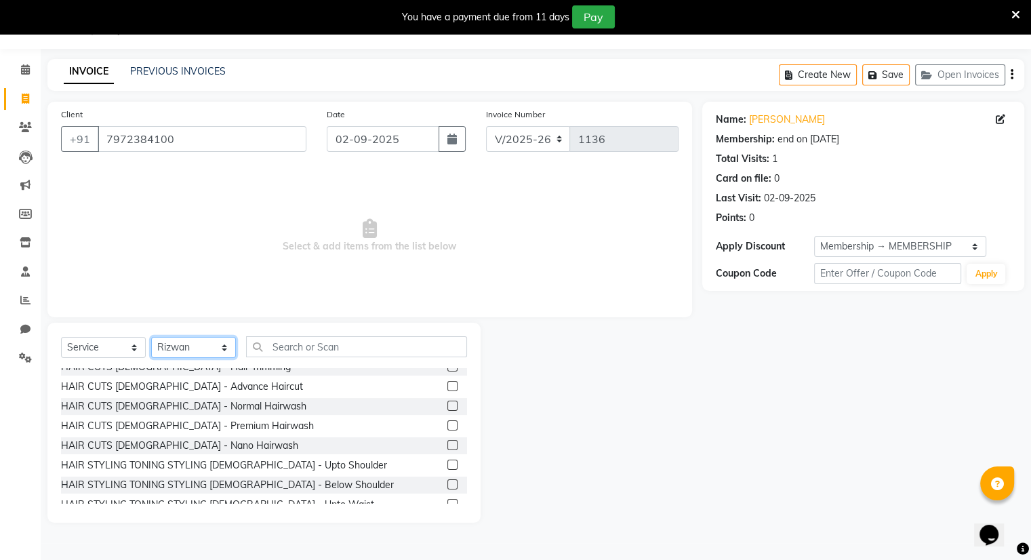
scroll to position [442, 0]
click at [447, 446] on label at bounding box center [452, 445] width 10 height 10
click at [447, 446] on input "checkbox" at bounding box center [451, 445] width 9 height 9
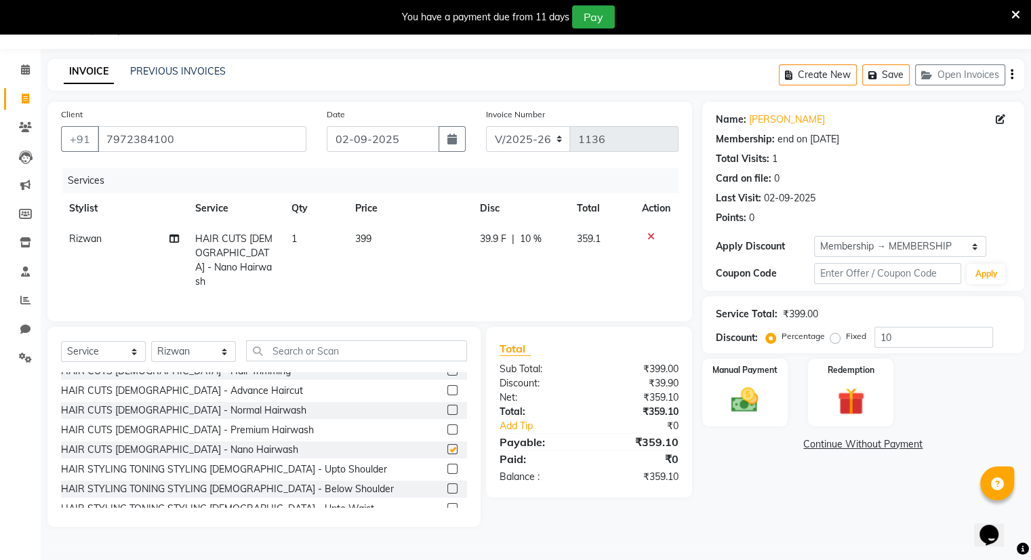
checkbox input "false"
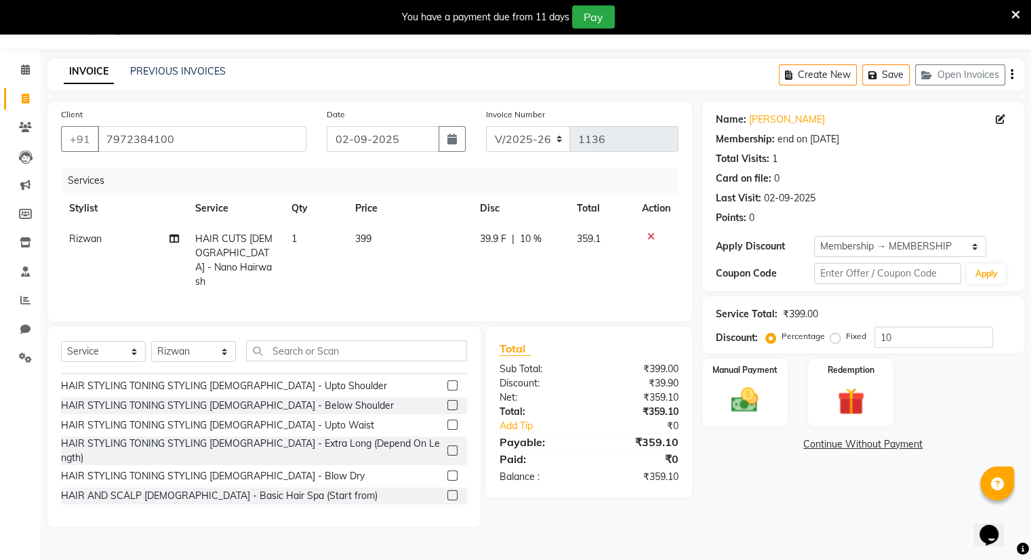
scroll to position [523, 0]
click at [447, 472] on label at bounding box center [452, 477] width 10 height 10
click at [447, 474] on input "checkbox" at bounding box center [451, 478] width 9 height 9
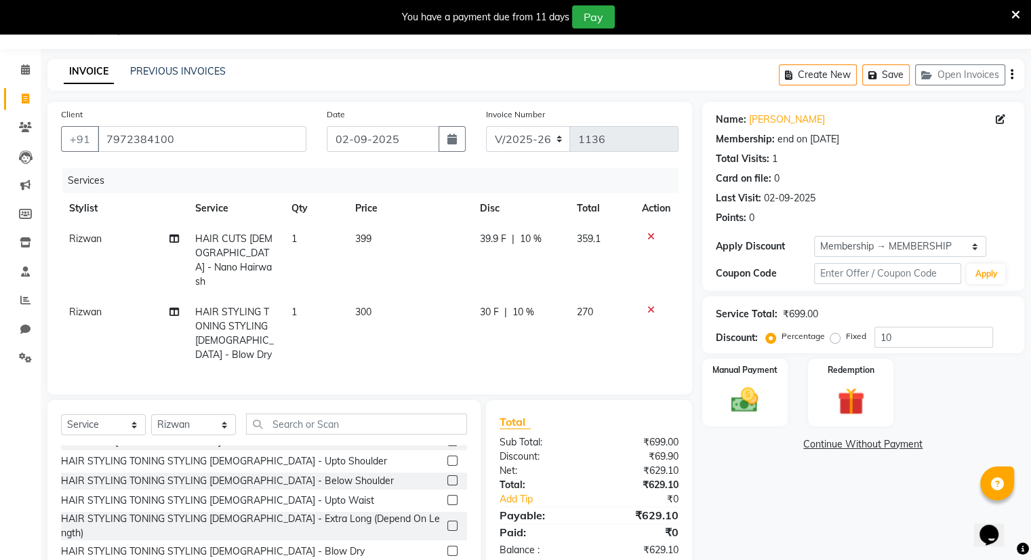
click at [651, 239] on icon at bounding box center [650, 236] width 7 height 9
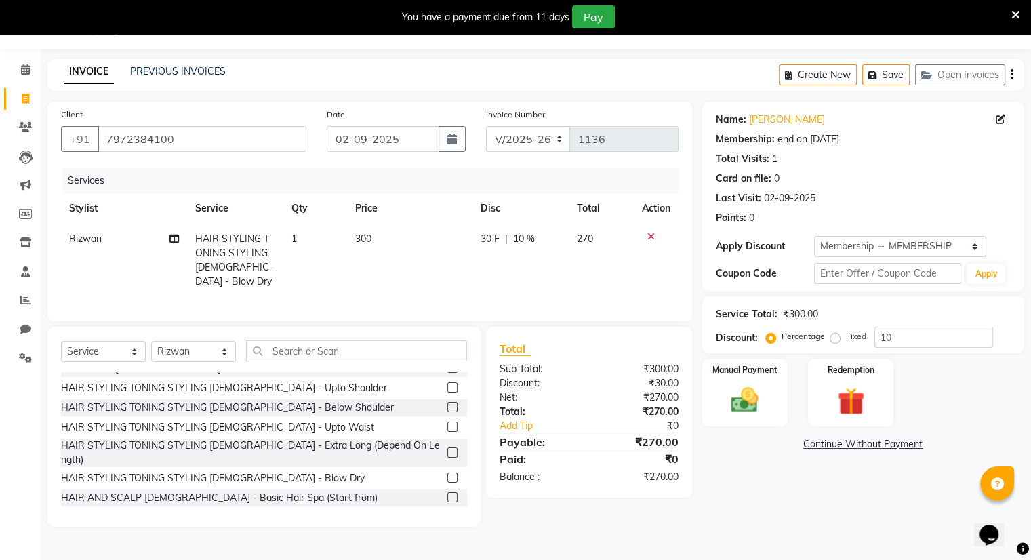
click at [447, 475] on label at bounding box center [452, 477] width 10 height 10
click at [447, 475] on input "checkbox" at bounding box center [451, 478] width 9 height 9
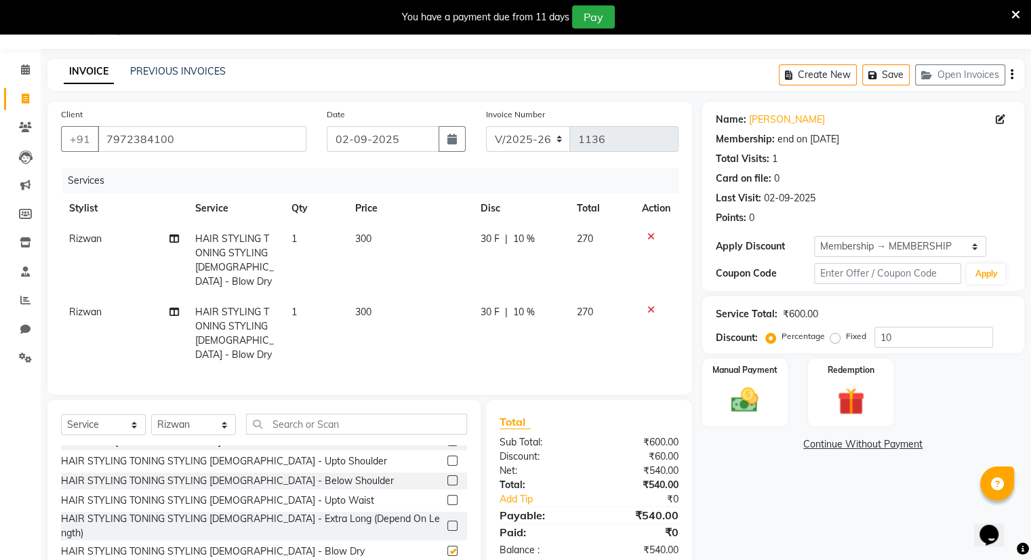
checkbox input "false"
click at [648, 237] on icon at bounding box center [650, 236] width 7 height 9
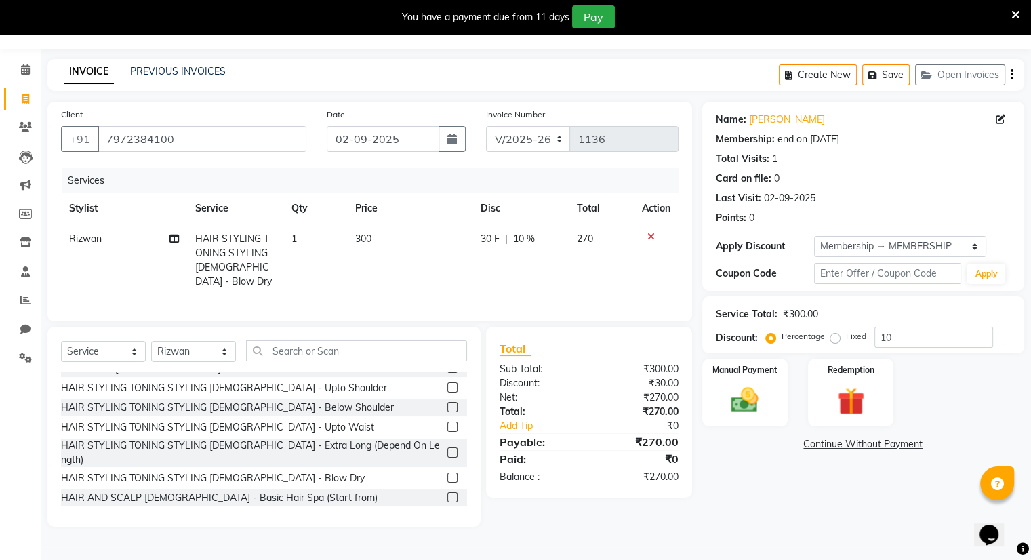
click at [369, 238] on span "300" at bounding box center [363, 238] width 16 height 12
select select "83284"
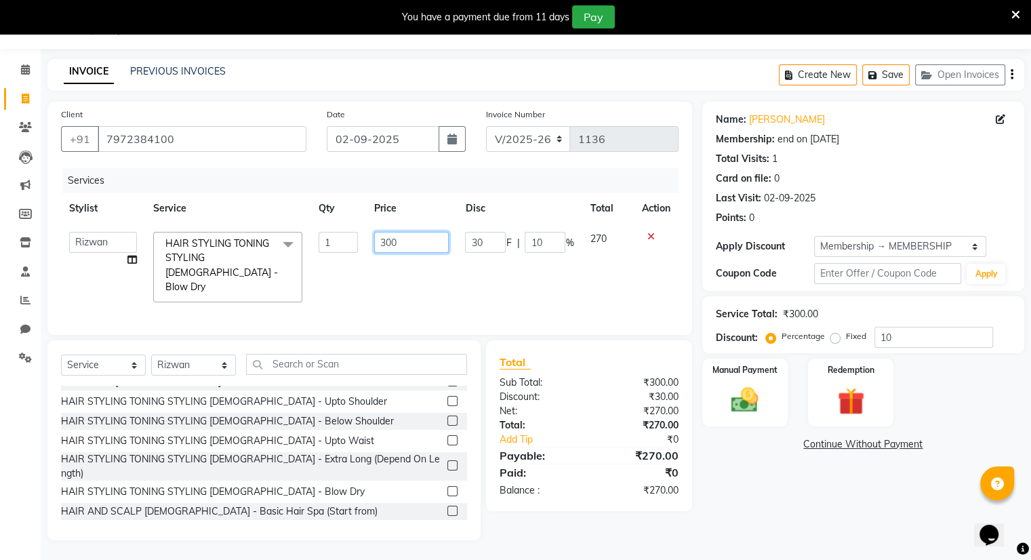
click at [411, 245] on input "300" at bounding box center [411, 242] width 75 height 21
type input "3"
type input "250"
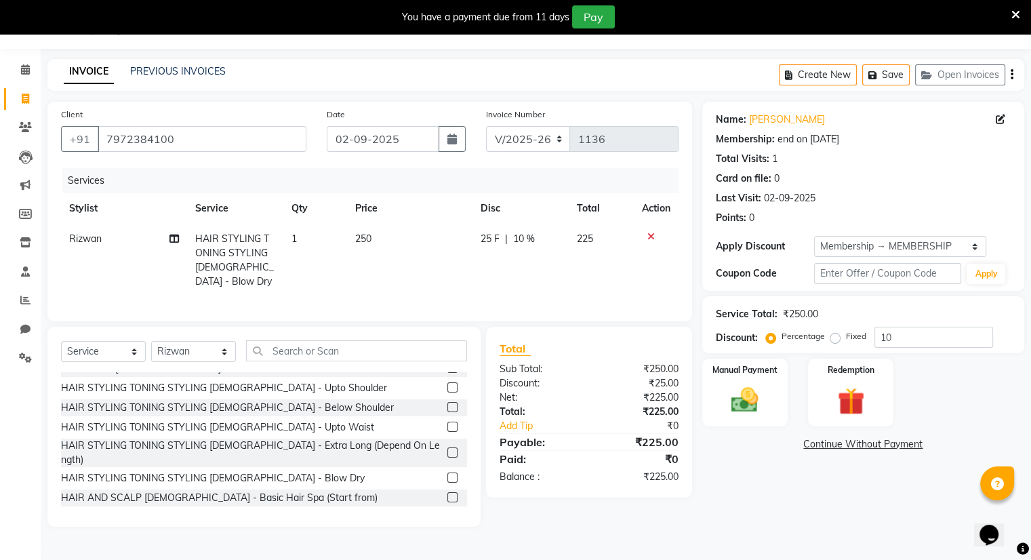
click at [604, 236] on td "225" at bounding box center [601, 260] width 65 height 73
select select "83284"
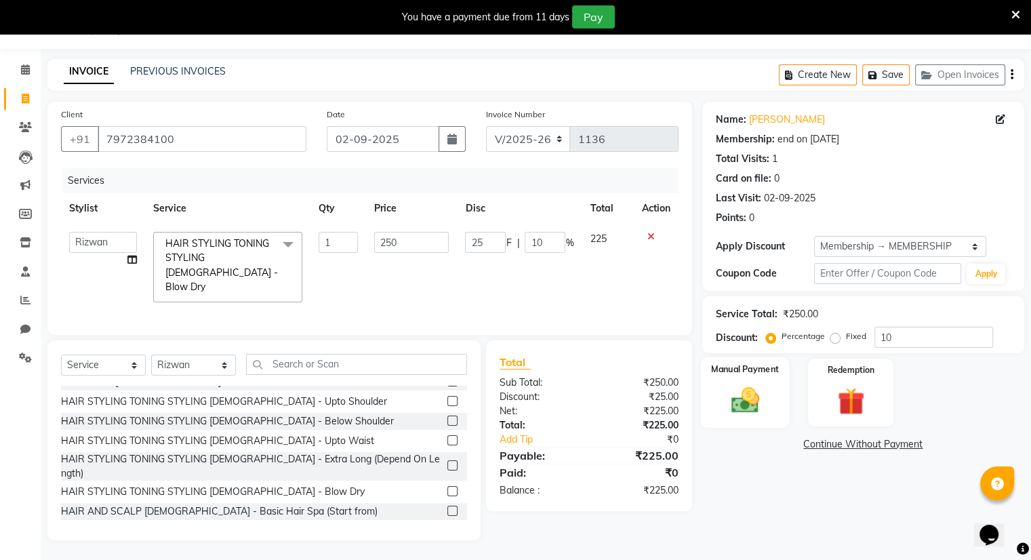
click at [740, 371] on label "Manual Payment" at bounding box center [745, 369] width 68 height 13
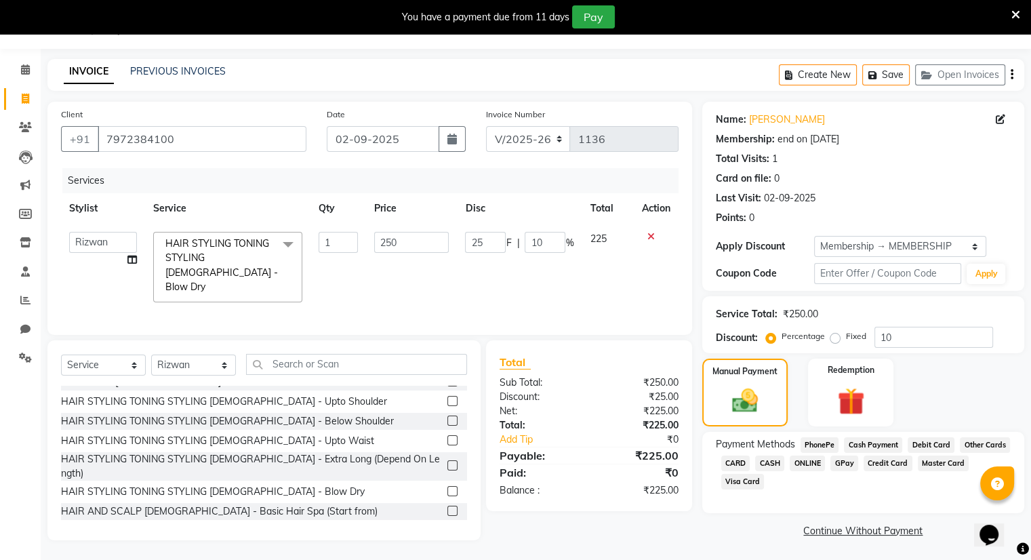
click at [811, 465] on span "ONLINE" at bounding box center [807, 463] width 35 height 16
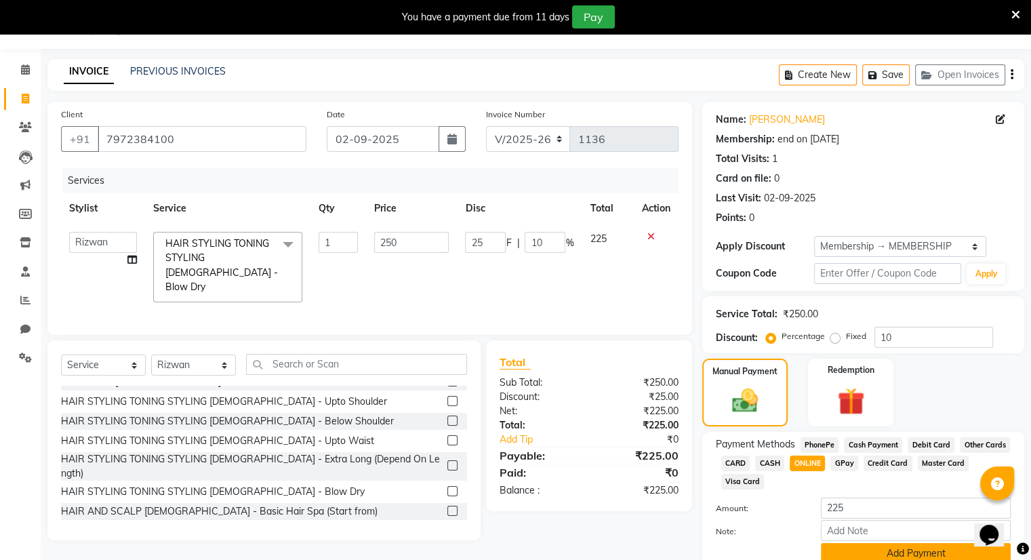
scroll to position [94, 0]
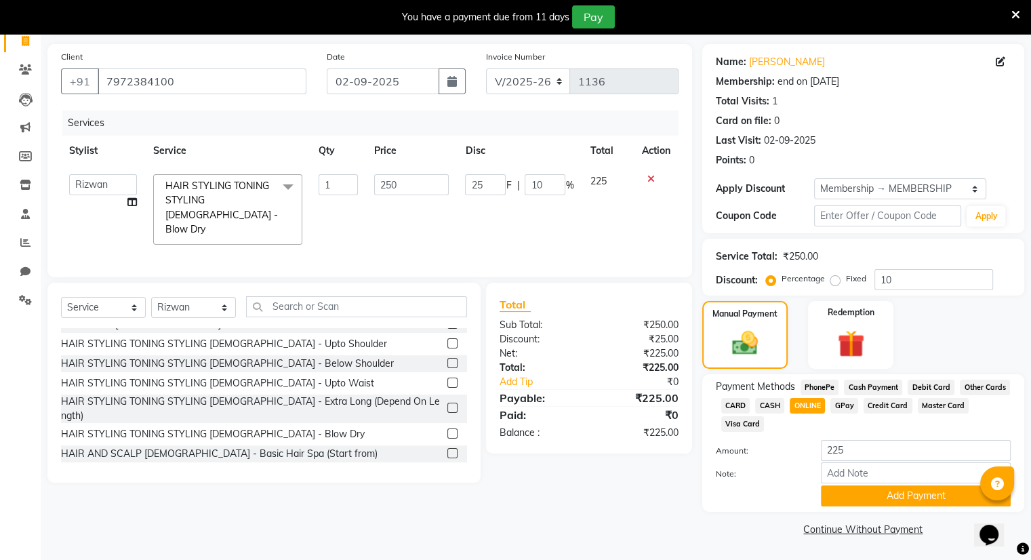
click at [904, 483] on div "Note:" at bounding box center [863, 473] width 315 height 23
click at [904, 489] on button "Add Payment" at bounding box center [916, 495] width 190 height 21
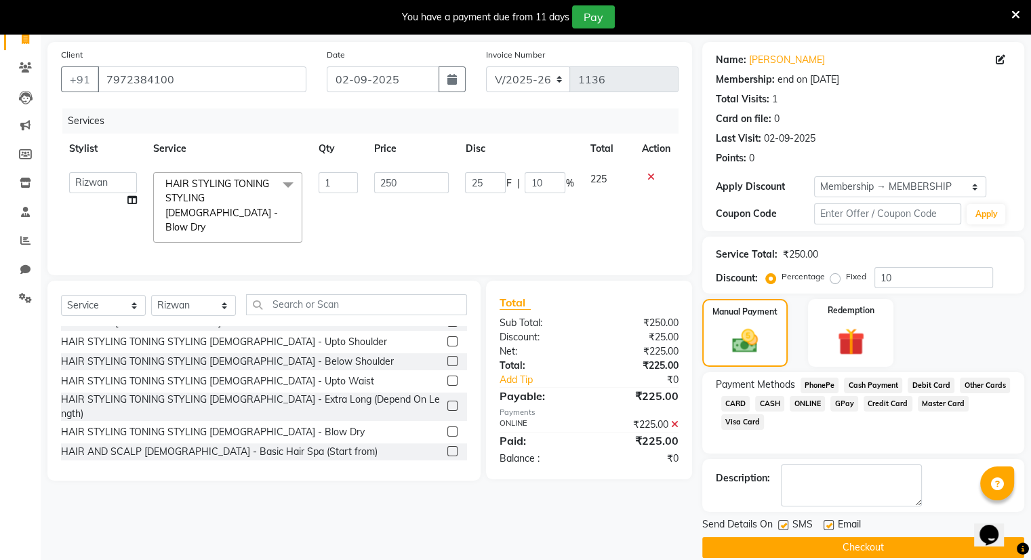
click at [600, 176] on span "225" at bounding box center [598, 179] width 16 height 12
click at [564, 180] on input "10" at bounding box center [545, 182] width 41 height 21
click at [553, 182] on input "10" at bounding box center [545, 182] width 41 height 21
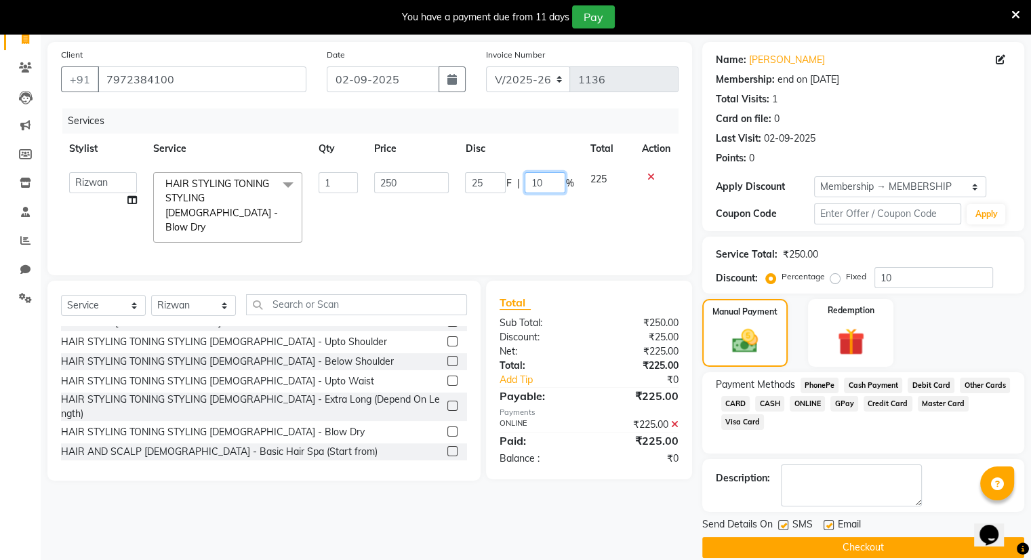
type input "1"
click at [582, 177] on td "225" at bounding box center [608, 207] width 52 height 87
select select "83284"
click at [675, 421] on icon at bounding box center [674, 424] width 7 height 9
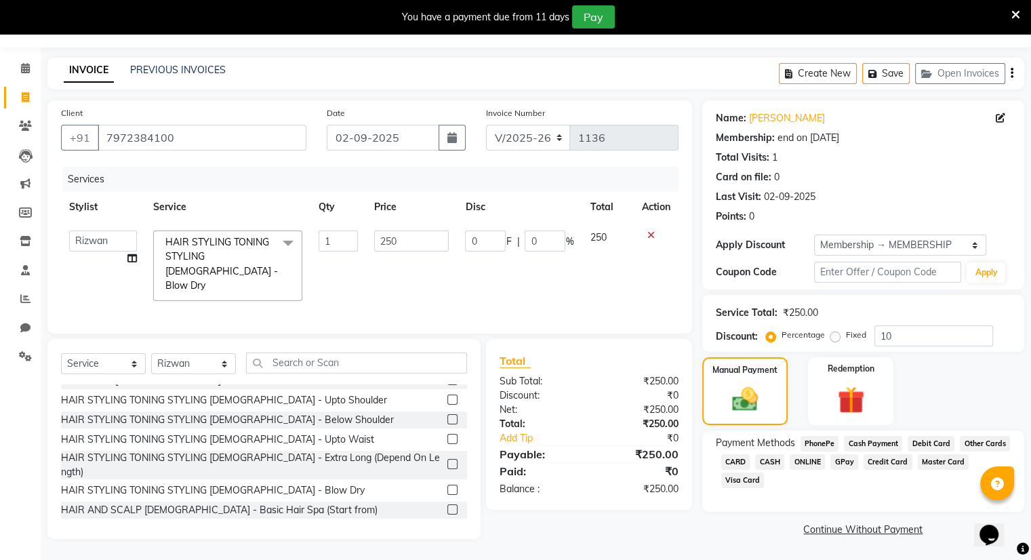
scroll to position [35, 0]
click at [808, 461] on span "ONLINE" at bounding box center [807, 462] width 35 height 16
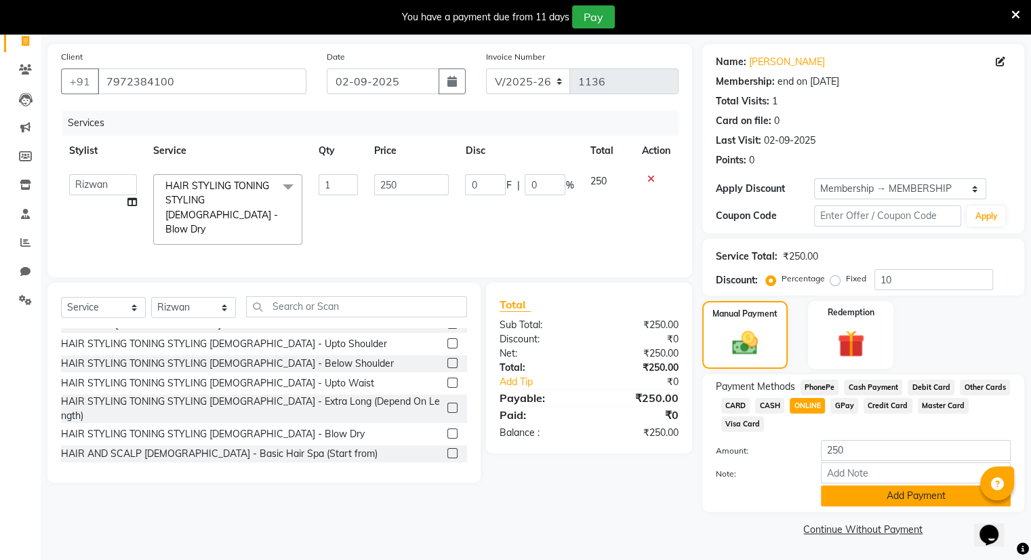
click at [876, 497] on button "Add Payment" at bounding box center [916, 495] width 190 height 21
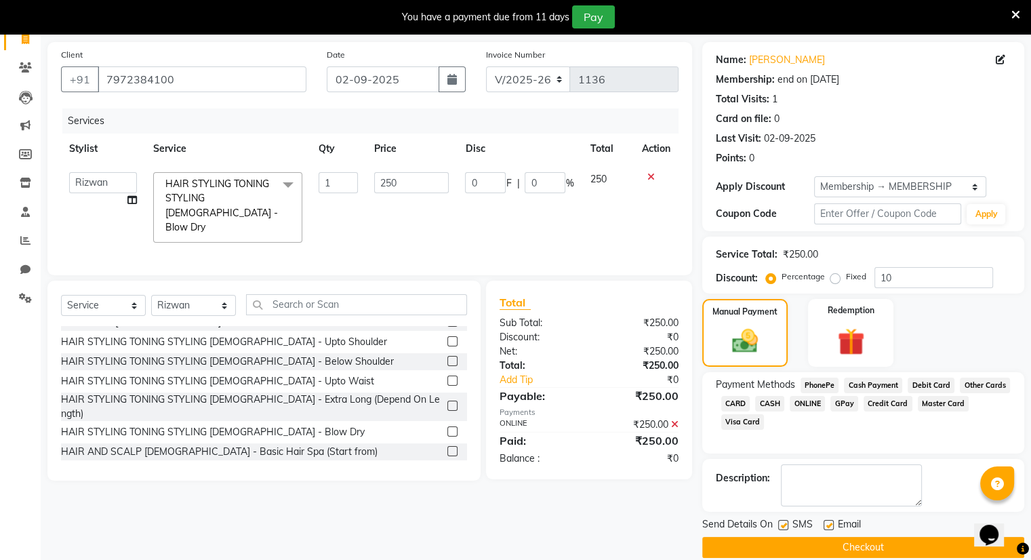
click at [822, 543] on button "Checkout" at bounding box center [863, 547] width 322 height 21
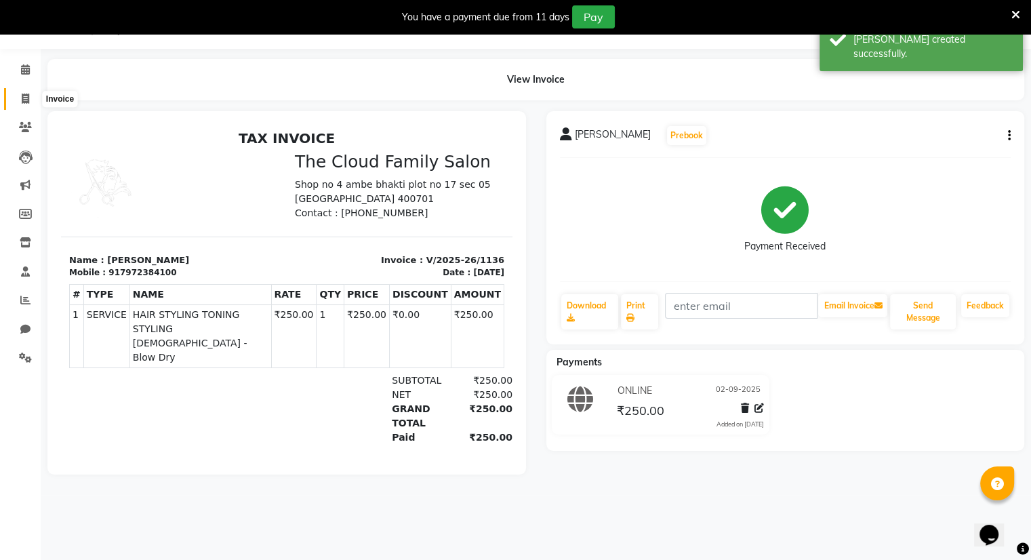
click at [28, 100] on icon at bounding box center [25, 99] width 7 height 10
select select "service"
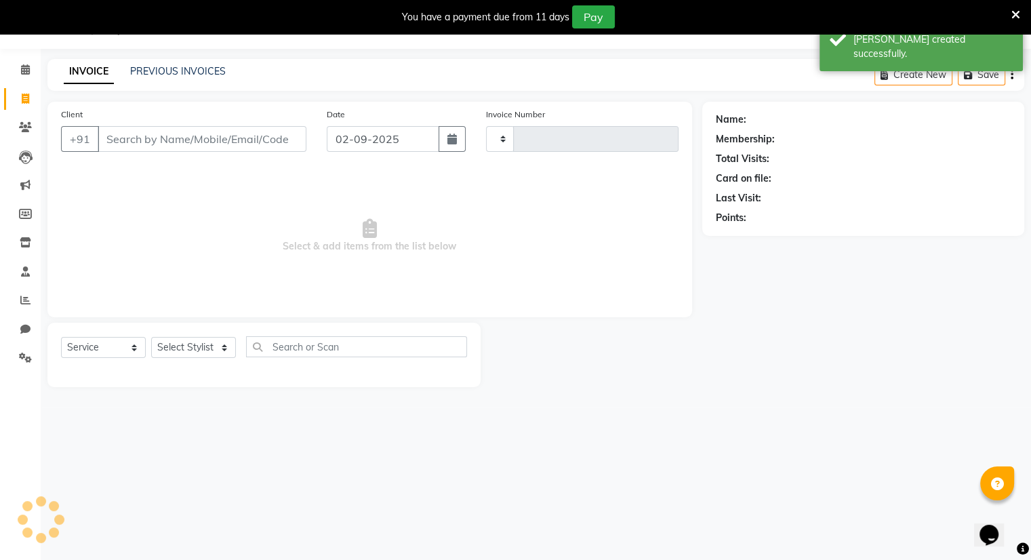
type input "1137"
select select "8444"
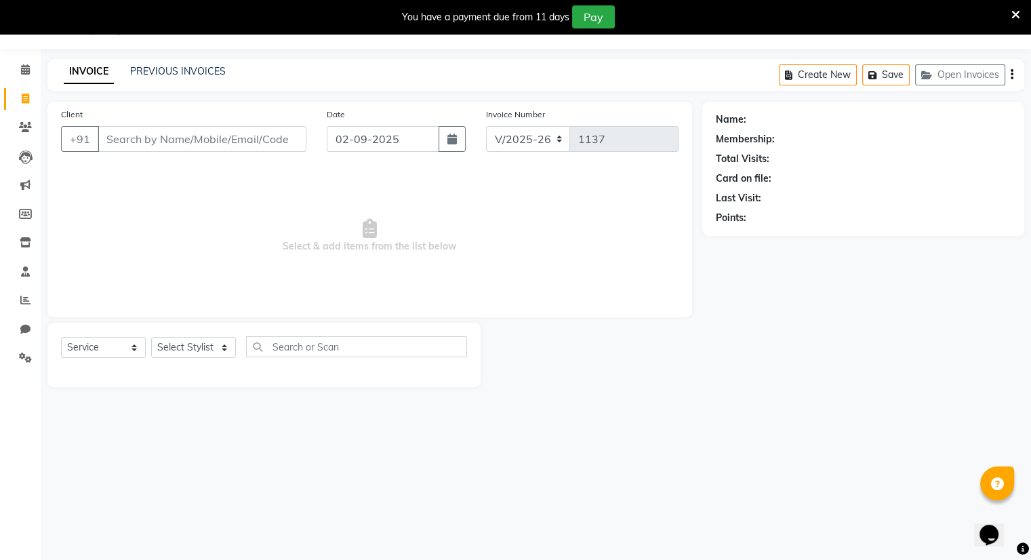
click at [122, 144] on input "Client" at bounding box center [202, 139] width 209 height 26
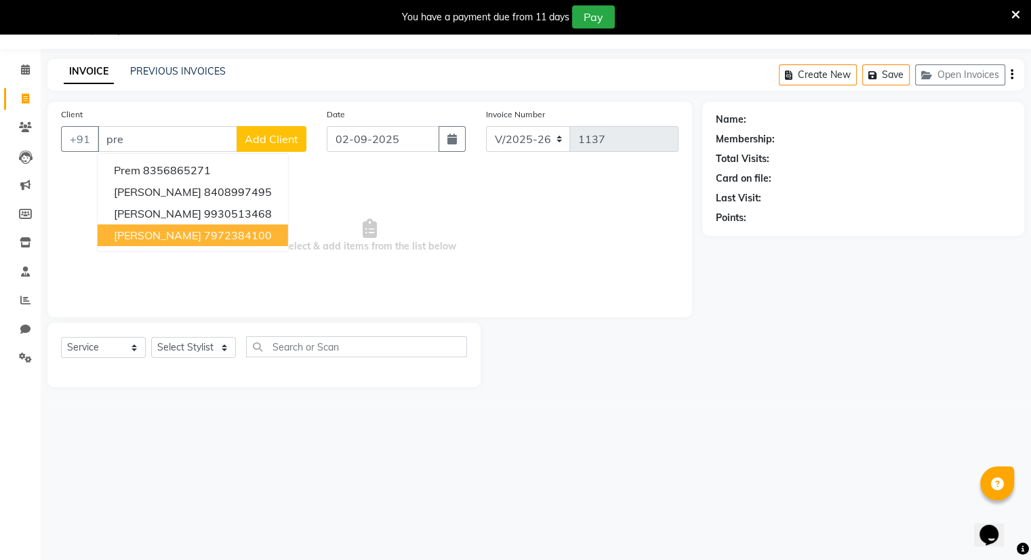
click at [136, 228] on span "[PERSON_NAME]" at bounding box center [157, 235] width 87 height 14
type input "7972384100"
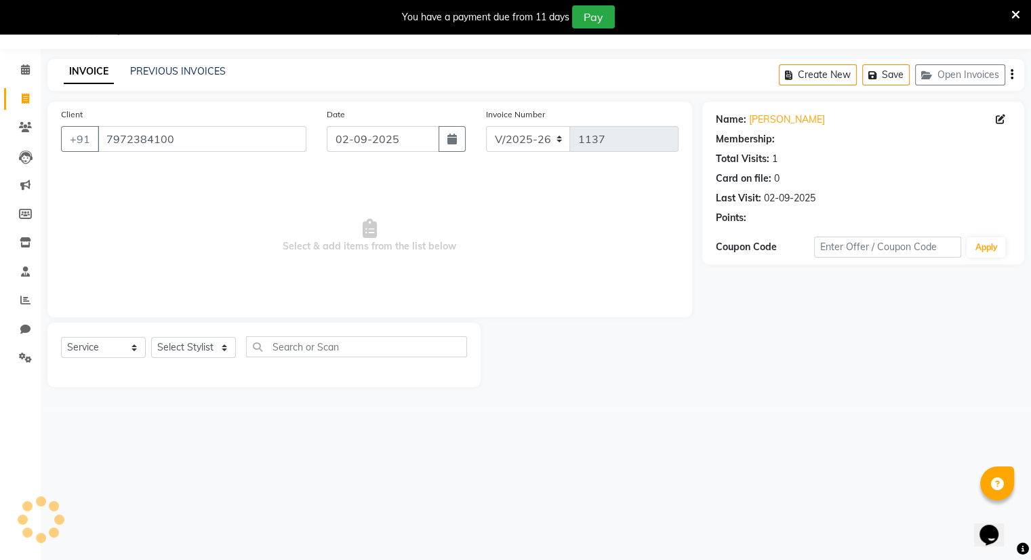
select select "1: Object"
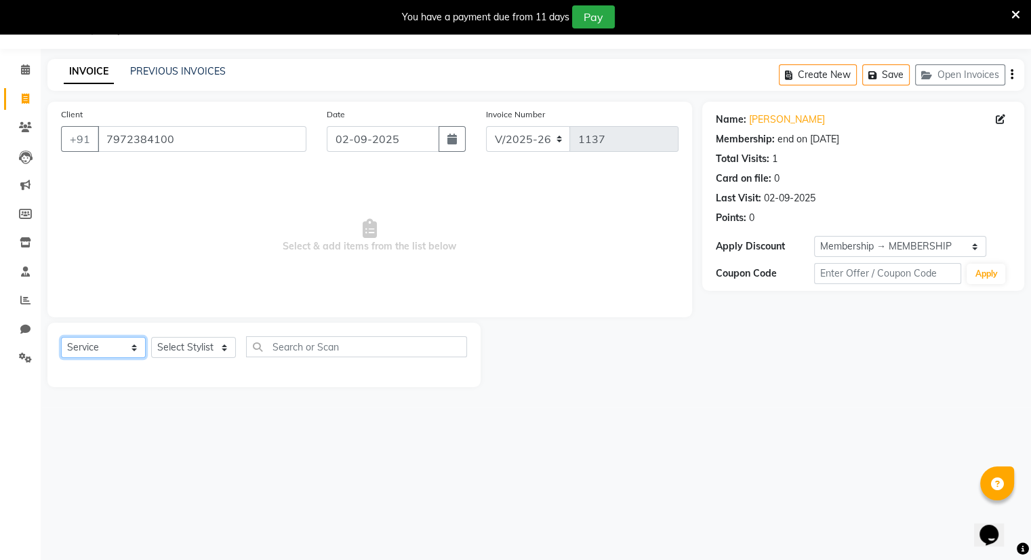
click at [98, 343] on select "Select Service Product Membership Package Voucher Prepaid Gift Card" at bounding box center [103, 347] width 85 height 21
click at [61, 338] on select "Select Service Product Membership Package Voucher Prepaid Gift Card" at bounding box center [103, 347] width 85 height 21
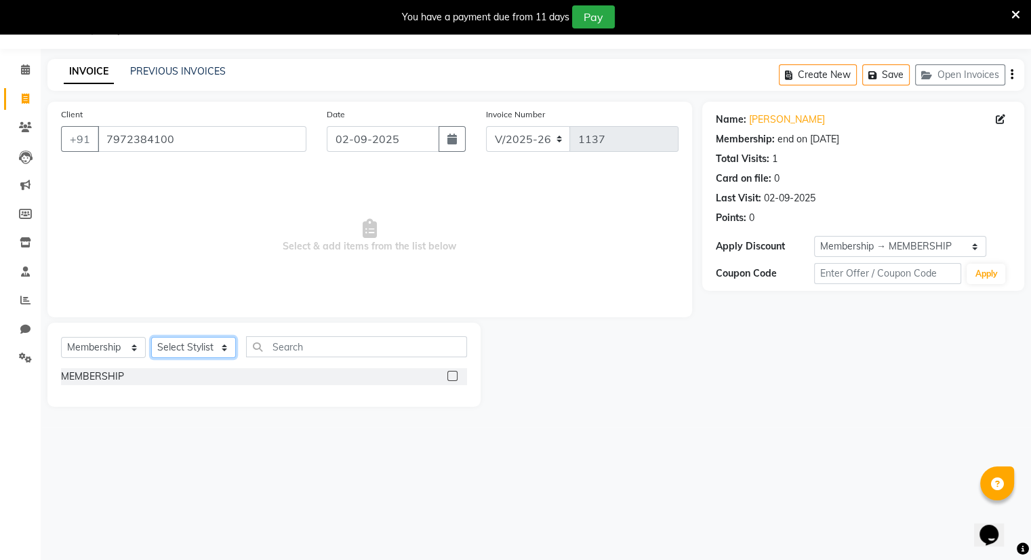
click at [188, 342] on select "Select Stylist Amrapali Bhumi OM [PERSON_NAME] [PERSON_NAME]" at bounding box center [193, 347] width 85 height 21
click at [277, 384] on div "MEMBERSHIP" at bounding box center [264, 376] width 406 height 17
click at [382, 414] on main "INVOICE PREVIOUS INVOICES Create New Save Open Invoices Client [PHONE_NUMBER] D…" at bounding box center [536, 243] width 990 height 368
click at [483, 296] on span "Select & add items from the list below" at bounding box center [369, 236] width 617 height 136
click at [77, 348] on select "Select Service Product Membership Package Voucher Prepaid Gift Card" at bounding box center [103, 347] width 85 height 21
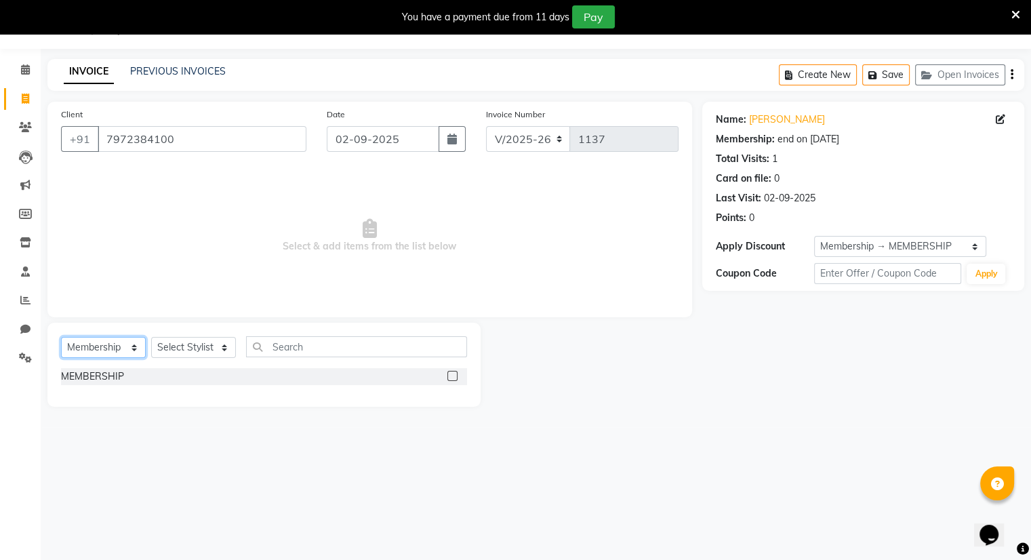
select select "product"
click at [61, 338] on select "Select Service Product Membership Package Voucher Prepaid Gift Card" at bounding box center [103, 347] width 85 height 21
click at [453, 378] on label at bounding box center [452, 376] width 10 height 10
click at [453, 378] on input "checkbox" at bounding box center [451, 376] width 9 height 9
checkbox input "false"
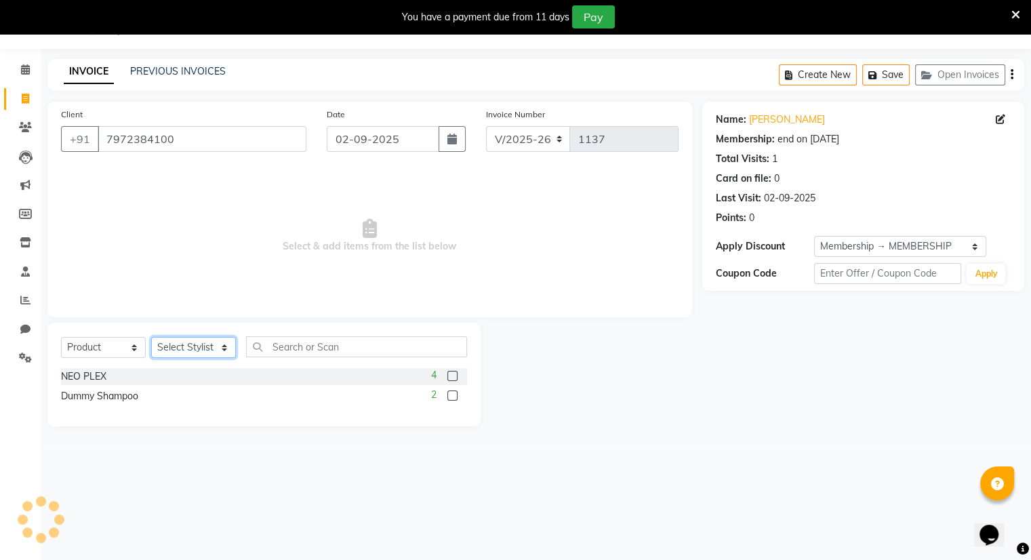
click at [182, 352] on select "Select Stylist Amrapali Bhumi OM [PERSON_NAME] [PERSON_NAME]" at bounding box center [193, 347] width 85 height 21
select select "83357"
click at [151, 338] on select "Select Stylist Amrapali Bhumi OM [PERSON_NAME] [PERSON_NAME]" at bounding box center [193, 347] width 85 height 21
click at [230, 354] on select "Select Stylist Amrapali Bhumi OM [PERSON_NAME] [PERSON_NAME]" at bounding box center [193, 347] width 85 height 21
click at [151, 338] on select "Select Stylist Amrapali Bhumi OM [PERSON_NAME] [PERSON_NAME]" at bounding box center [193, 347] width 85 height 21
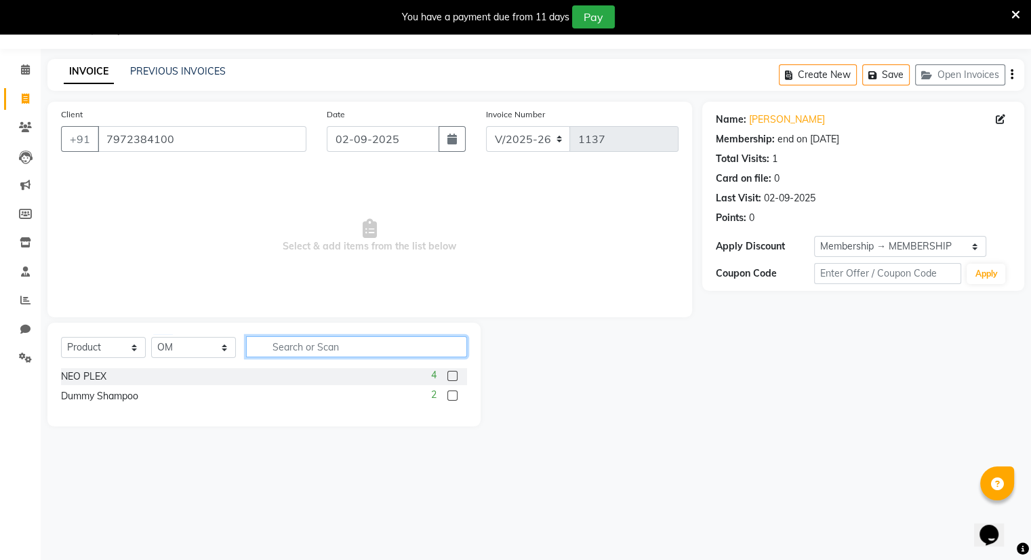
click at [285, 353] on input "text" at bounding box center [356, 346] width 221 height 21
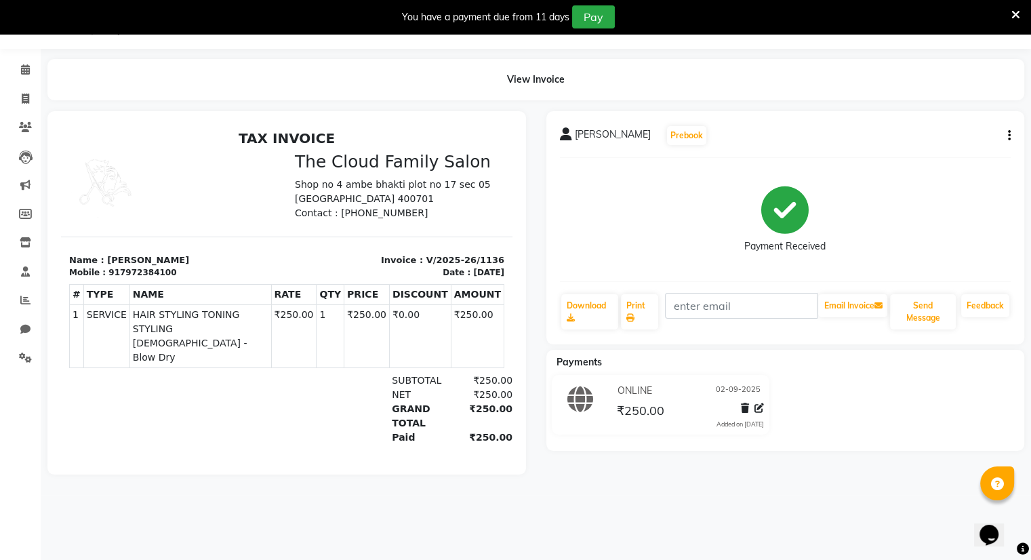
select select "8444"
select select "service"
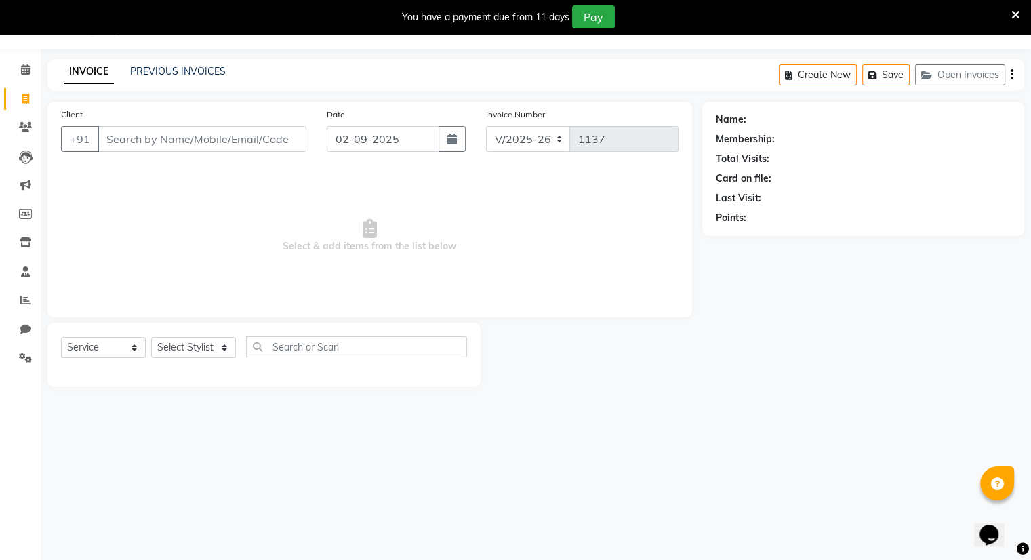
click at [130, 141] on input "Client" at bounding box center [202, 139] width 209 height 26
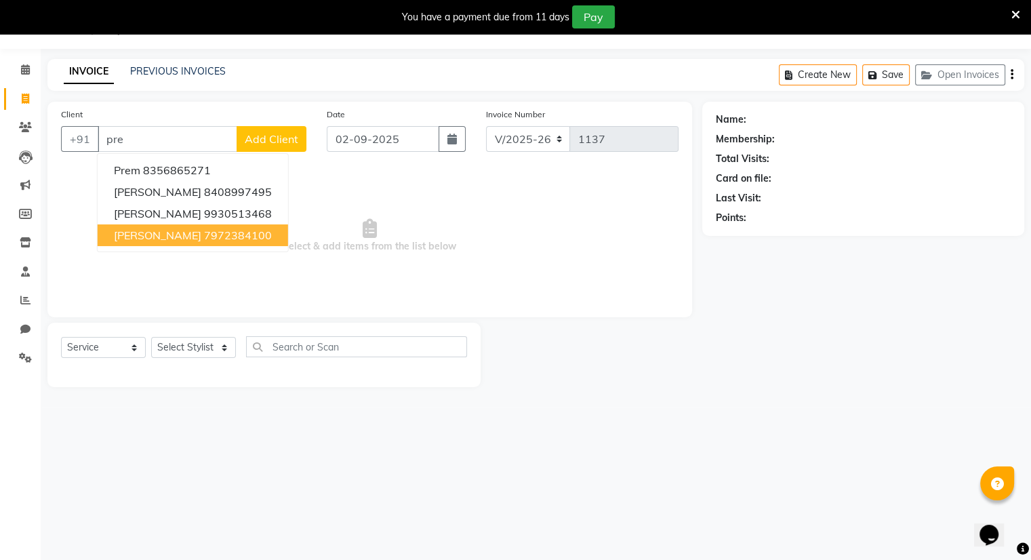
click at [138, 237] on span "[PERSON_NAME]" at bounding box center [157, 235] width 87 height 14
type input "7972384100"
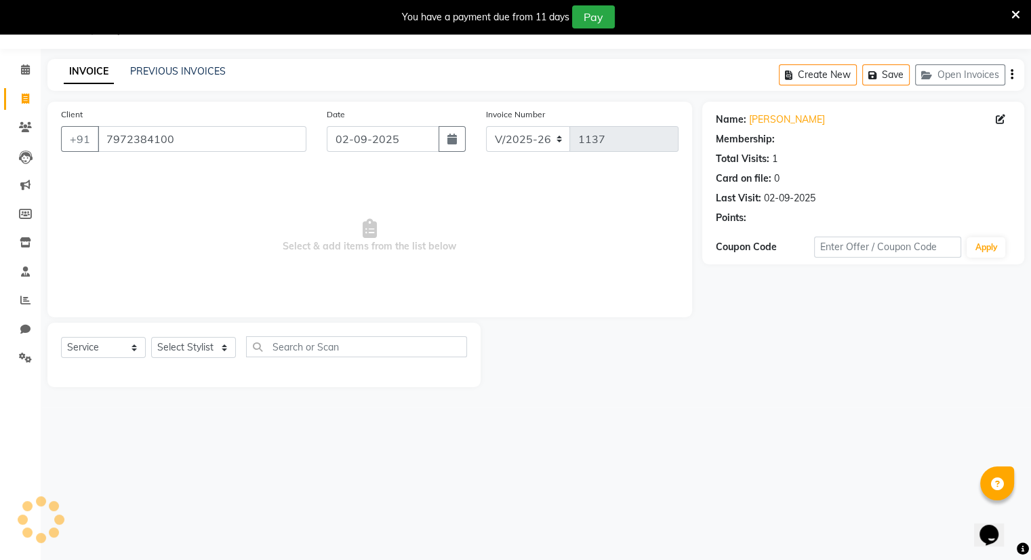
select select "1: Object"
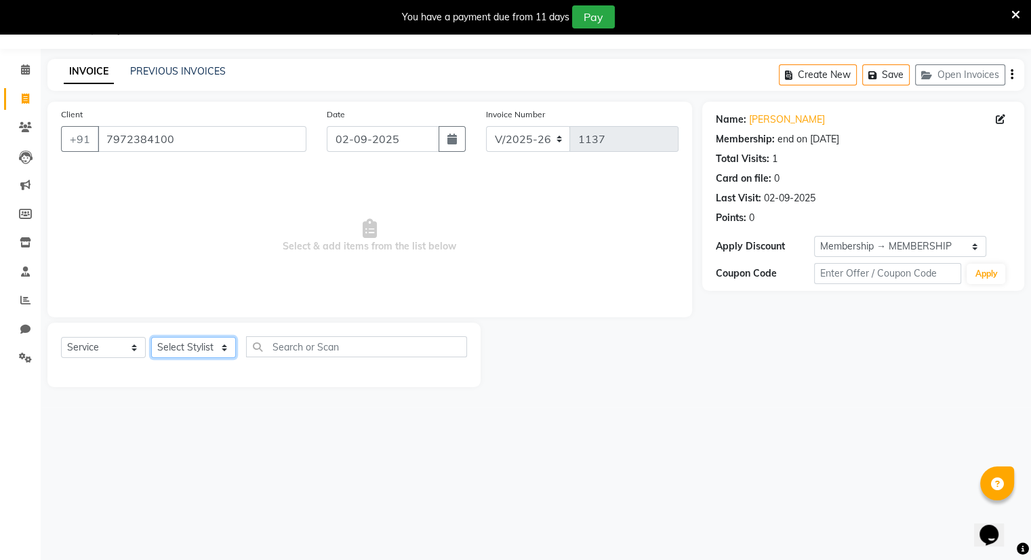
click at [190, 343] on select "Select Stylist Amrapali Bhumi OM [PERSON_NAME] [PERSON_NAME]" at bounding box center [193, 347] width 85 height 21
select select "83357"
click at [151, 338] on select "Select Stylist Amrapali Bhumi OM [PERSON_NAME] [PERSON_NAME]" at bounding box center [193, 347] width 85 height 21
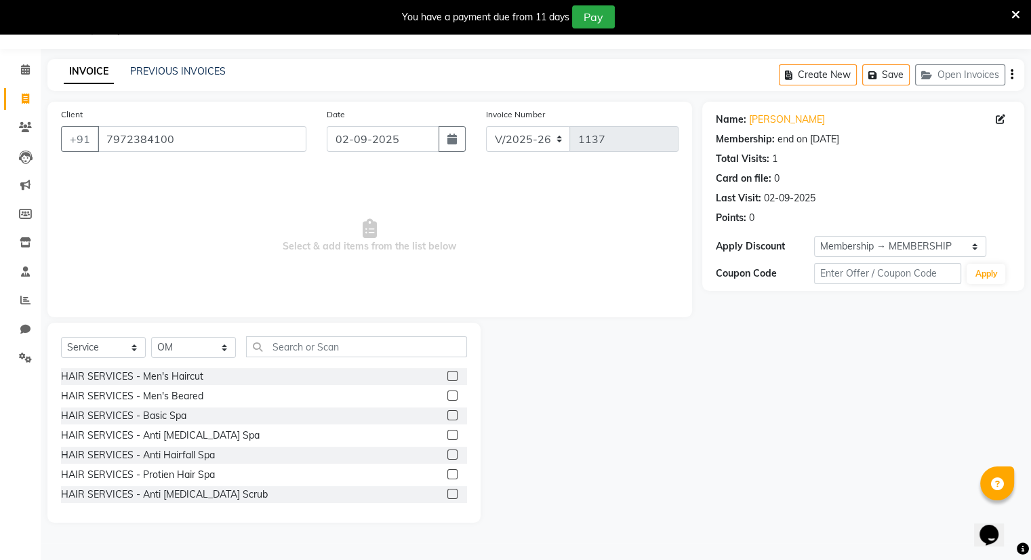
click at [447, 417] on label at bounding box center [452, 415] width 10 height 10
click at [447, 417] on input "checkbox" at bounding box center [451, 415] width 9 height 9
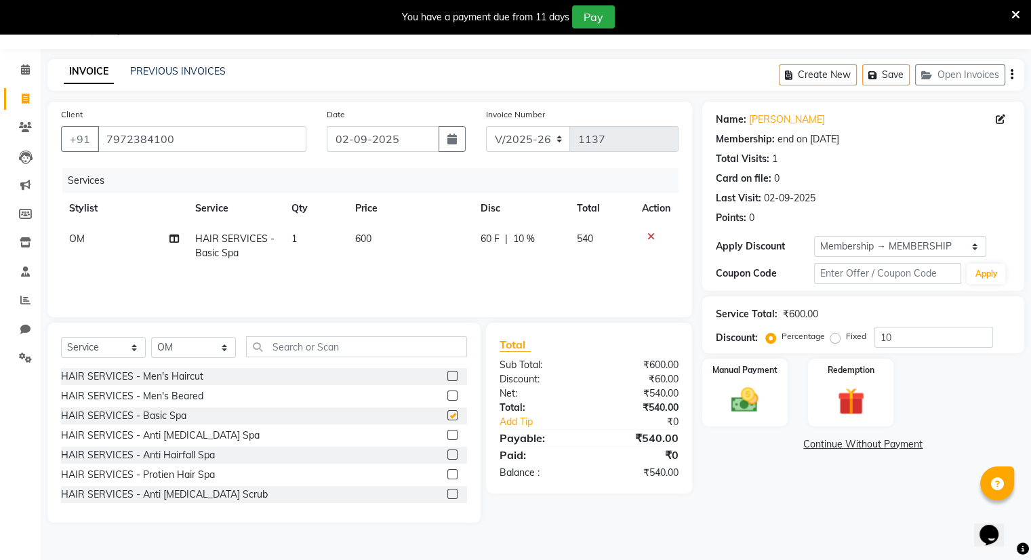
checkbox input "false"
click at [652, 235] on icon at bounding box center [650, 236] width 7 height 9
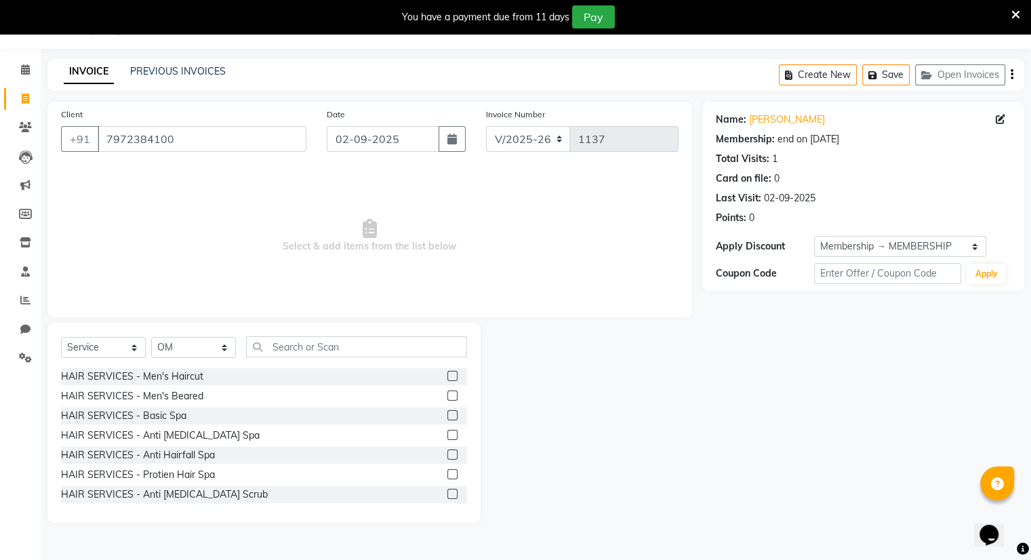
click at [447, 455] on label at bounding box center [452, 454] width 10 height 10
click at [447, 455] on input "checkbox" at bounding box center [451, 455] width 9 height 9
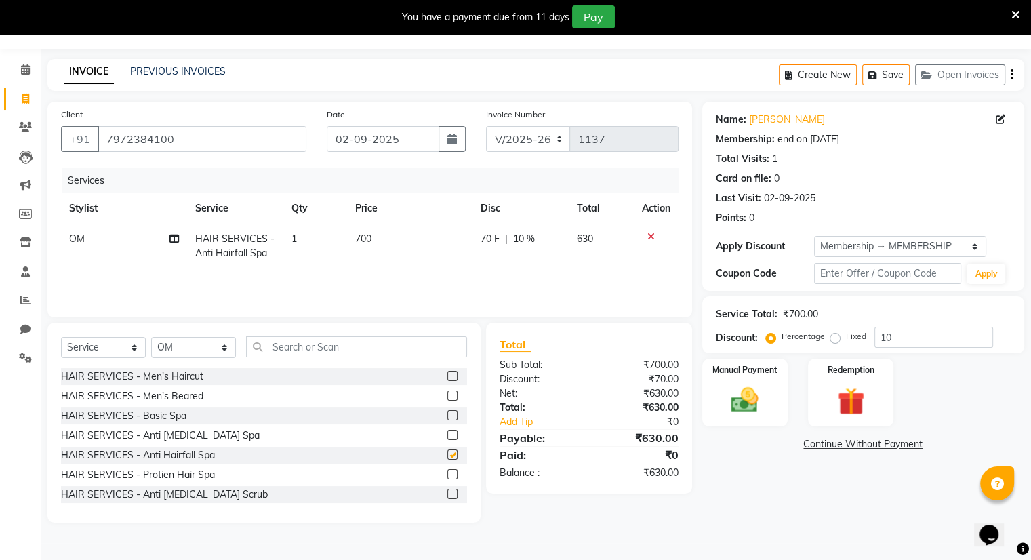
checkbox input "false"
click at [648, 235] on icon at bounding box center [650, 236] width 7 height 9
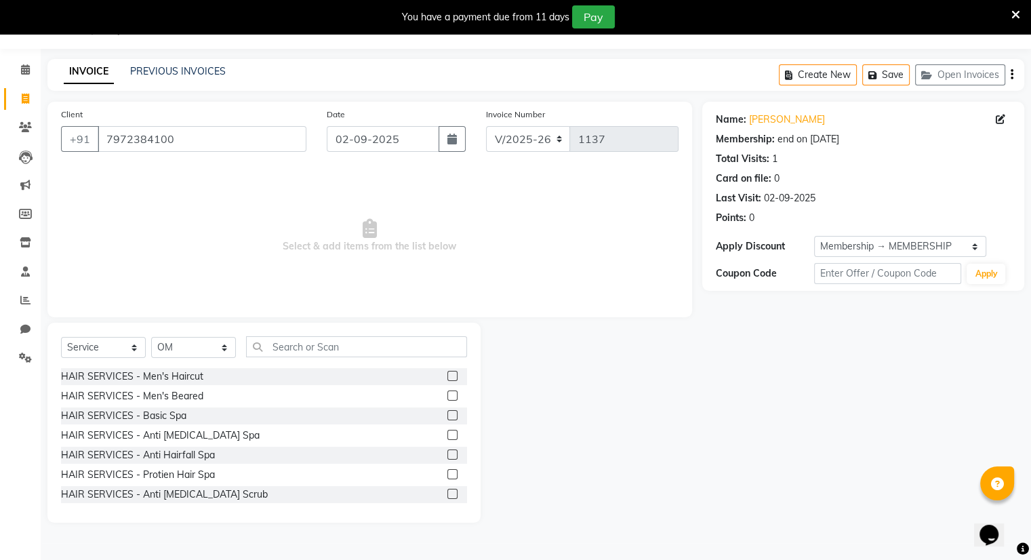
click at [447, 497] on label at bounding box center [452, 494] width 10 height 10
click at [447, 497] on input "checkbox" at bounding box center [451, 494] width 9 height 9
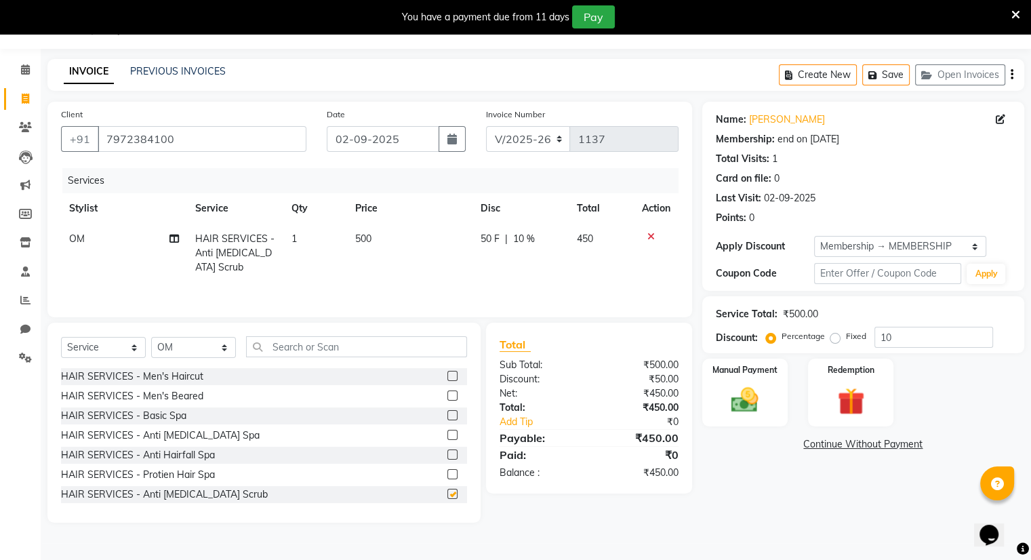
checkbox input "false"
click at [649, 234] on icon at bounding box center [650, 236] width 7 height 9
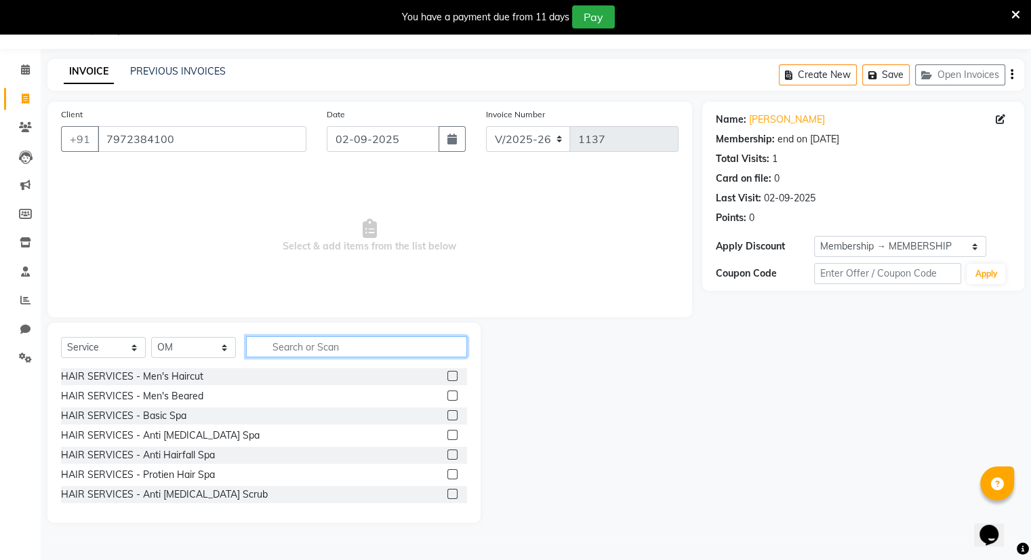
click at [293, 348] on input "text" at bounding box center [356, 346] width 221 height 21
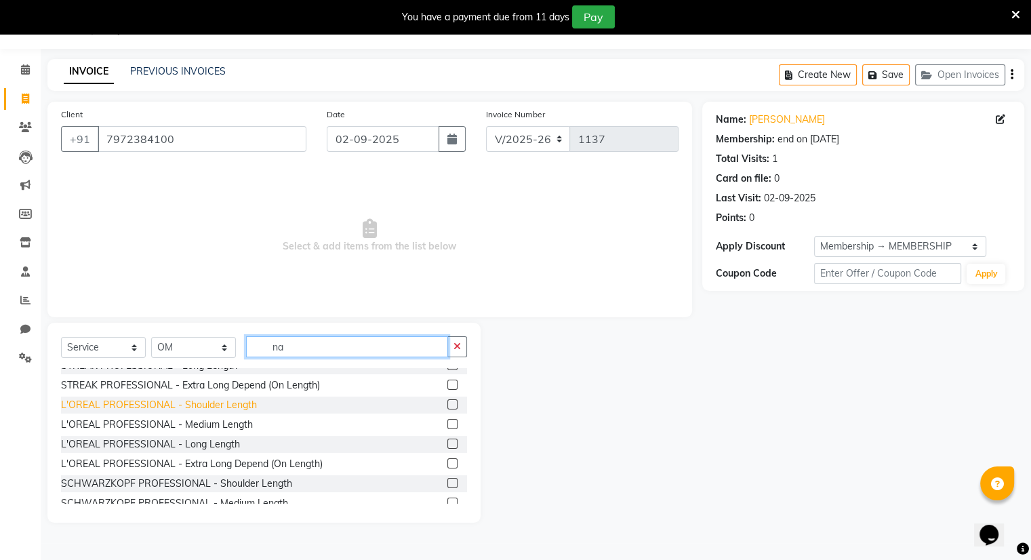
scroll to position [206, 0]
type input "na"
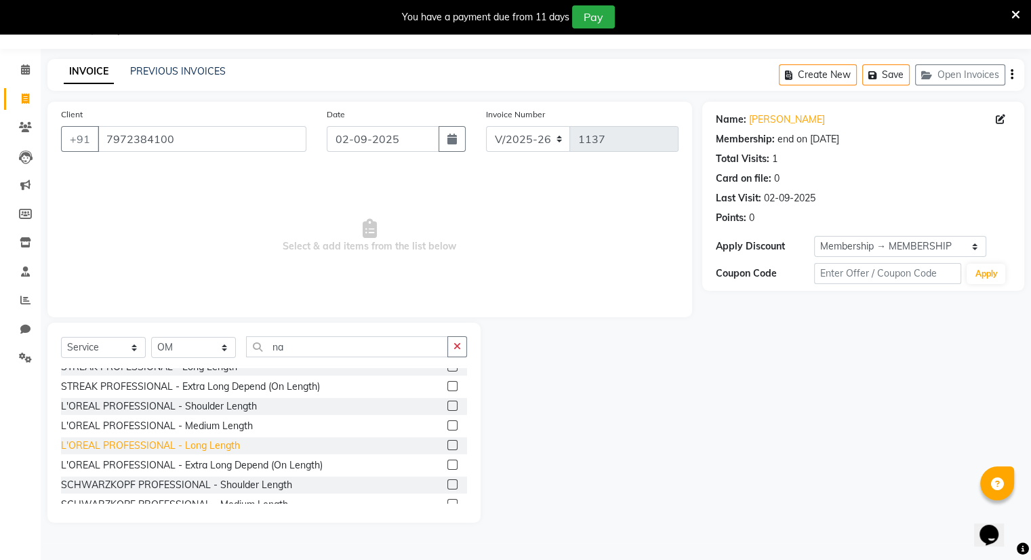
click at [212, 445] on div "L'OREAL PROFESSIONAL - Long Length" at bounding box center [150, 446] width 179 height 14
checkbox input "false"
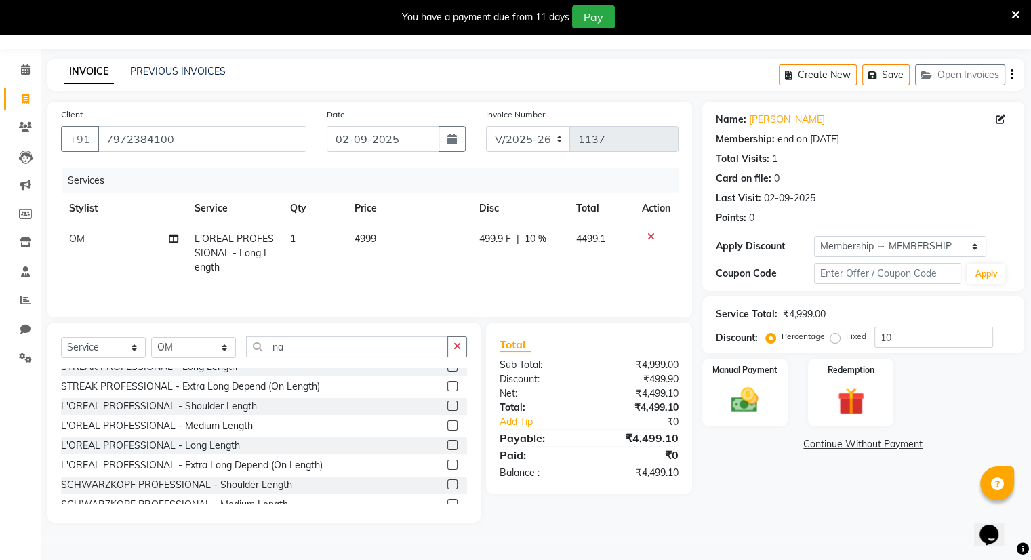
click at [647, 237] on icon at bounding box center [650, 236] width 7 height 9
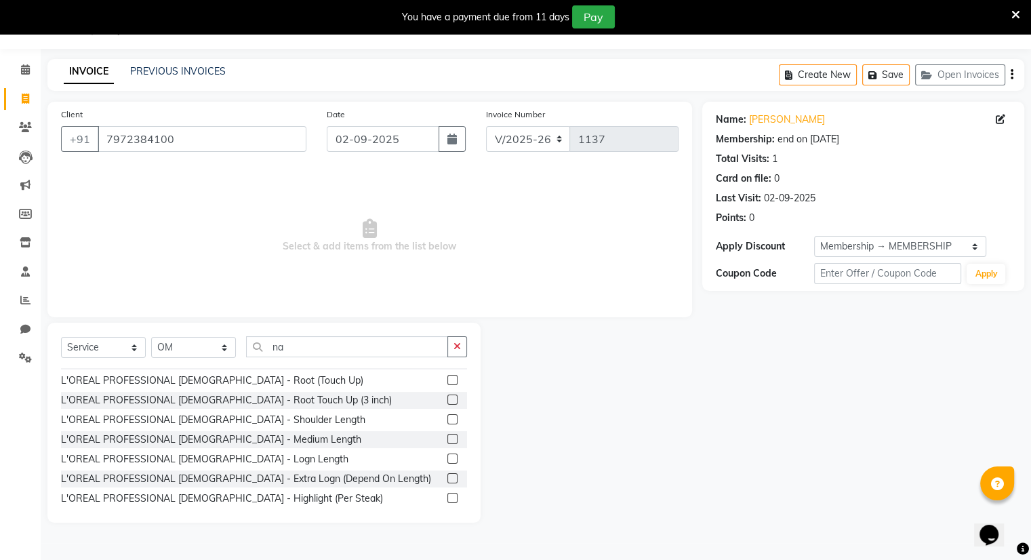
scroll to position [0, 0]
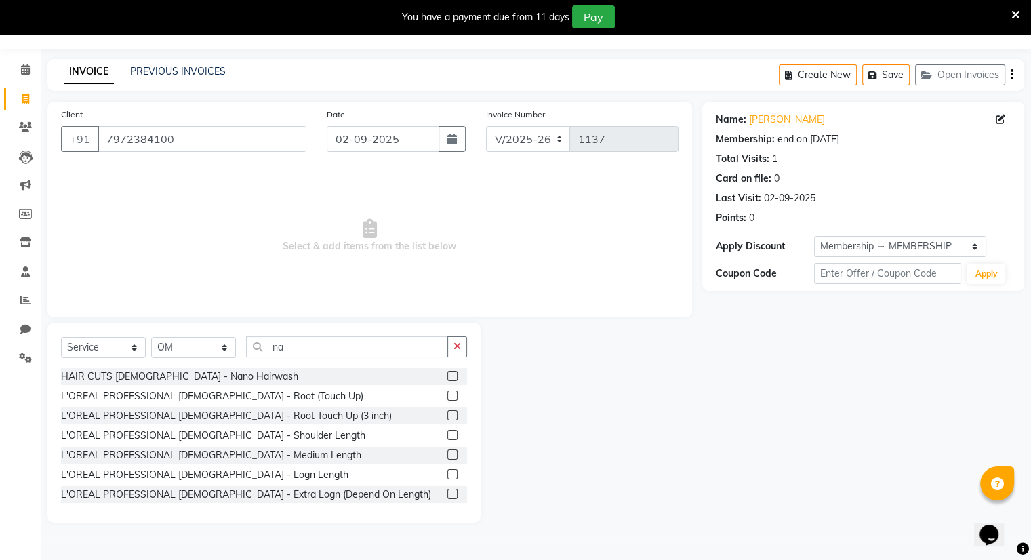
click at [447, 373] on label at bounding box center [452, 376] width 10 height 10
click at [447, 373] on input "checkbox" at bounding box center [451, 376] width 9 height 9
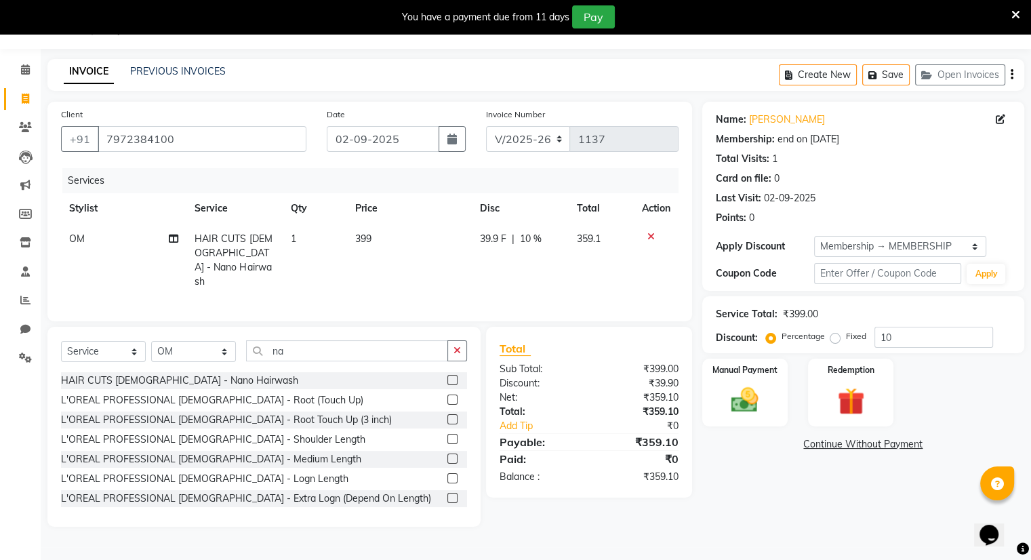
click at [648, 237] on icon at bounding box center [650, 236] width 7 height 9
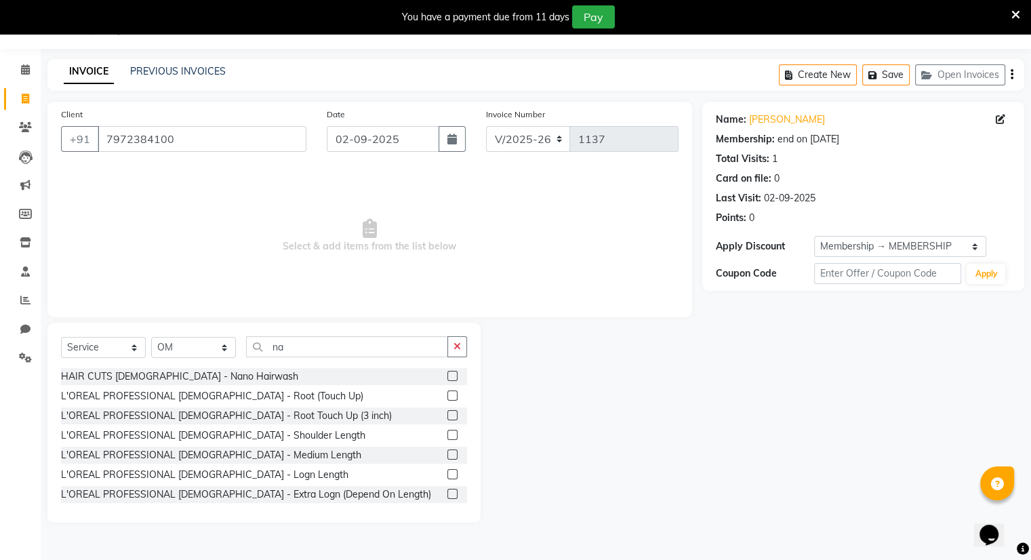
click at [447, 371] on label at bounding box center [452, 376] width 10 height 10
click at [447, 372] on input "checkbox" at bounding box center [451, 376] width 9 height 9
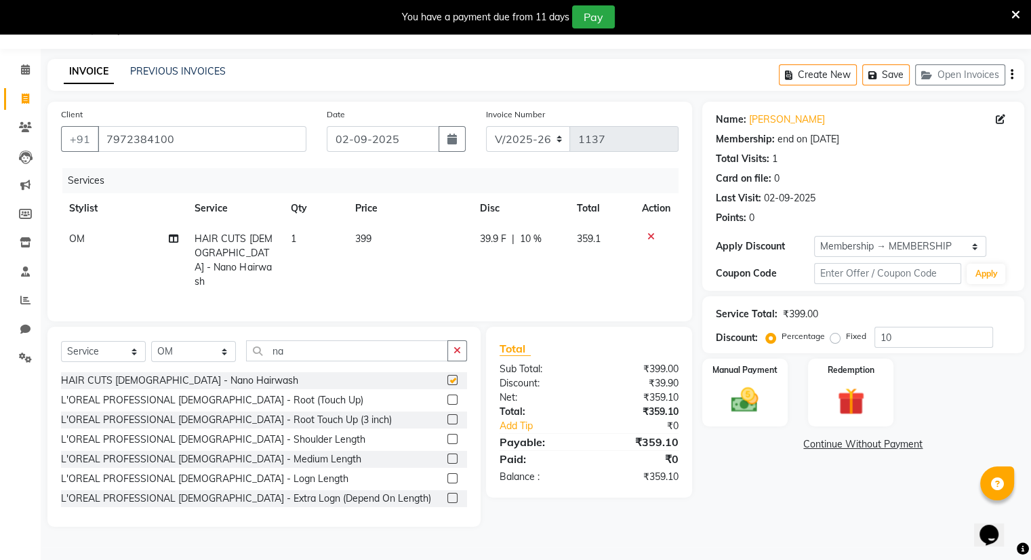
checkbox input "false"
click at [649, 238] on icon at bounding box center [650, 236] width 7 height 9
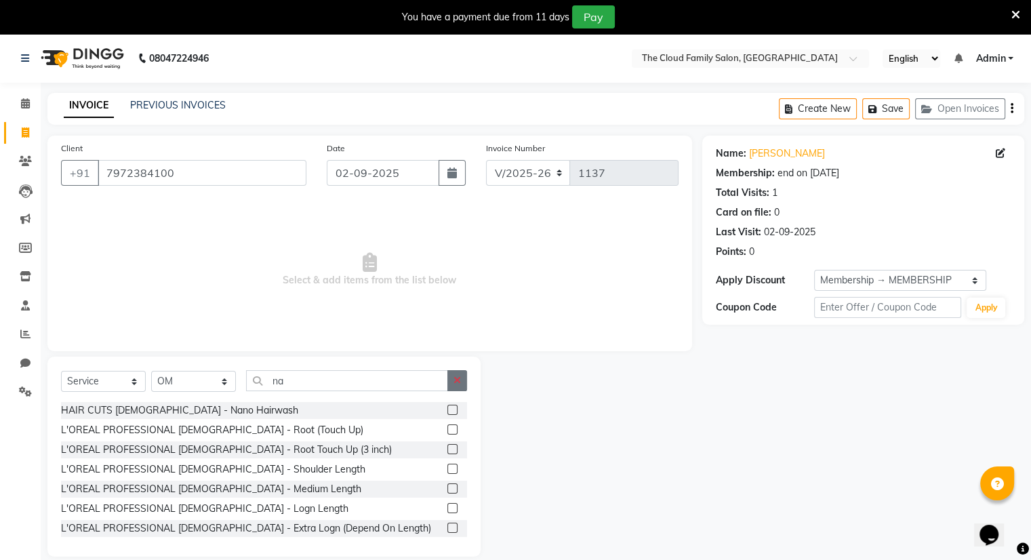
click at [455, 382] on icon "button" at bounding box center [456, 380] width 7 height 9
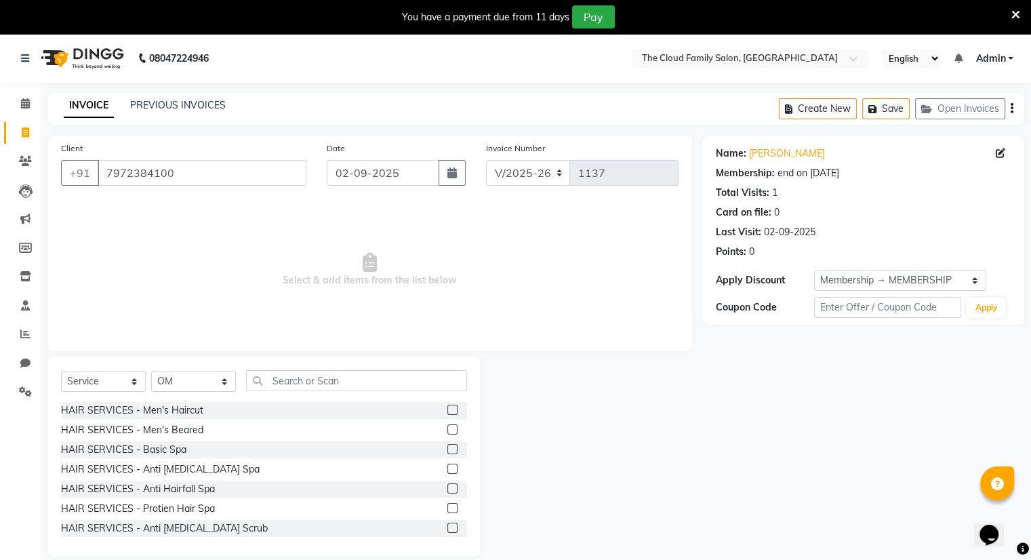
click at [447, 409] on label at bounding box center [452, 410] width 10 height 10
click at [447, 409] on input "checkbox" at bounding box center [451, 410] width 9 height 9
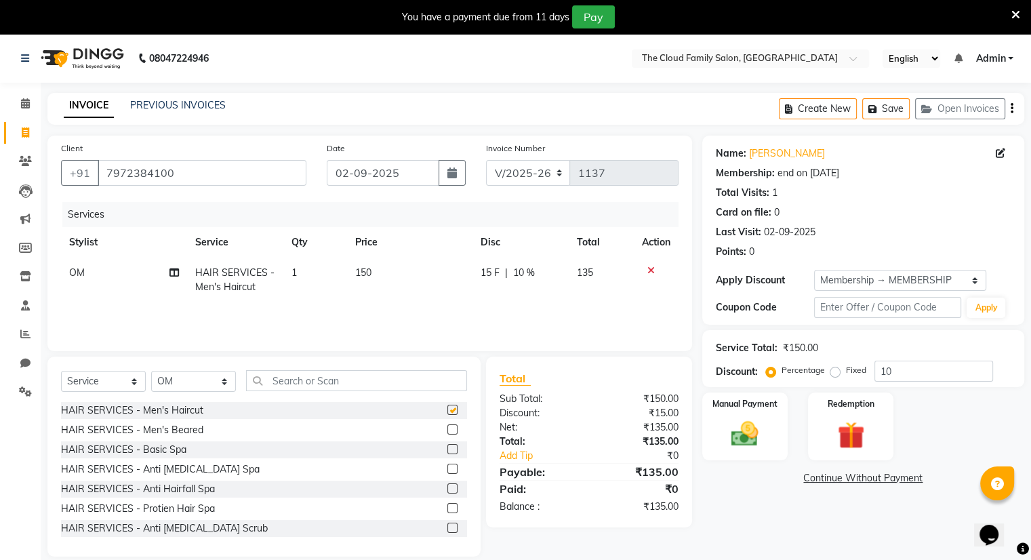
checkbox input "false"
click at [650, 266] on icon at bounding box center [650, 270] width 7 height 9
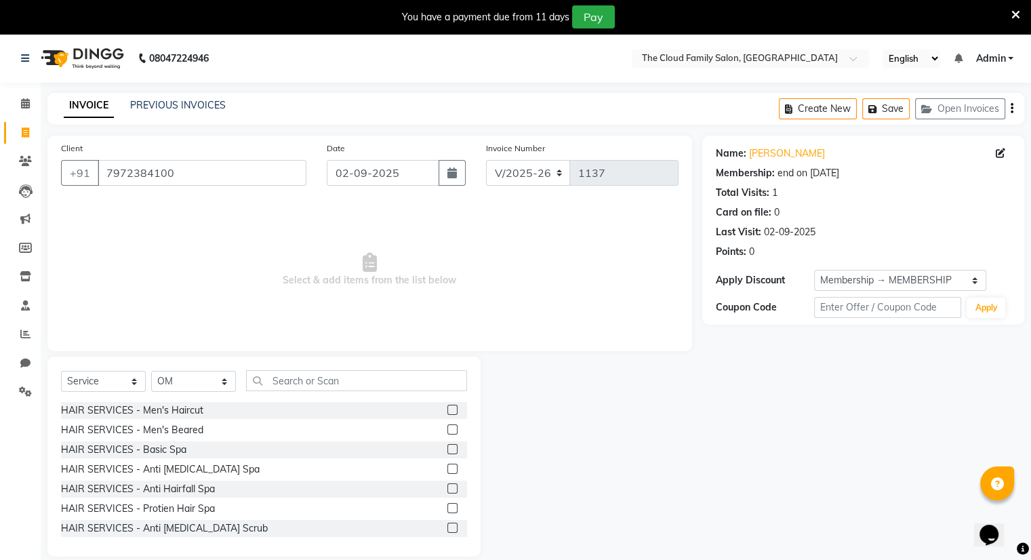
click at [447, 432] on label at bounding box center [452, 429] width 10 height 10
click at [447, 432] on input "checkbox" at bounding box center [451, 430] width 9 height 9
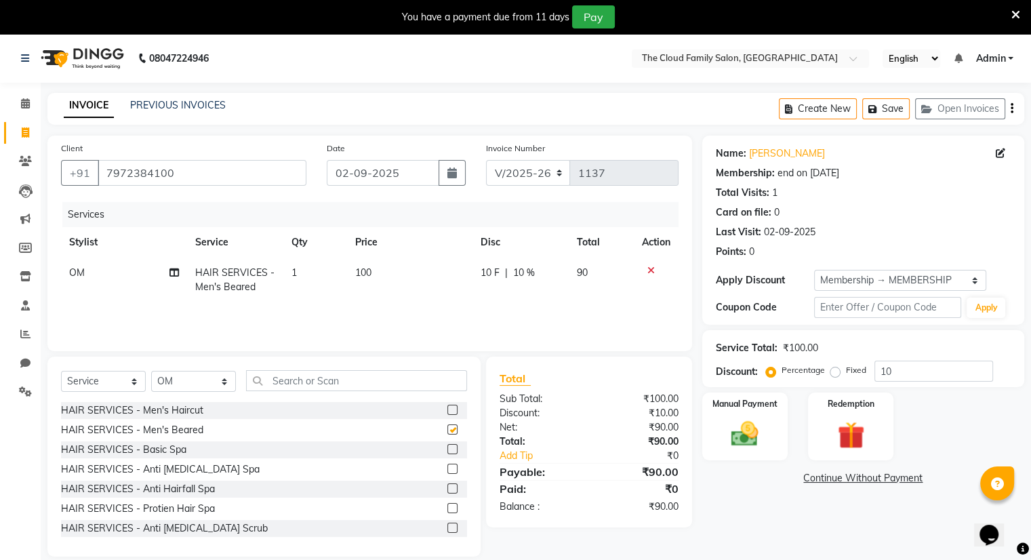
checkbox input "false"
click at [649, 269] on icon at bounding box center [650, 270] width 7 height 9
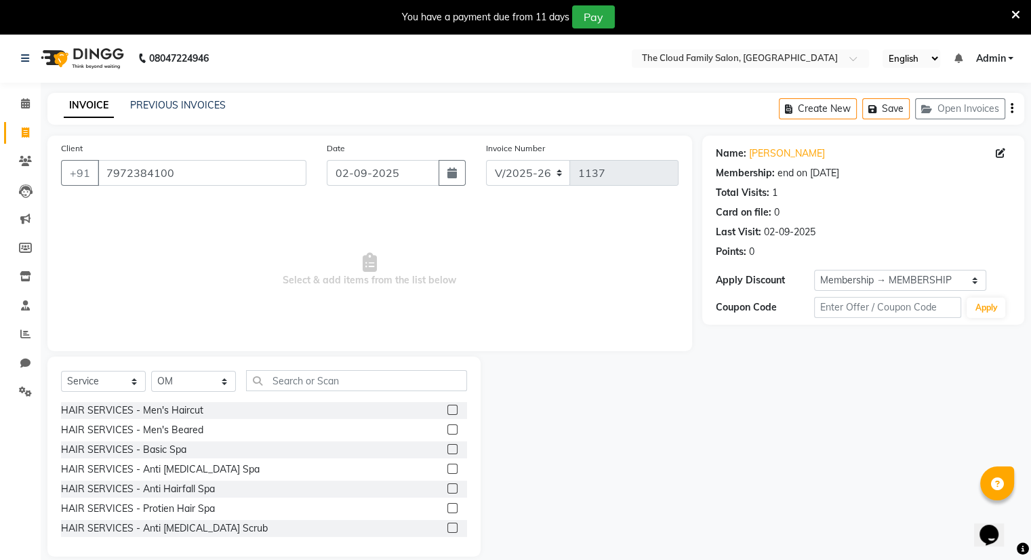
drag, startPoint x: 649, startPoint y: 269, endPoint x: 655, endPoint y: 253, distance: 17.6
click at [655, 253] on span "Select & add items from the list below" at bounding box center [369, 270] width 617 height 136
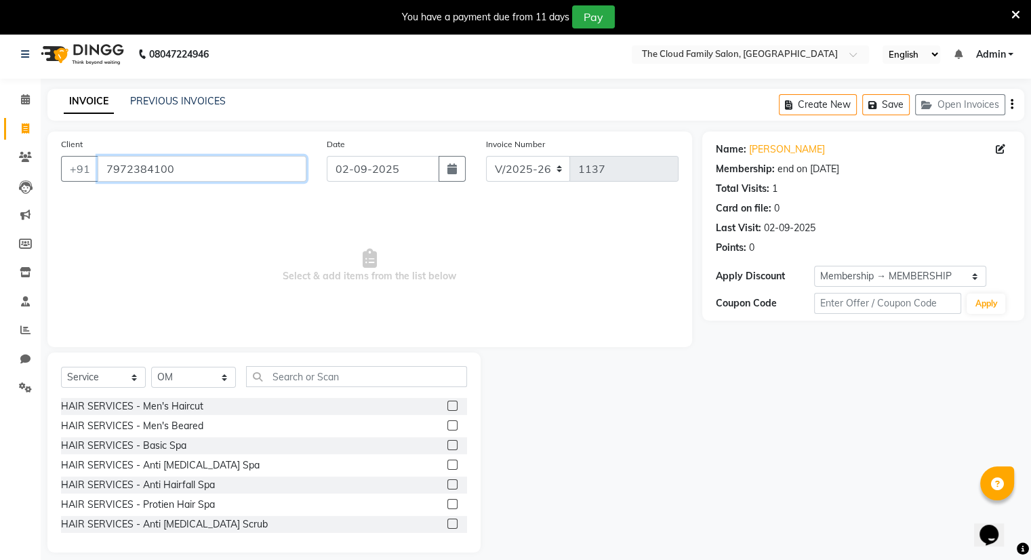
click at [277, 174] on input "7972384100" at bounding box center [202, 169] width 209 height 26
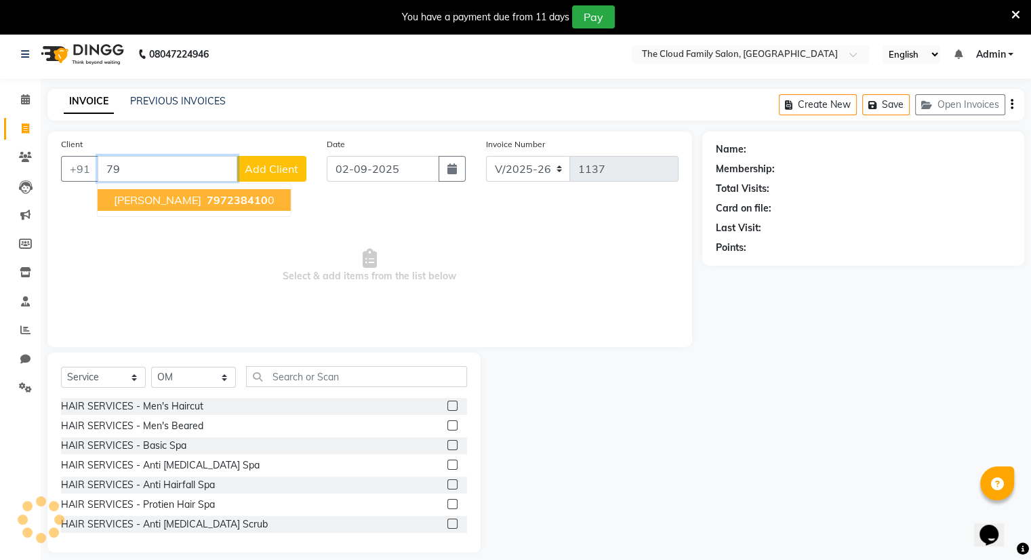
type input "7"
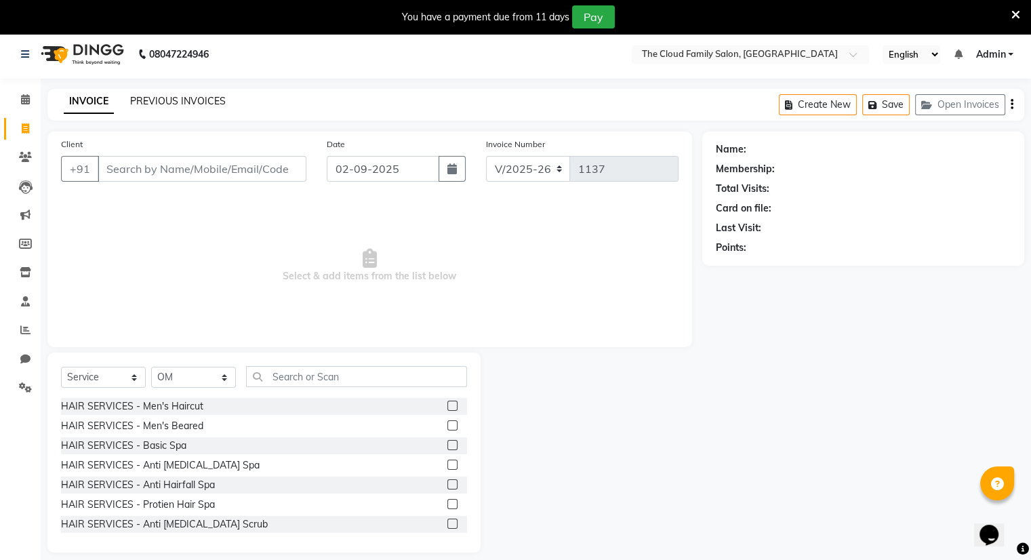
click at [146, 96] on link "PREVIOUS INVOICES" at bounding box center [178, 101] width 96 height 12
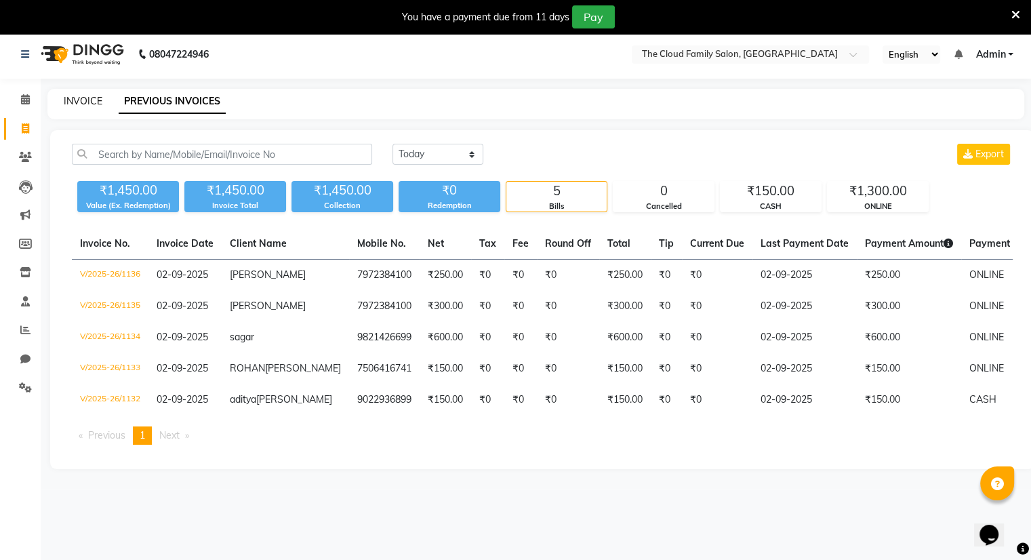
click at [90, 96] on link "INVOICE" at bounding box center [83, 101] width 39 height 12
select select "service"
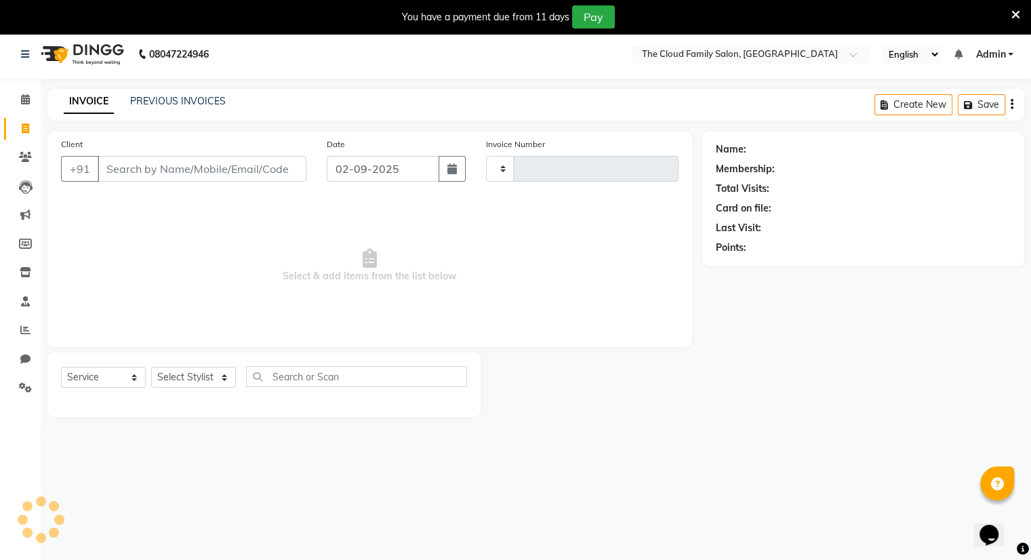
scroll to position [34, 0]
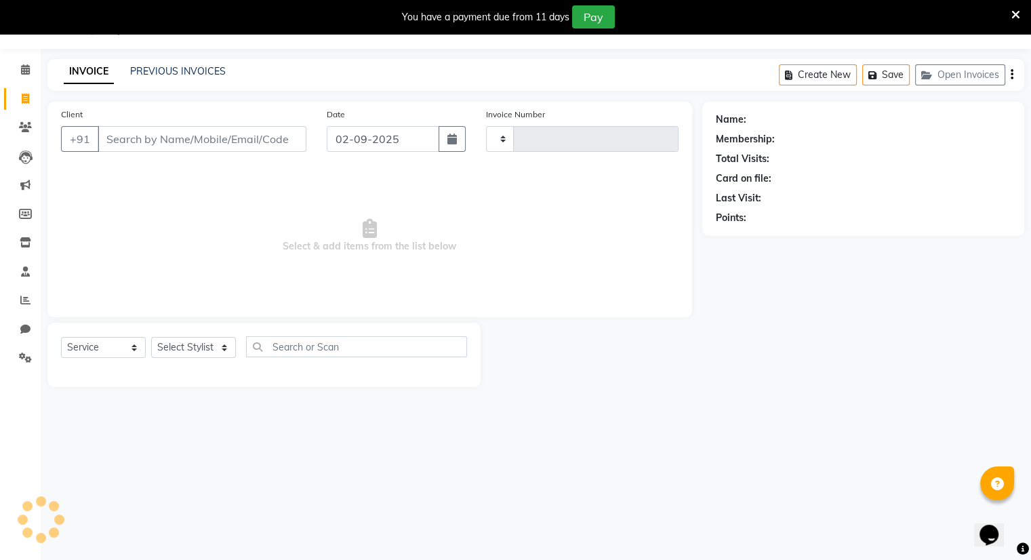
type input "1137"
select select "8444"
click at [118, 129] on input "Client" at bounding box center [202, 139] width 209 height 26
click at [108, 139] on input "Client" at bounding box center [202, 139] width 209 height 26
click at [101, 140] on input "Client" at bounding box center [202, 139] width 209 height 26
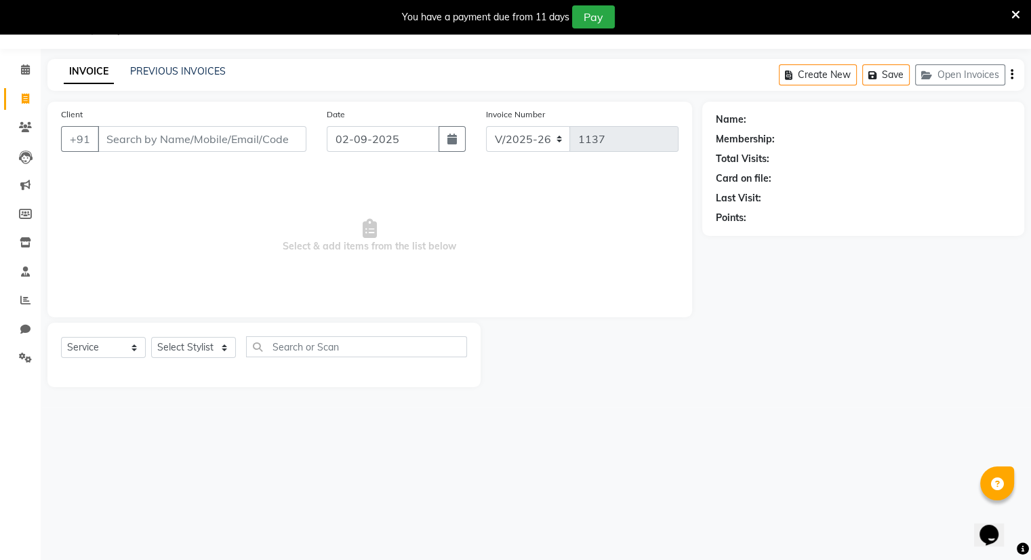
click at [98, 136] on input "Client" at bounding box center [202, 139] width 209 height 26
click at [103, 139] on input "Client" at bounding box center [202, 139] width 209 height 26
click at [140, 148] on input "Client" at bounding box center [202, 139] width 209 height 26
